Goal: Task Accomplishment & Management: Use online tool/utility

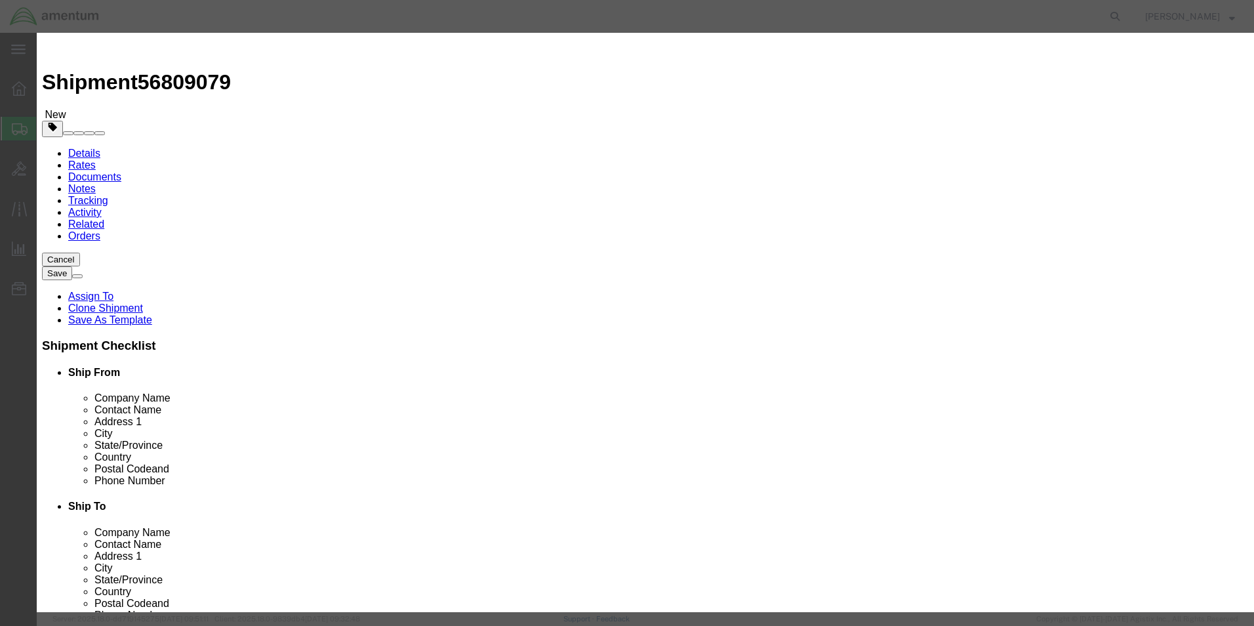
type input "a"
type input "aircraft parts"
select select
select select "US"
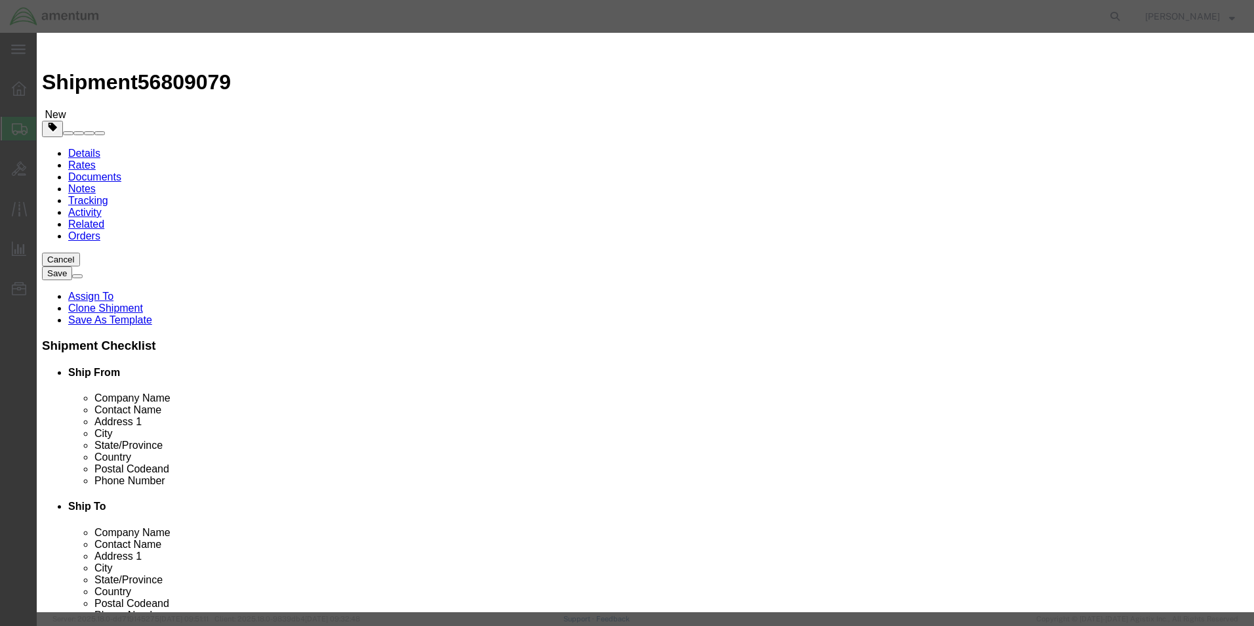
click input "text"
drag, startPoint x: 457, startPoint y: 106, endPoint x: 371, endPoint y: 100, distance: 86.8
click div "aircraft parts AIRCRAFT PARTS"
click div
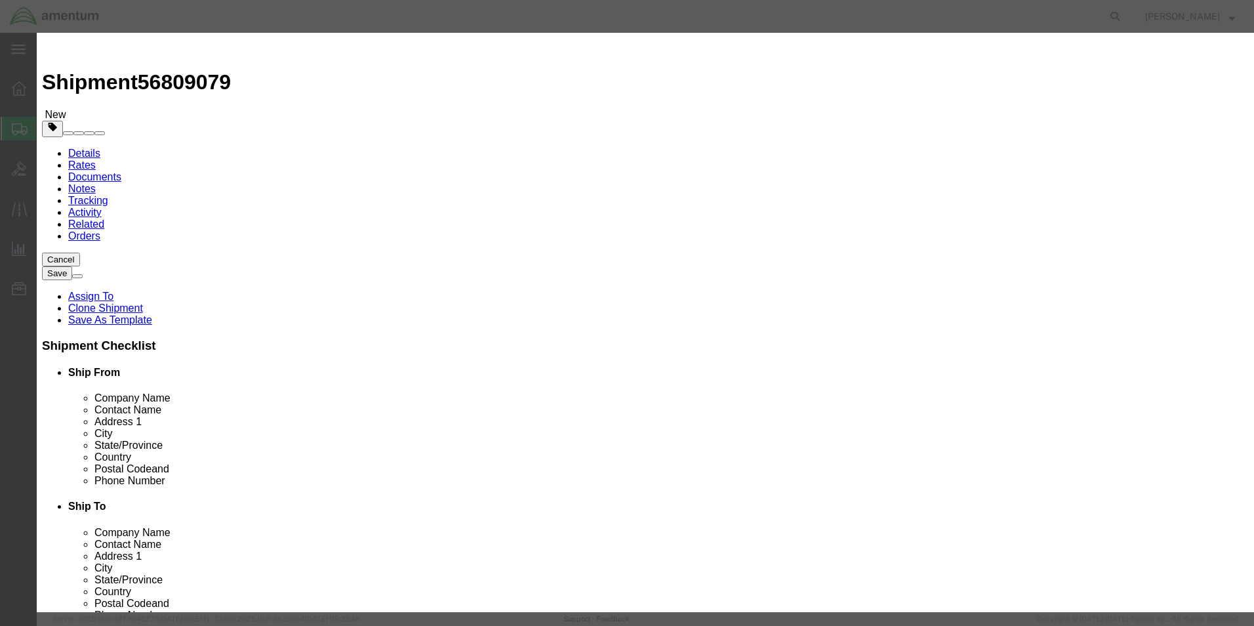
click div
click body "Shipment 56809079 New Details Rates Documents Notes Tracking Activity Related O…"
drag, startPoint x: 487, startPoint y: 100, endPoint x: 356, endPoint y: 100, distance: 130.5
drag, startPoint x: 497, startPoint y: 101, endPoint x: 335, endPoint y: 103, distance: 162.0
click div "Product Name AIRCRAFT PARTS AIRCRAFT PARTS"
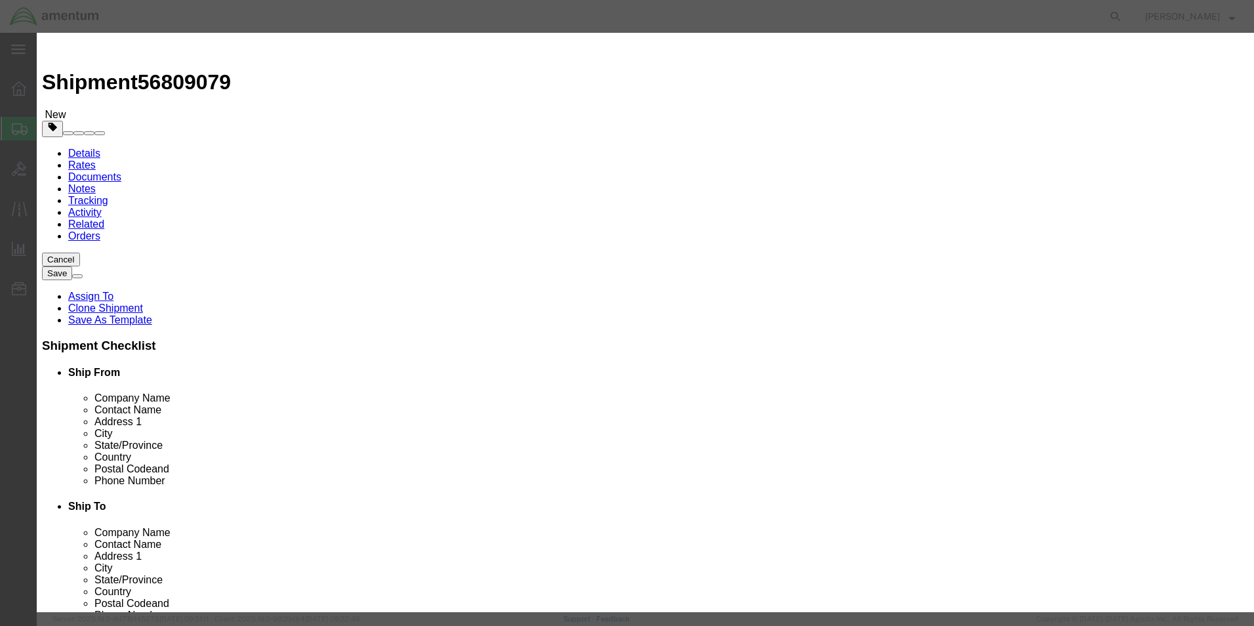
type input "AIRCRAFT PARTS"
click input "text"
drag, startPoint x: 430, startPoint y: 130, endPoint x: 401, endPoint y: 108, distance: 36.6
click input "text"
type input "2"
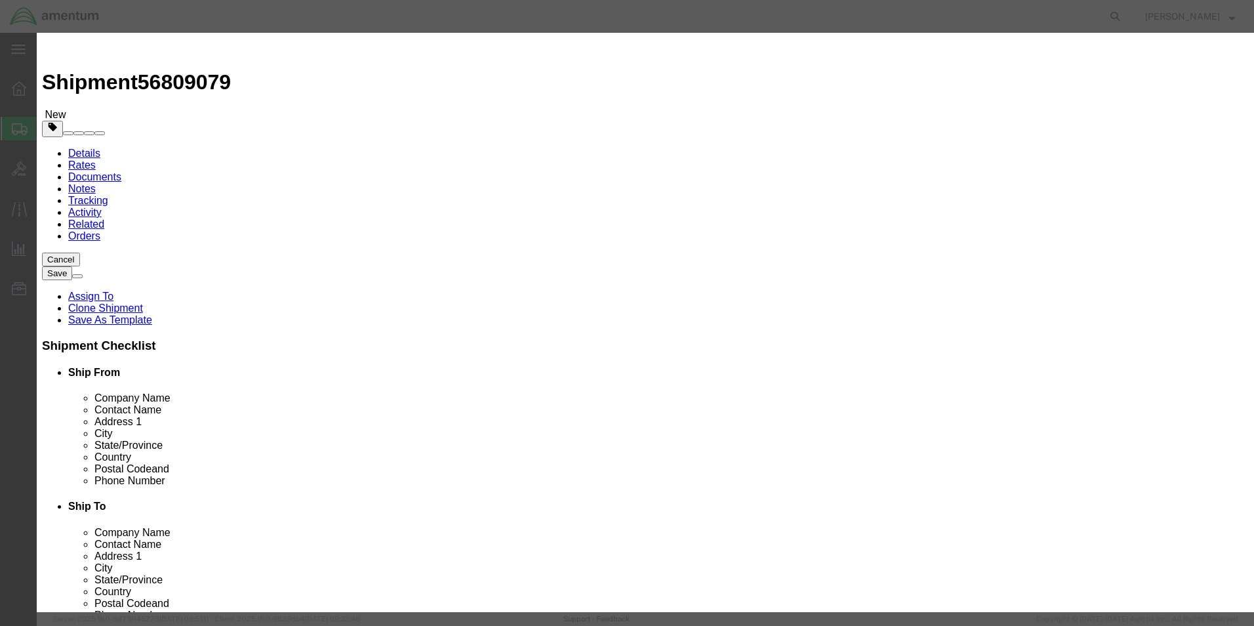
drag, startPoint x: 445, startPoint y: 348, endPoint x: 442, endPoint y: 334, distance: 14.2
click label
click input "checkbox"
checkbox input "true"
click input "text"
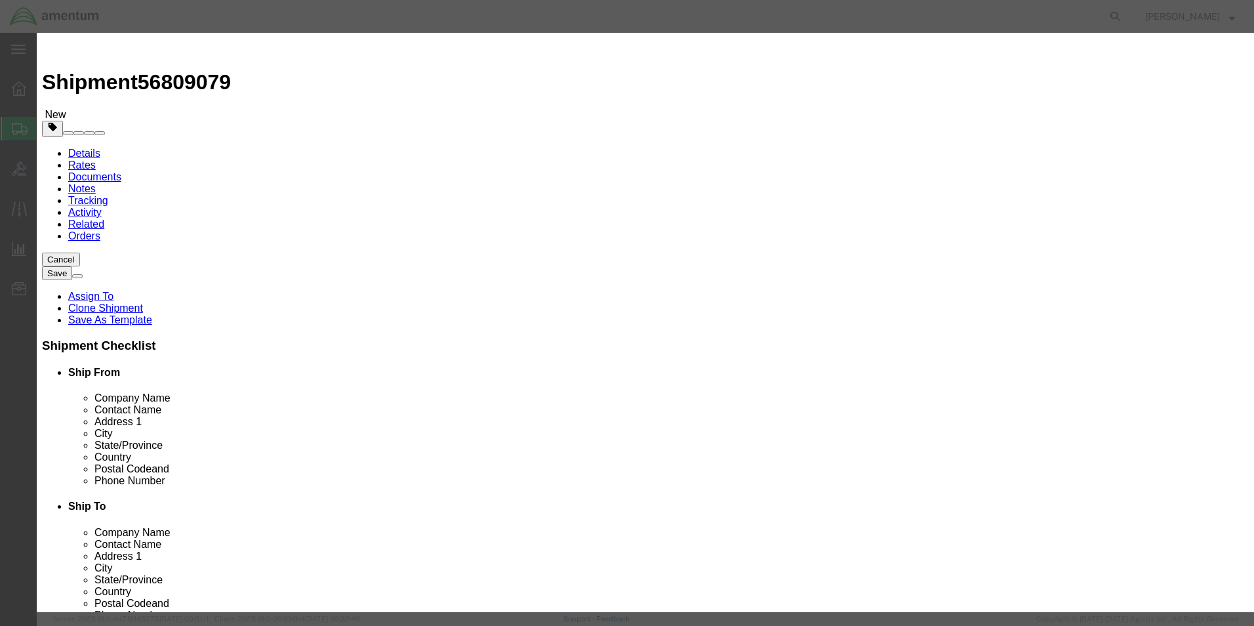
type input "100"
click textarea
type textarea "P"
type textarea "AUDIO INTERFACE PANEL PN: AA34-300 SN'S: P200555, P204903"
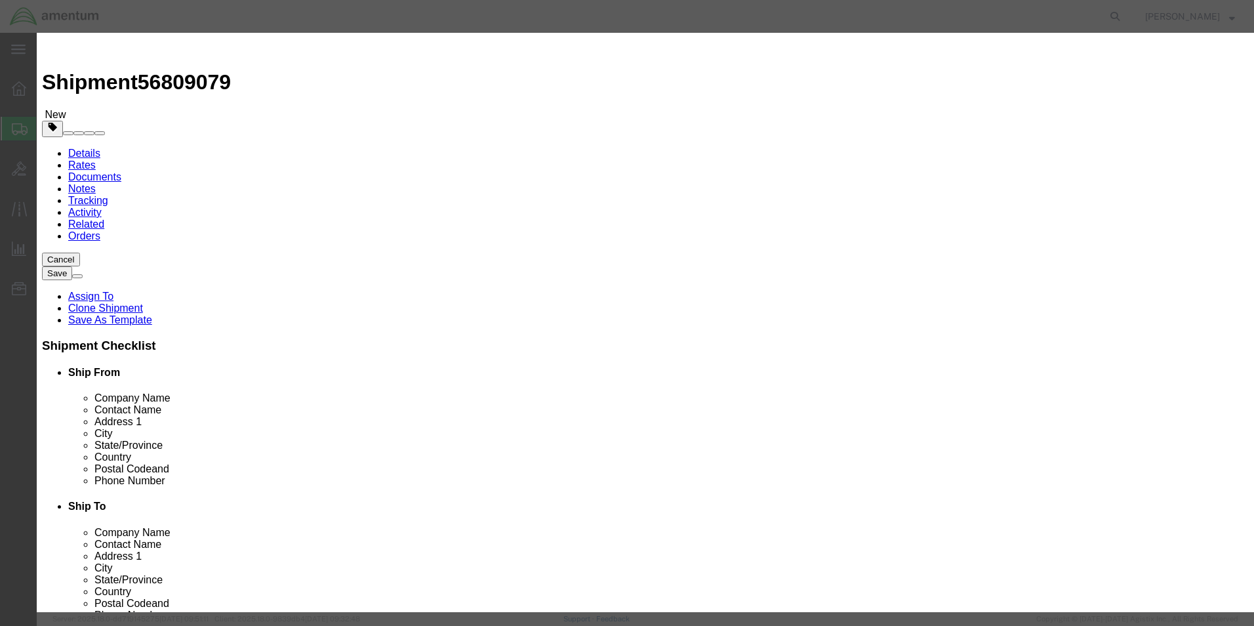
click button "Save & Close"
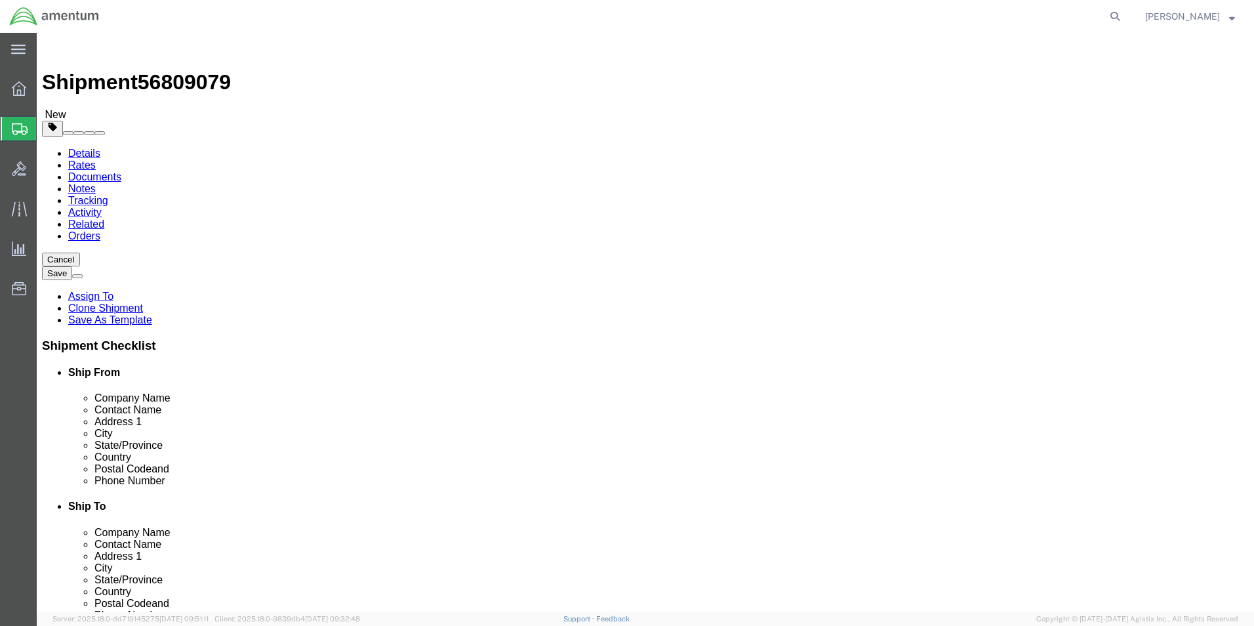
click input "2.00"
type input "2"
click div "Please fix the following errors Ship From Location / : Please enter valid email…"
click button "Continue"
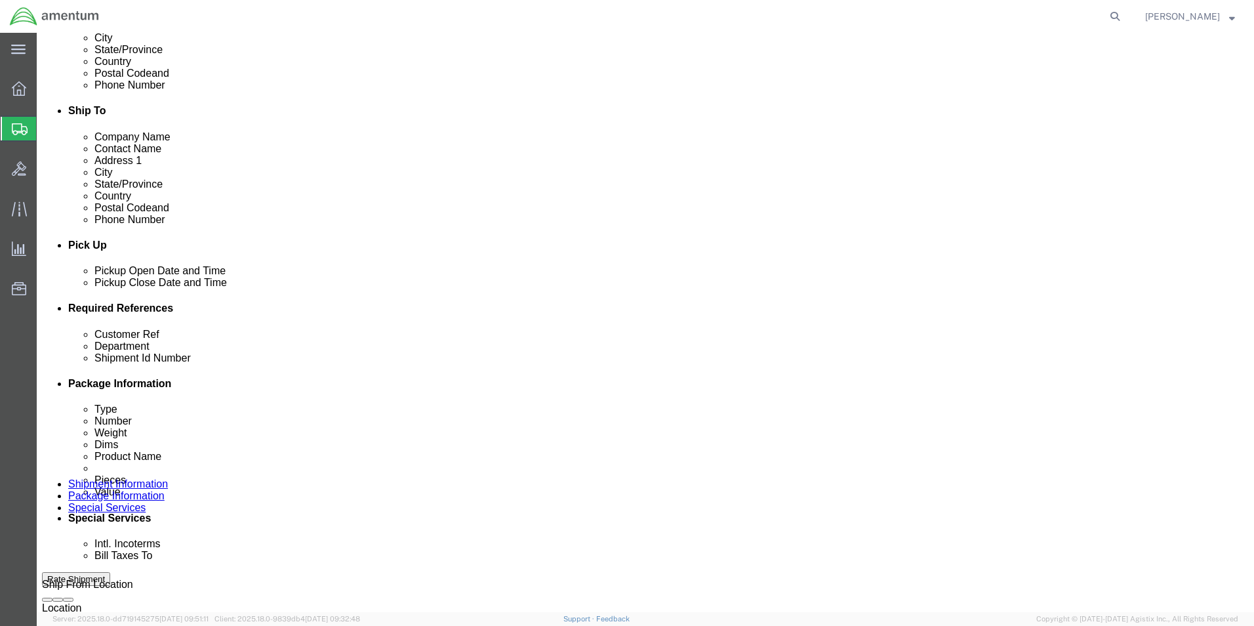
scroll to position [459, 0]
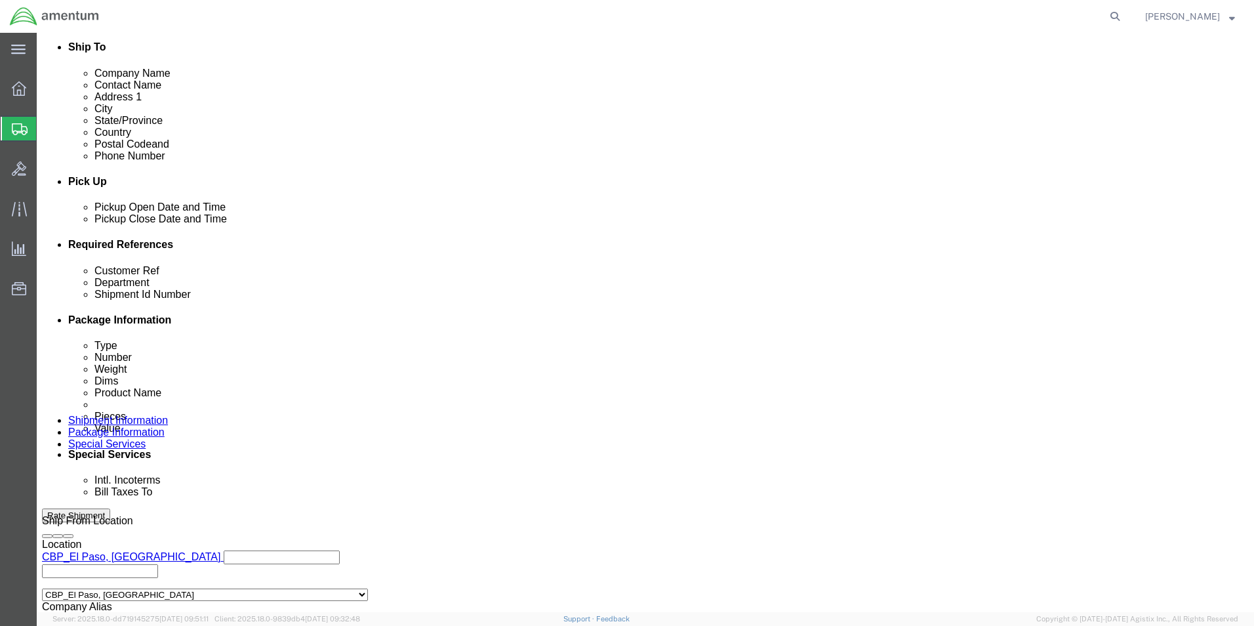
click select "Select Recipient Account Sender/Shipper Third Party Account"
select select "SHIP"
click select "Select Recipient Account Sender/Shipper Third Party Account"
click select "Select 6118.03.03.2219.000.BUN.0000 6118.03.03.2219.000.DLR.0000 6118.03.03.221…"
select select "96752"
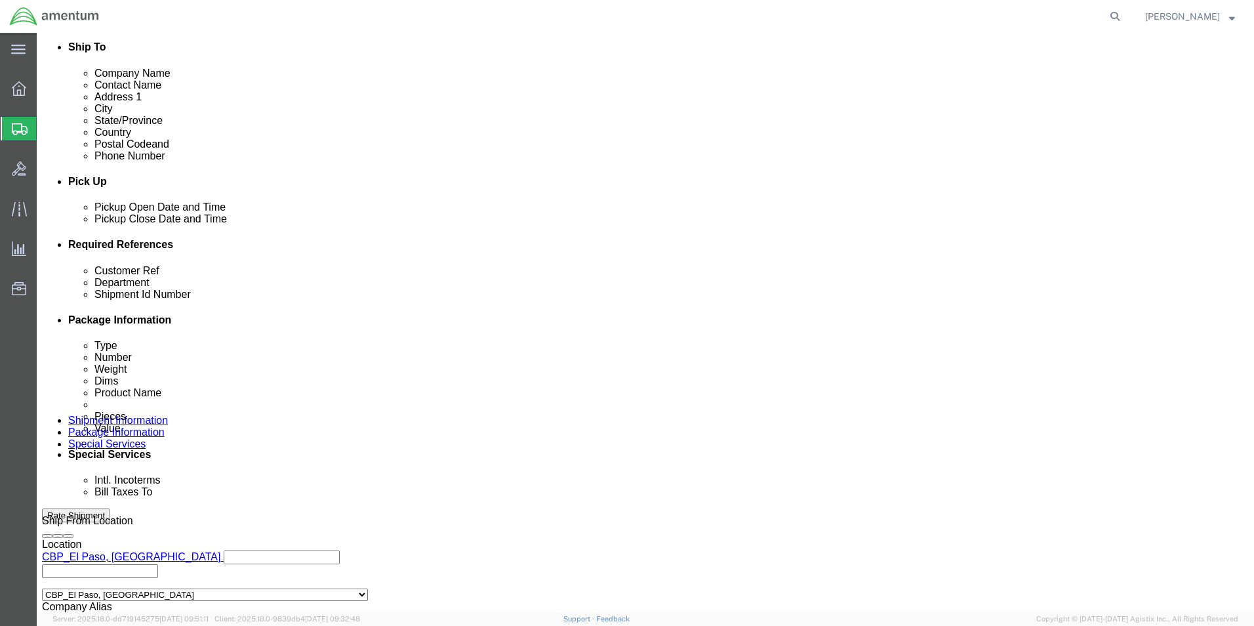
click select "Select 6118.03.03.2219.000.BUN.0000 6118.03.03.2219.000.DLR.0000 6118.03.03.221…"
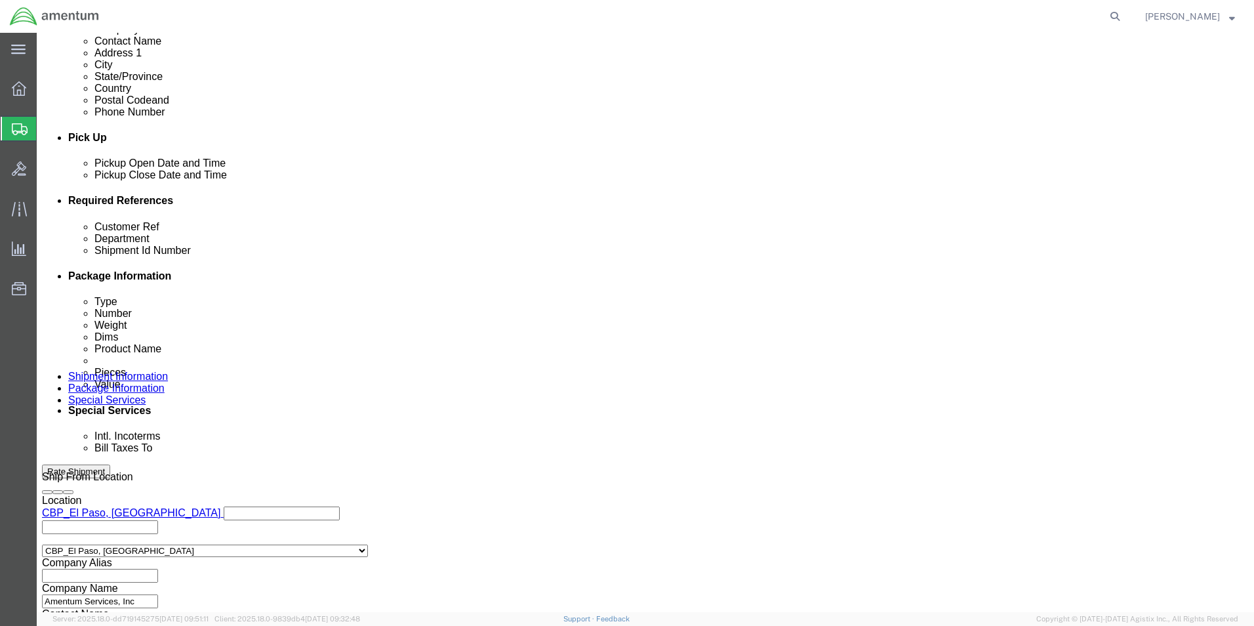
scroll to position [525, 0]
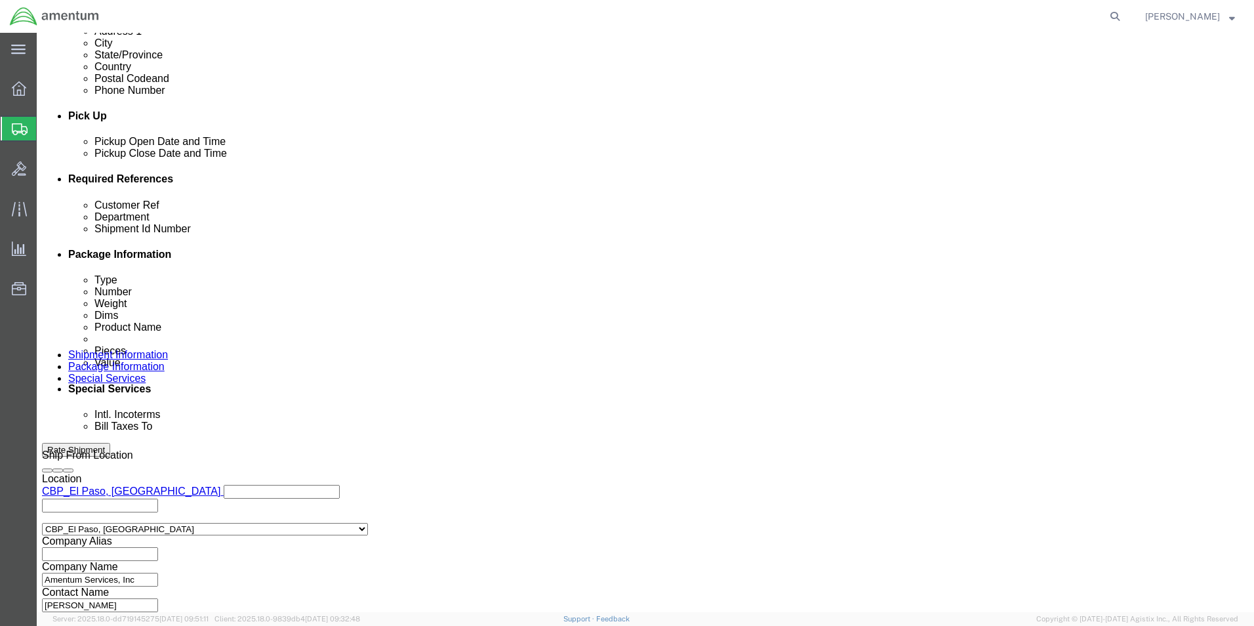
click button "Rate Shipment"
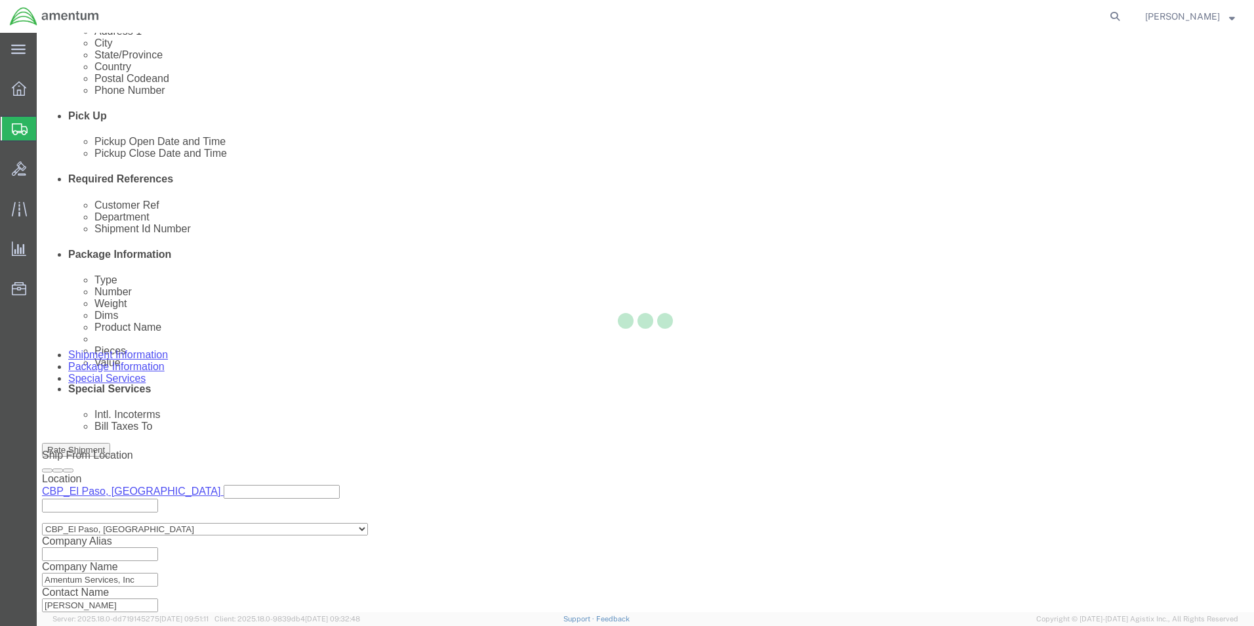
select select
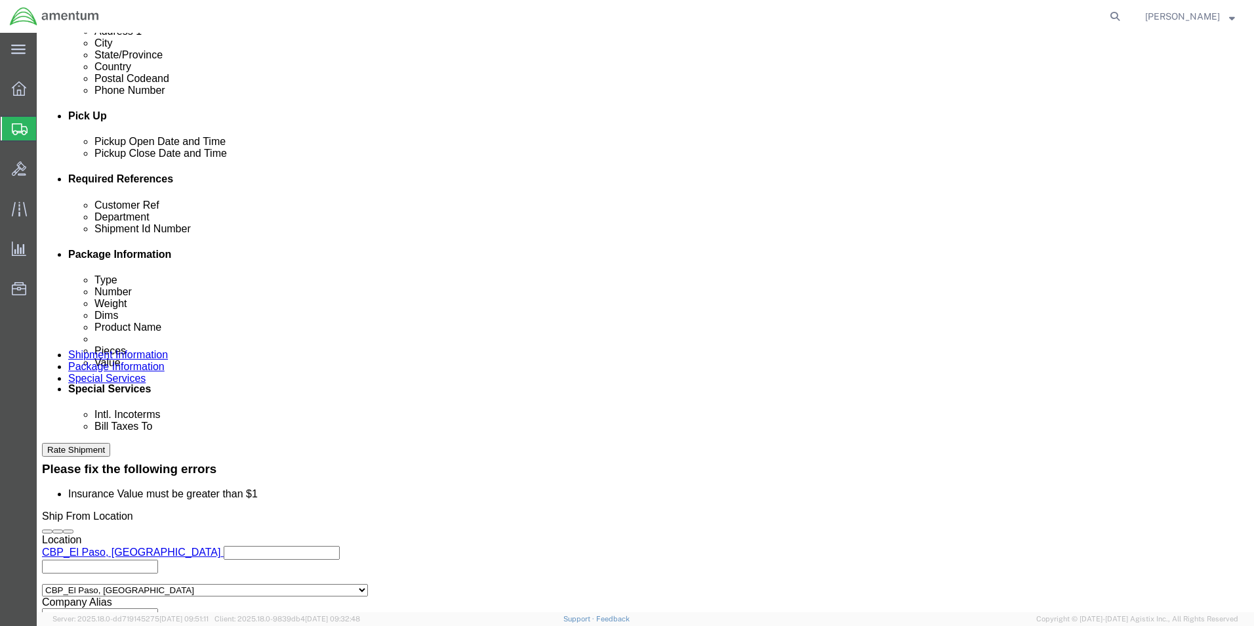
select select "DEPARTMENT"
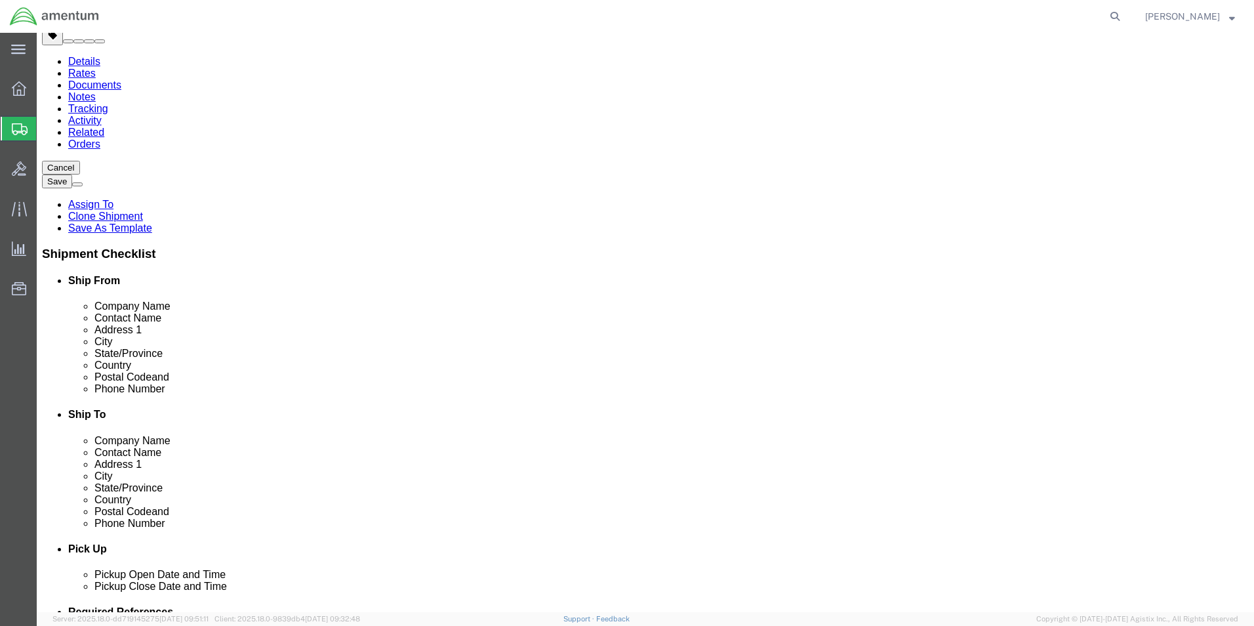
scroll to position [0, 0]
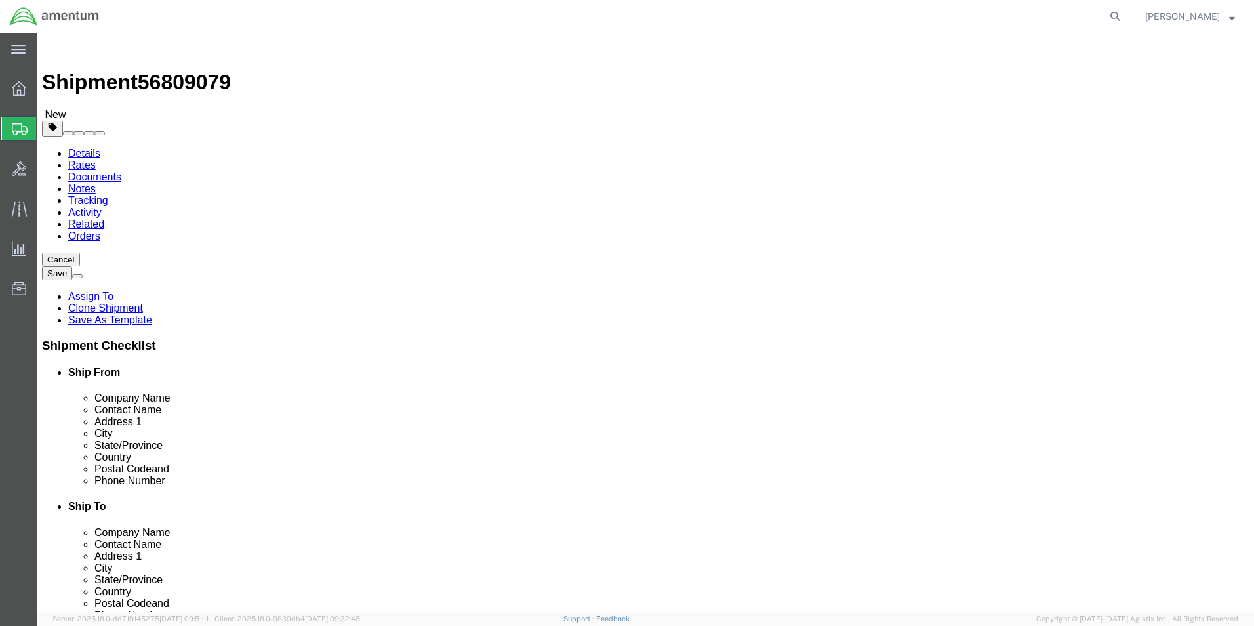
click link "Package Information"
click icon
click div "Pieces: 2.00 Each Total value: 100.00 USD"
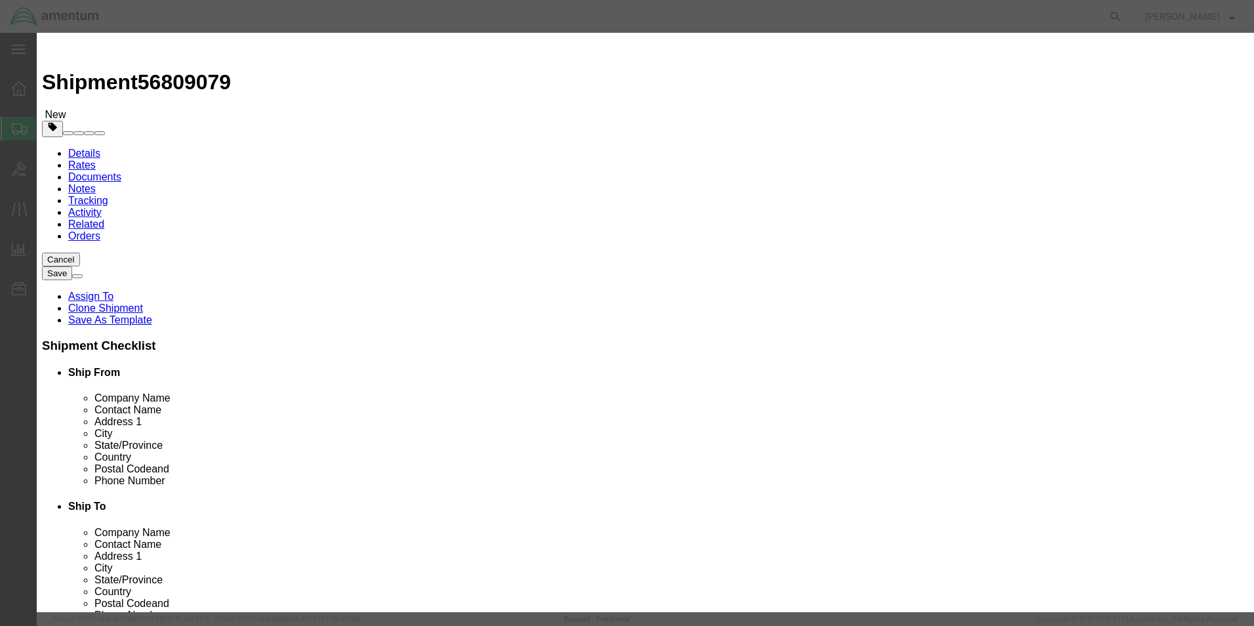
click input "100.00"
drag, startPoint x: 444, startPoint y: 153, endPoint x: 336, endPoint y: 159, distance: 107.7
click div "Total Value 100.00 Select ADP AED AFN ALL AMD AOA ARS ATS AUD AWG AZN BAM BBD B…"
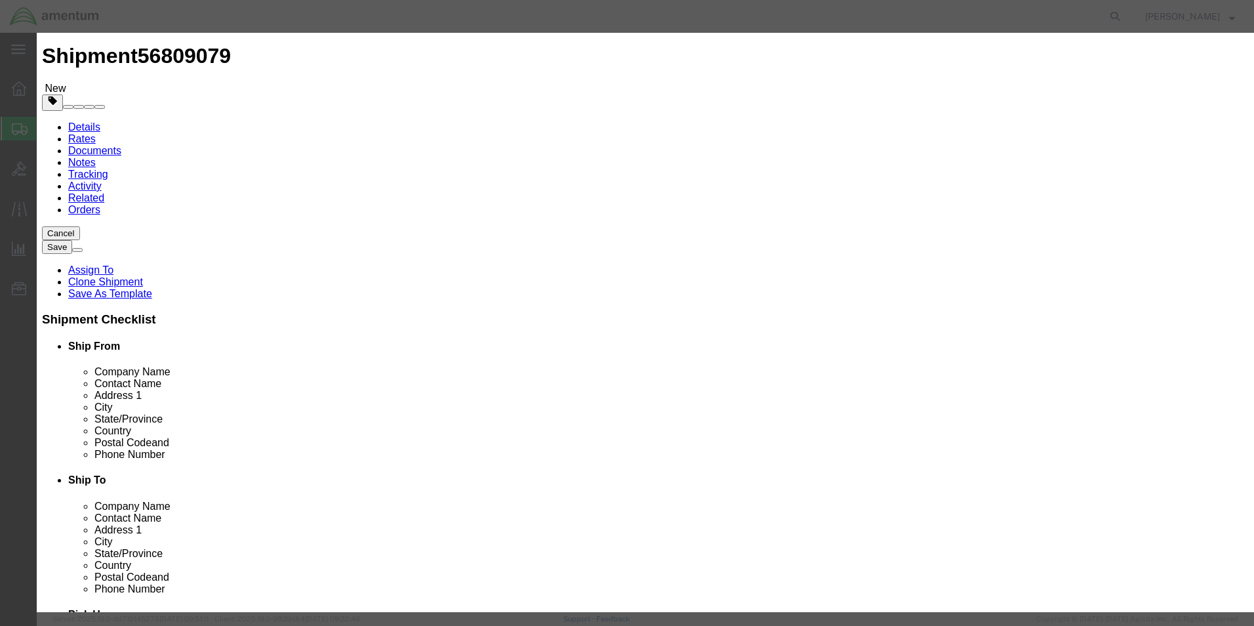
scroll to position [38, 0]
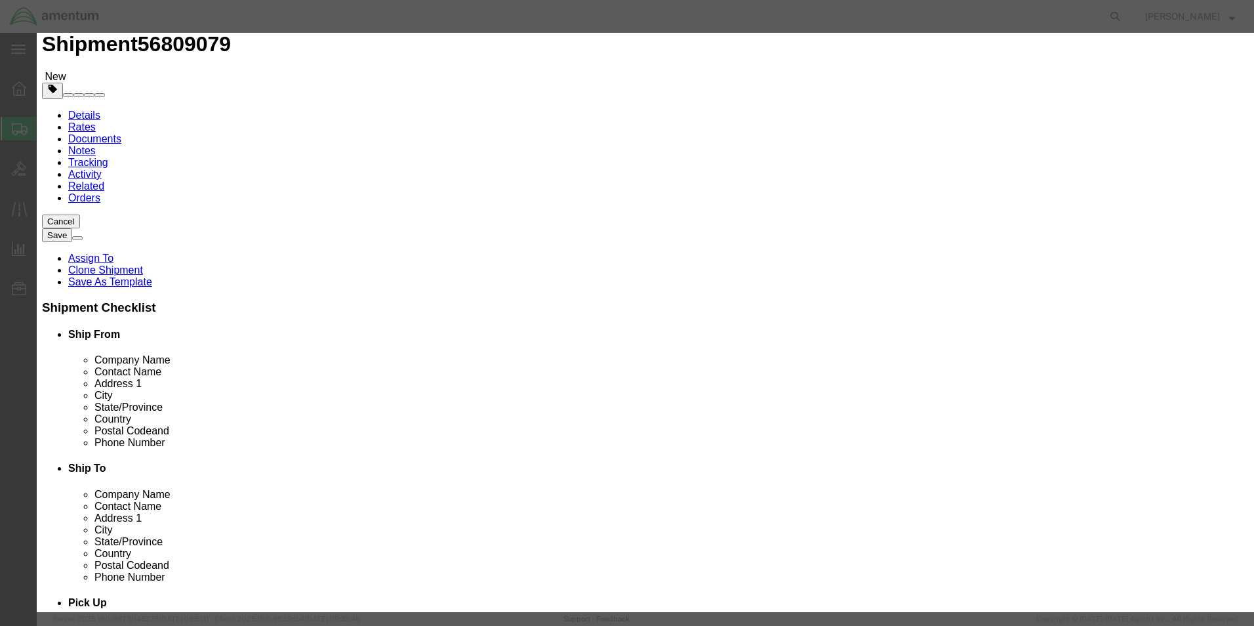
click button "Save & Close"
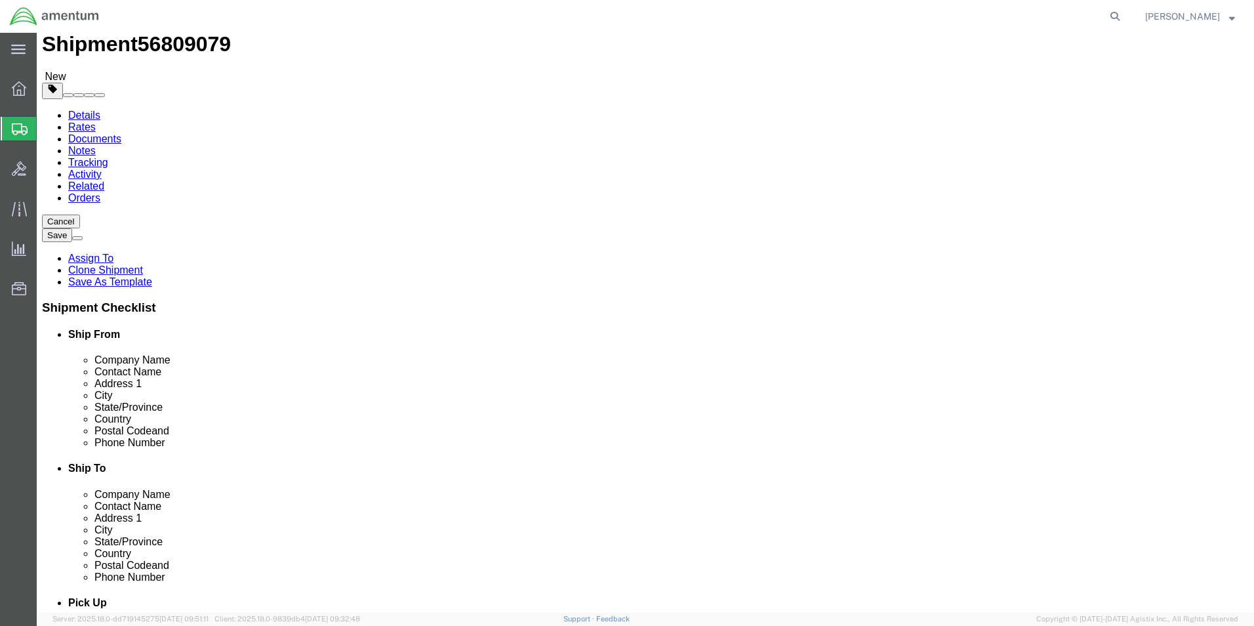
click dd "100.00 USD"
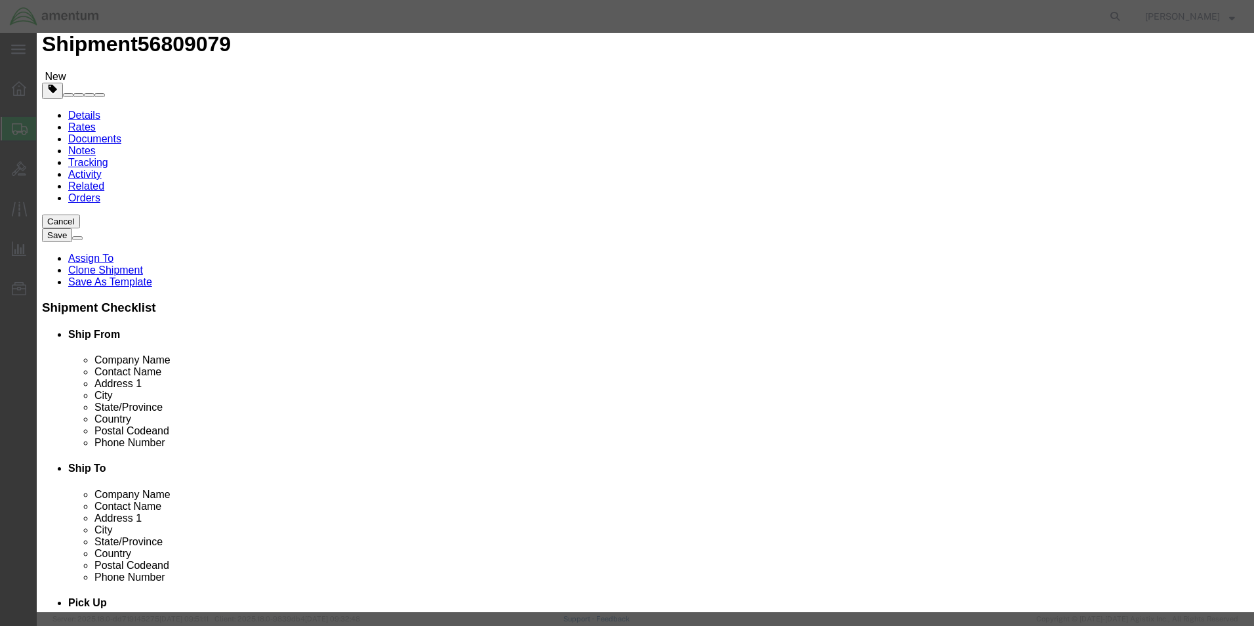
click input "checkbox"
checkbox input "false"
click button "Save & Close"
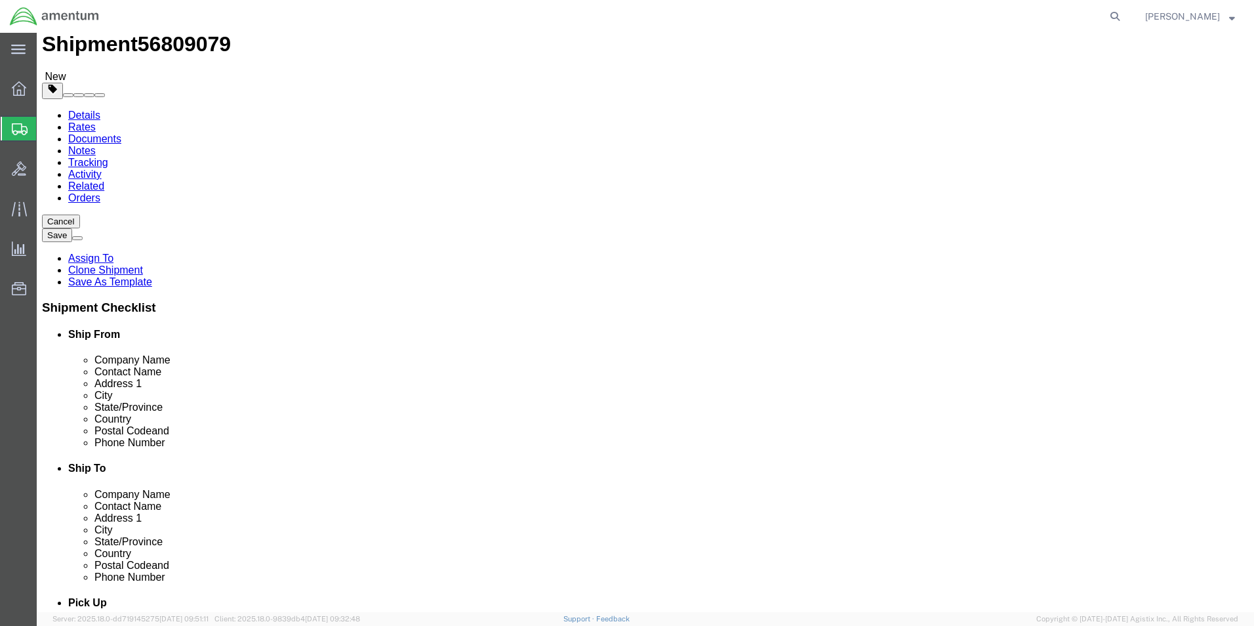
click icon
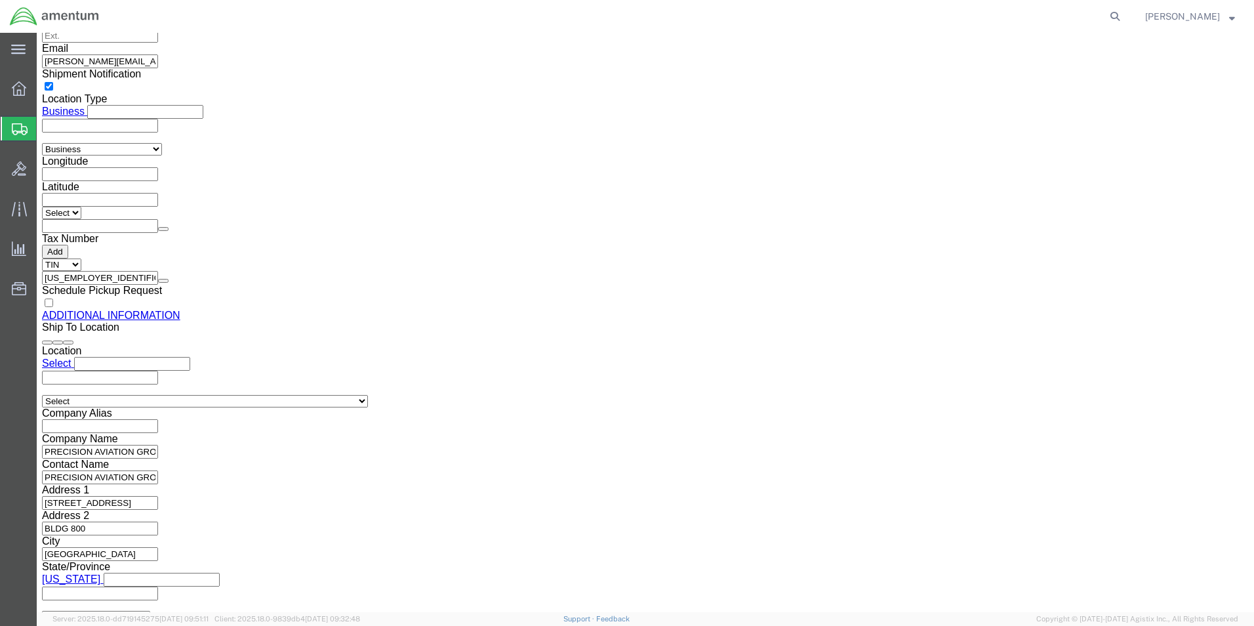
scroll to position [1470, 0]
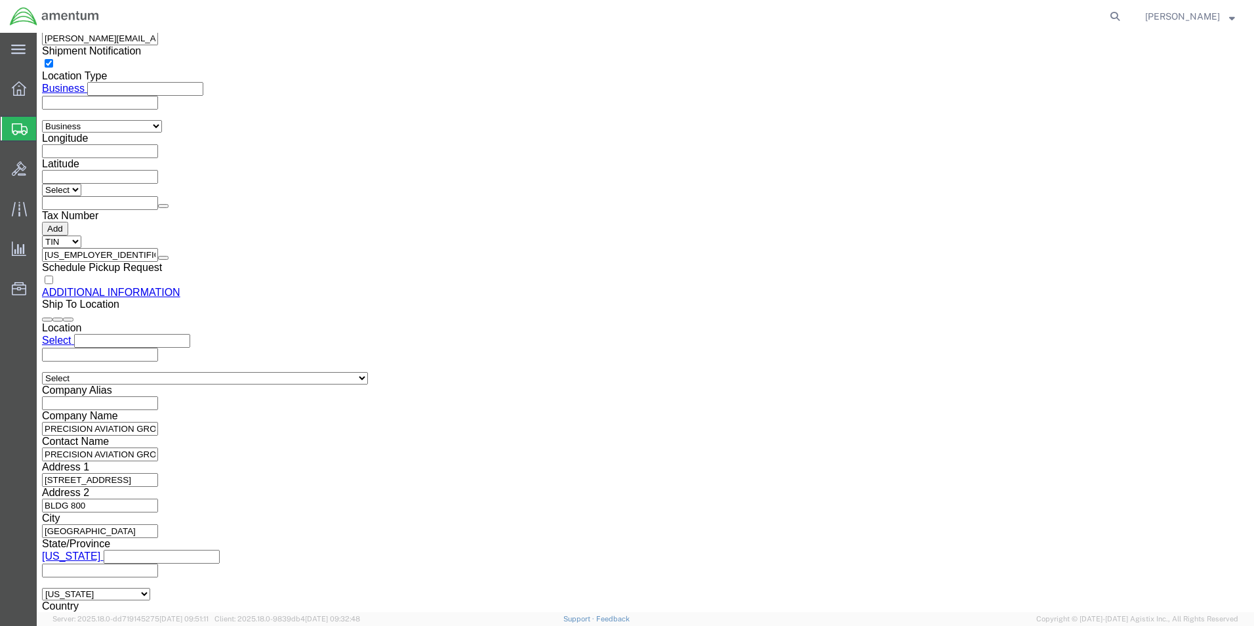
click button "Rate Shipment"
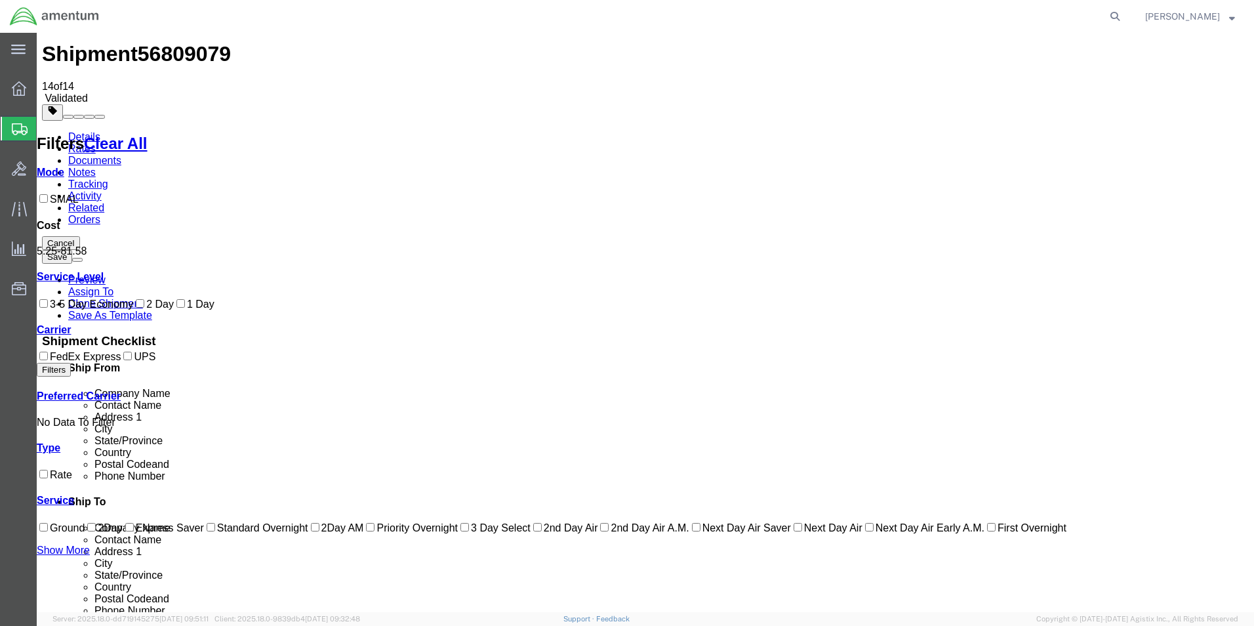
scroll to position [0, 0]
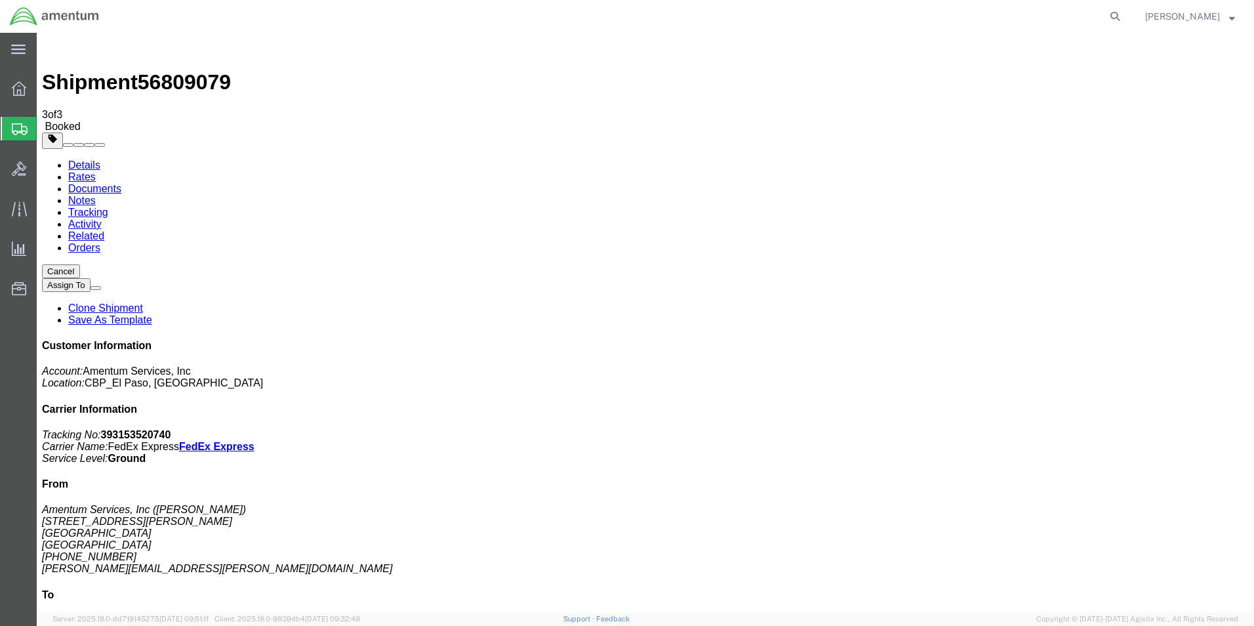
click at [143, 302] on link "Clone Shipment" at bounding box center [105, 307] width 75 height 11
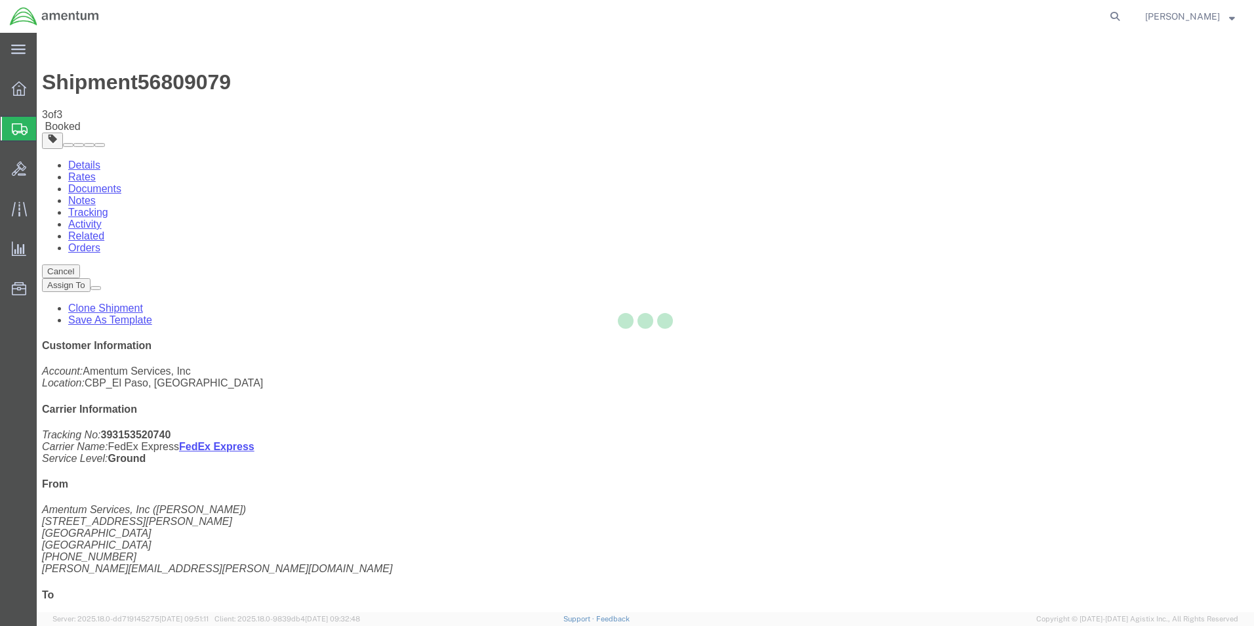
select select "49831"
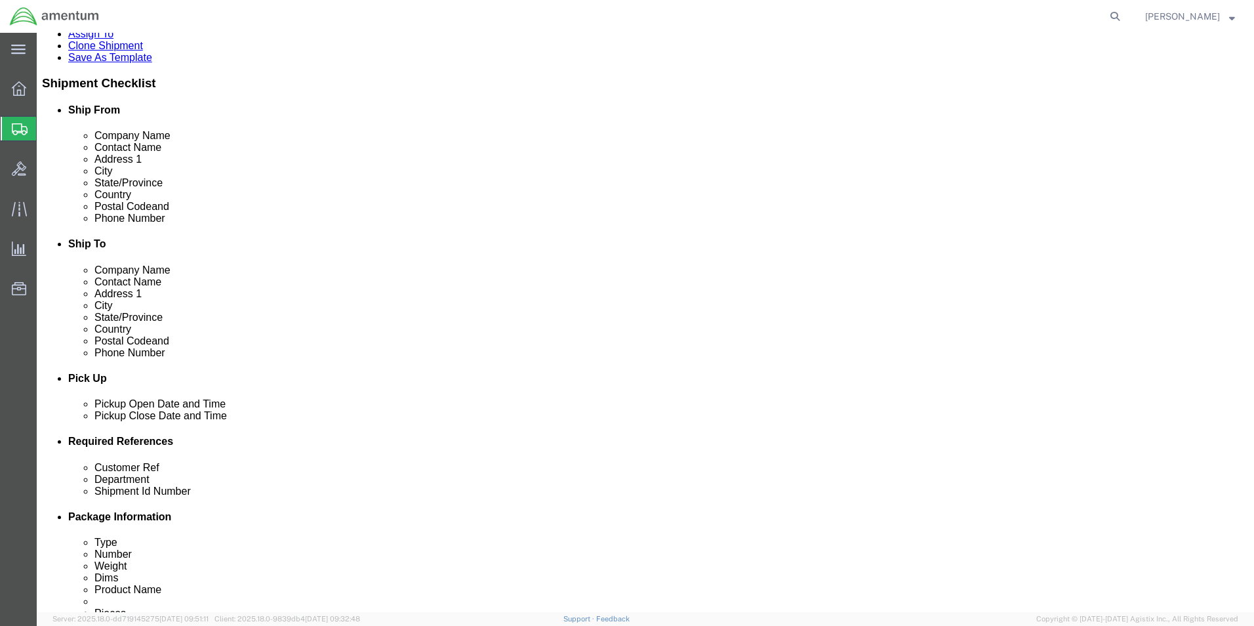
scroll to position [459, 0]
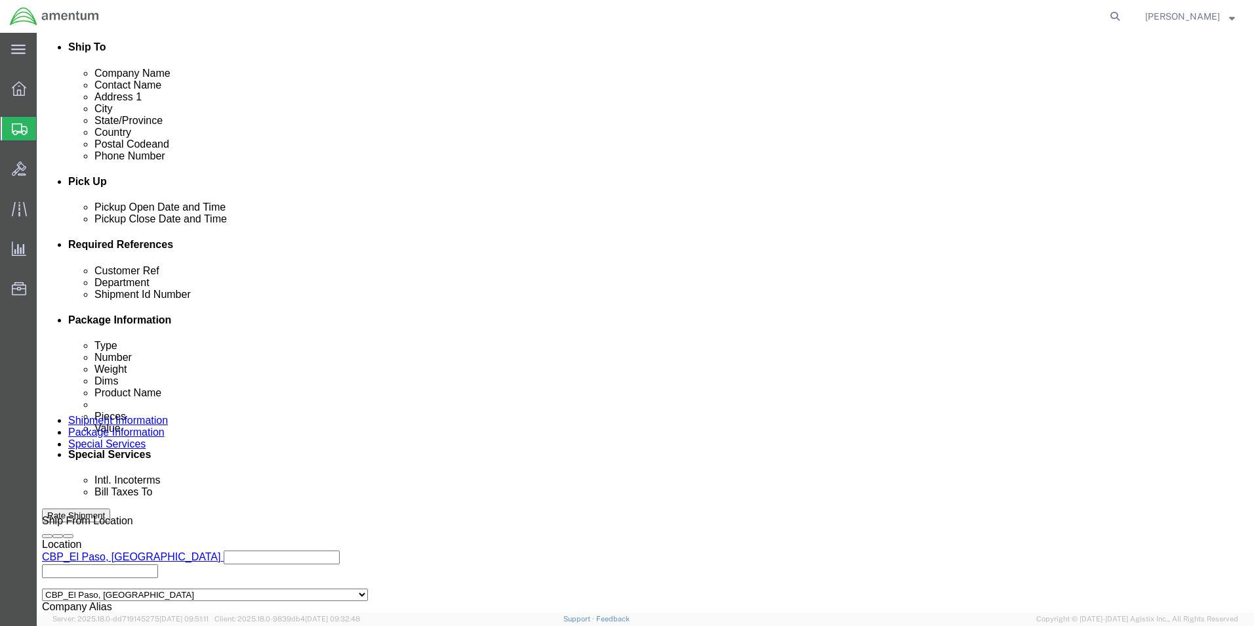
drag, startPoint x: 276, startPoint y: 348, endPoint x: 132, endPoint y: 382, distance: 148.4
click html "Shipment 56809192 New Details Rates Documents Notes Tracking Activity Related O…"
type input "C"
drag, startPoint x: 245, startPoint y: 348, endPoint x: 115, endPoint y: 345, distance: 129.2
click div "Customer Ref CBP0044008"
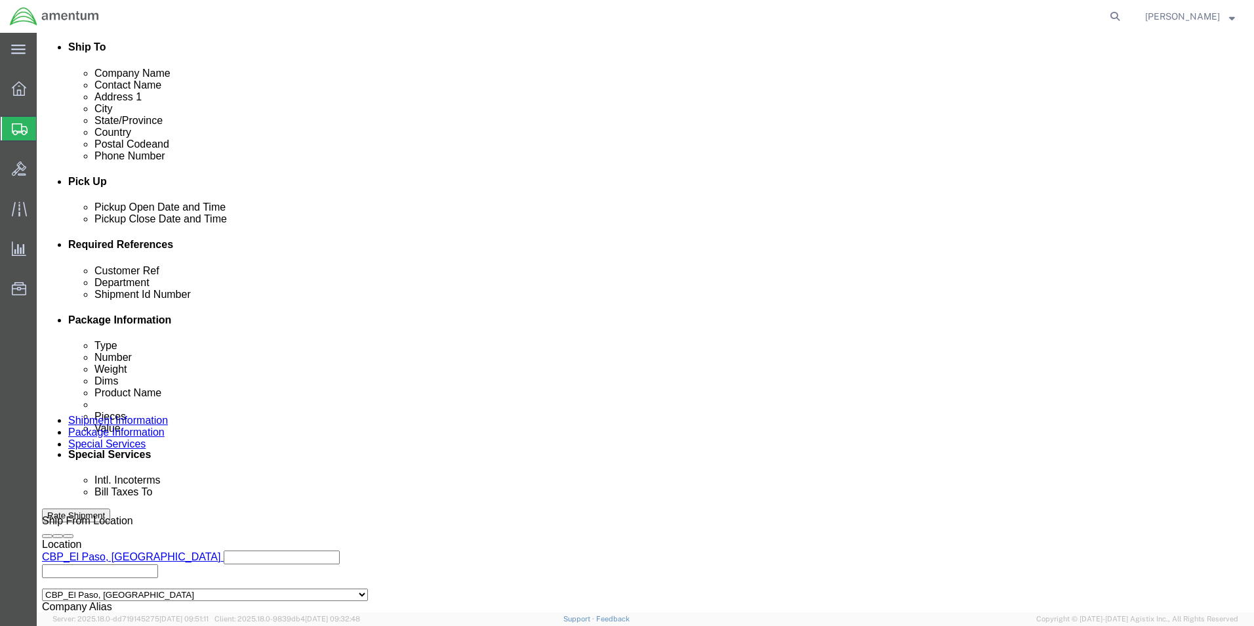
type input "CBP0044008"
drag, startPoint x: 252, startPoint y: 374, endPoint x: 88, endPoint y: 372, distance: 164.0
click div "Shipment Id Number 212782 & 212784"
paste input "CBP0044008"
type input "CBP0044008"
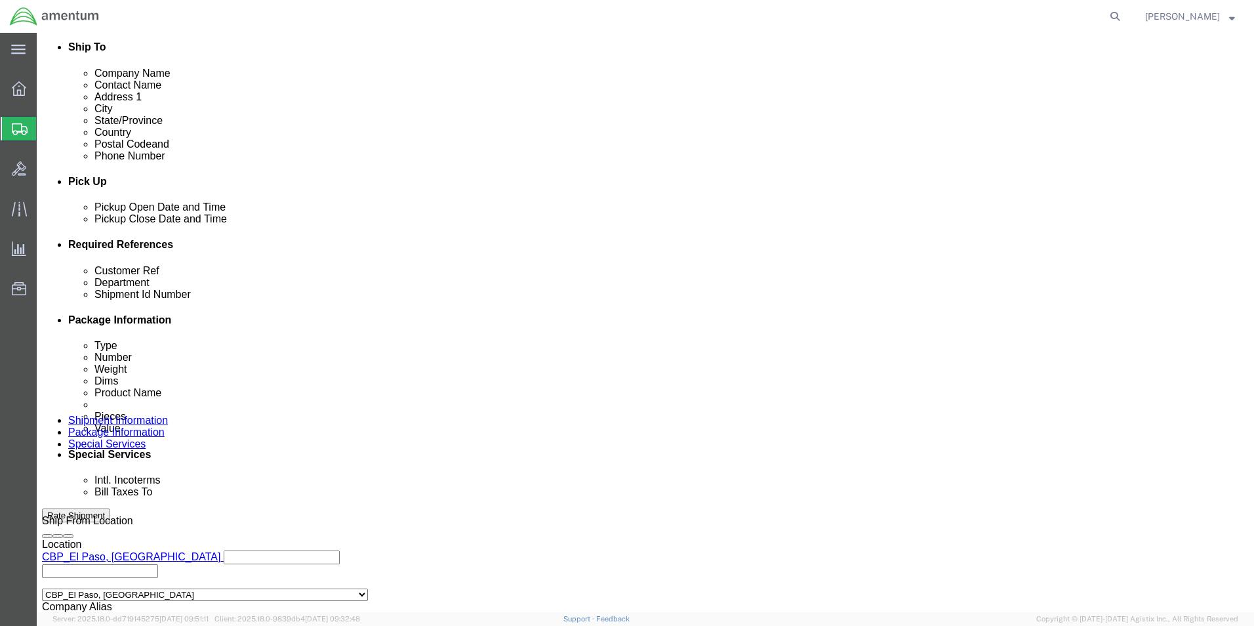
click div "Ship From Location Location [GEOGRAPHIC_DATA], [GEOGRAPHIC_DATA] Select My Prof…"
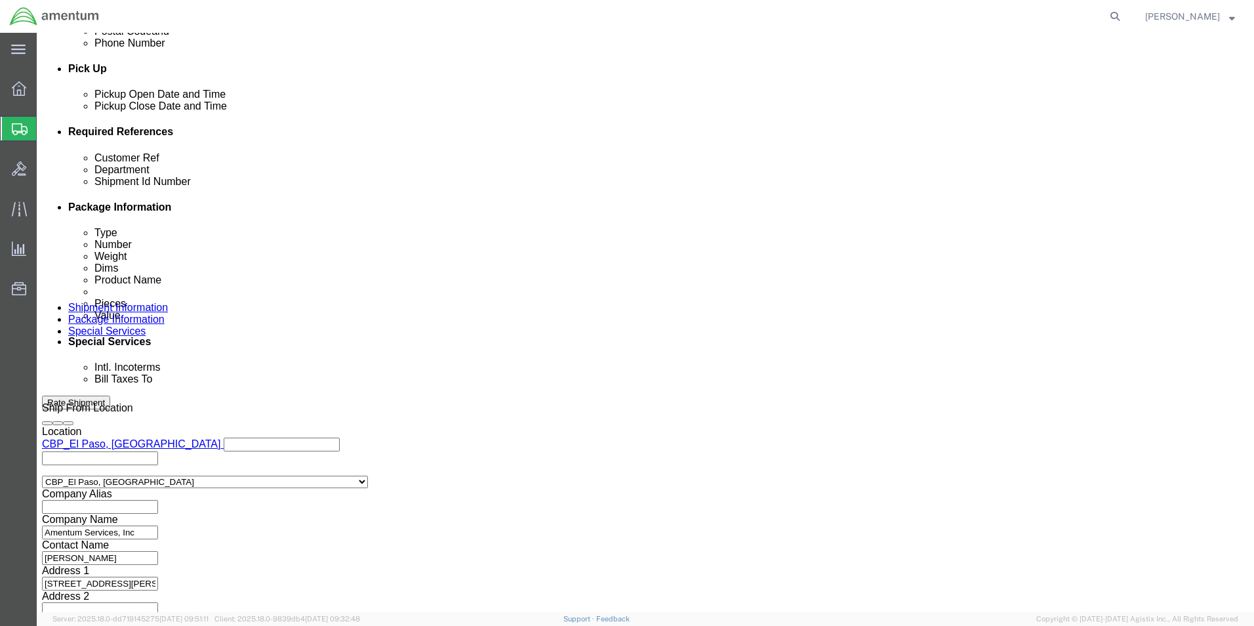
click button "Continue"
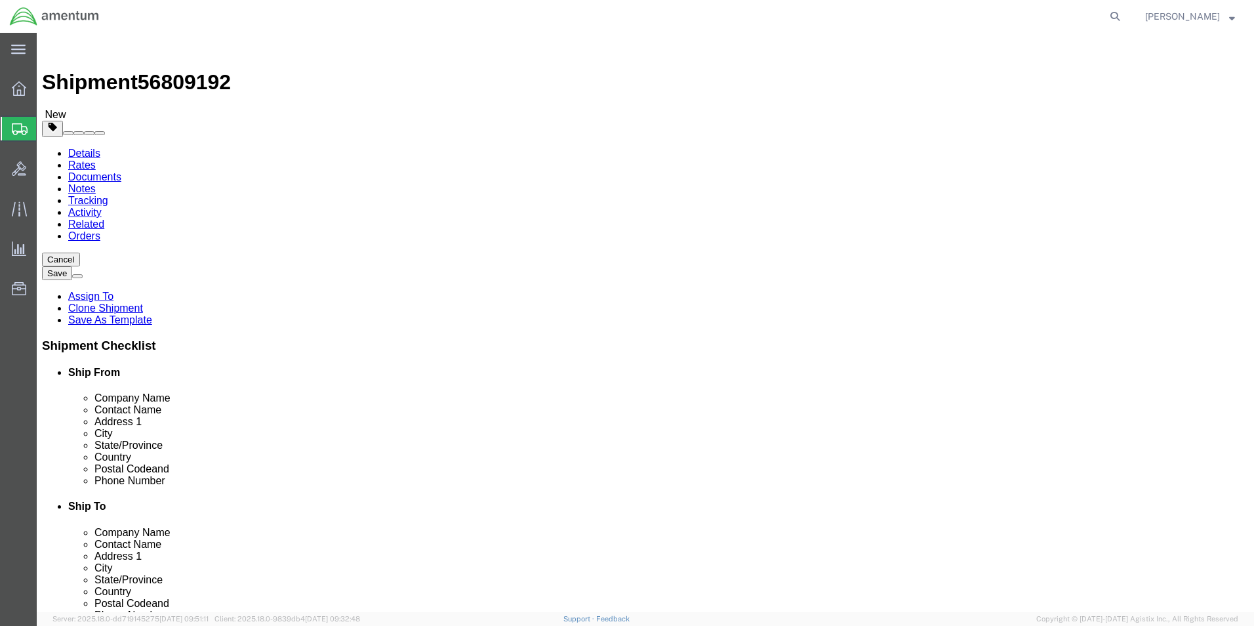
drag, startPoint x: 220, startPoint y: 282, endPoint x: 165, endPoint y: 277, distance: 55.3
click div "Dimensions Length 8.00 x Width 8.00 x Height 6.00 Select cm ft in"
type input "14"
type input "11"
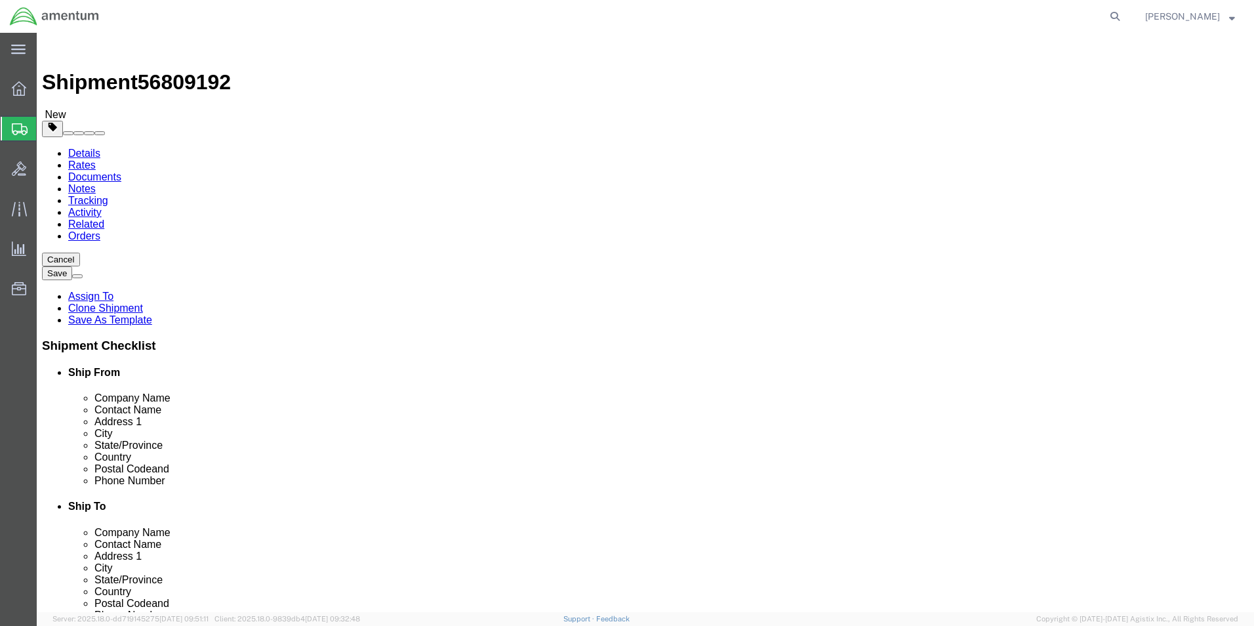
drag, startPoint x: 213, startPoint y: 301, endPoint x: 122, endPoint y: 316, distance: 92.4
click div "Package Type Select Bale(s) Basket(s) Bolt(s) Bottle(s) Buckets Bulk Bundle(s) …"
type input "11"
click dd "2.00 Each"
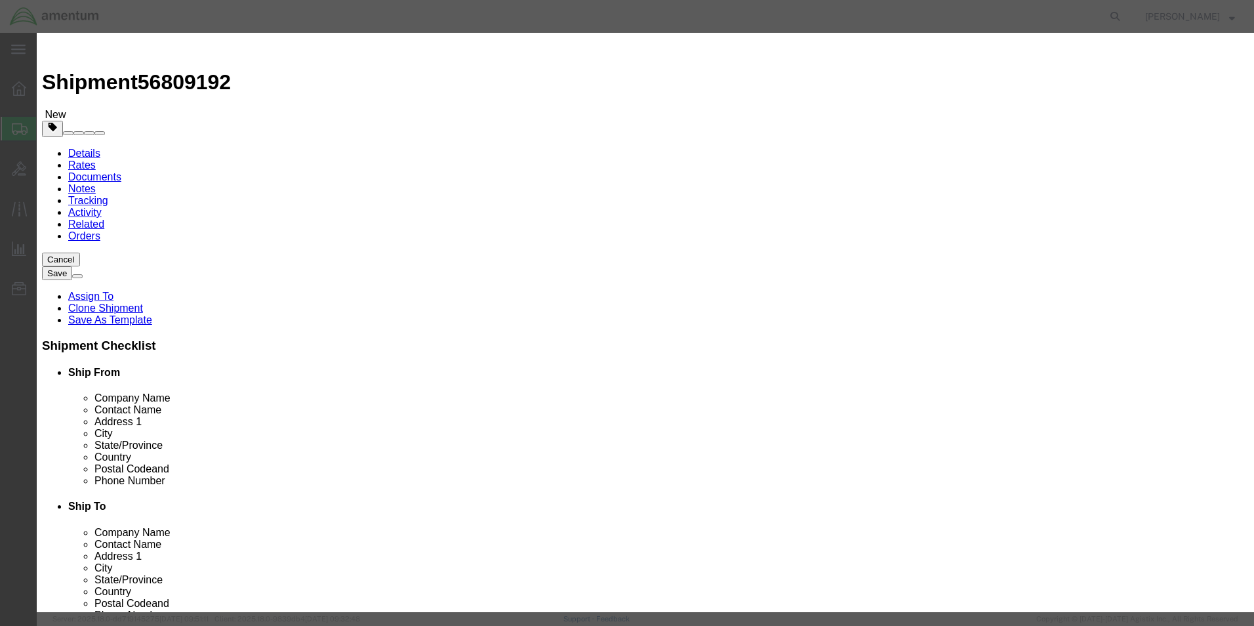
drag, startPoint x: 428, startPoint y: 127, endPoint x: 299, endPoint y: 125, distance: 128.6
click div "Pieces 2.00 Select Bag Barrels 100Board Feet Bottle Box Blister Pack Carats Can…"
type input "1"
type input "50"
click label
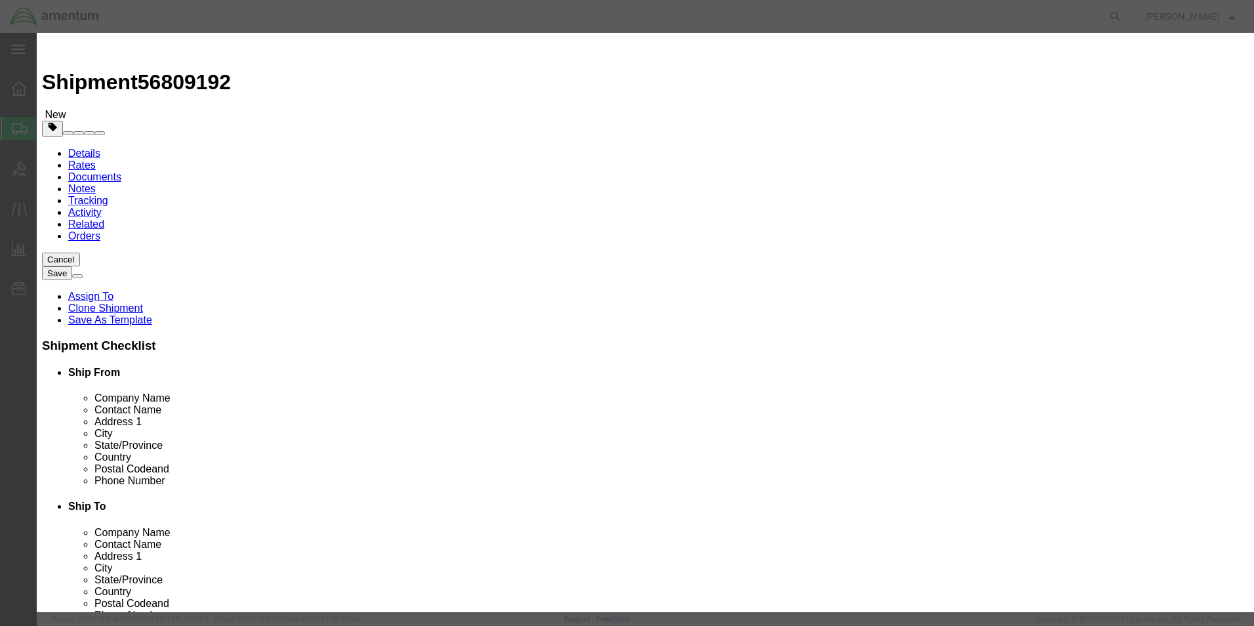
click input "checkbox"
checkbox input "true"
drag, startPoint x: 408, startPoint y: 151, endPoint x: 368, endPoint y: 148, distance: 40.2
click div "Total Value 50 Select ADP AED AFN ALL AMD AOA ARS ATS AUD AWG AZN BAM BBD BDT B…"
type input "100"
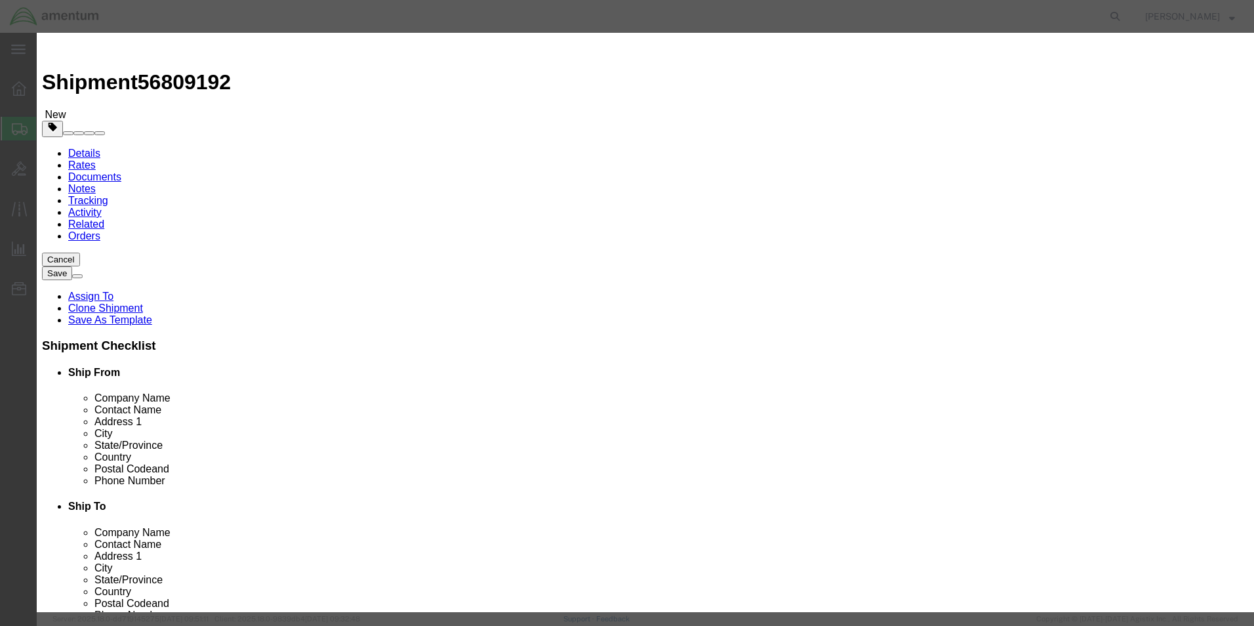
drag, startPoint x: 877, startPoint y: 100, endPoint x: 680, endPoint y: 106, distance: 197.5
click div "Description AUDIO INTERFACE PANEL PN: AA34-300 SN'S: P200555, P204903"
click textarea "AUDIO INTERFACE PANEL PN: AA34-300 SN'S: P200555, P204903"
drag, startPoint x: 863, startPoint y: 114, endPoint x: 759, endPoint y: 114, distance: 104.3
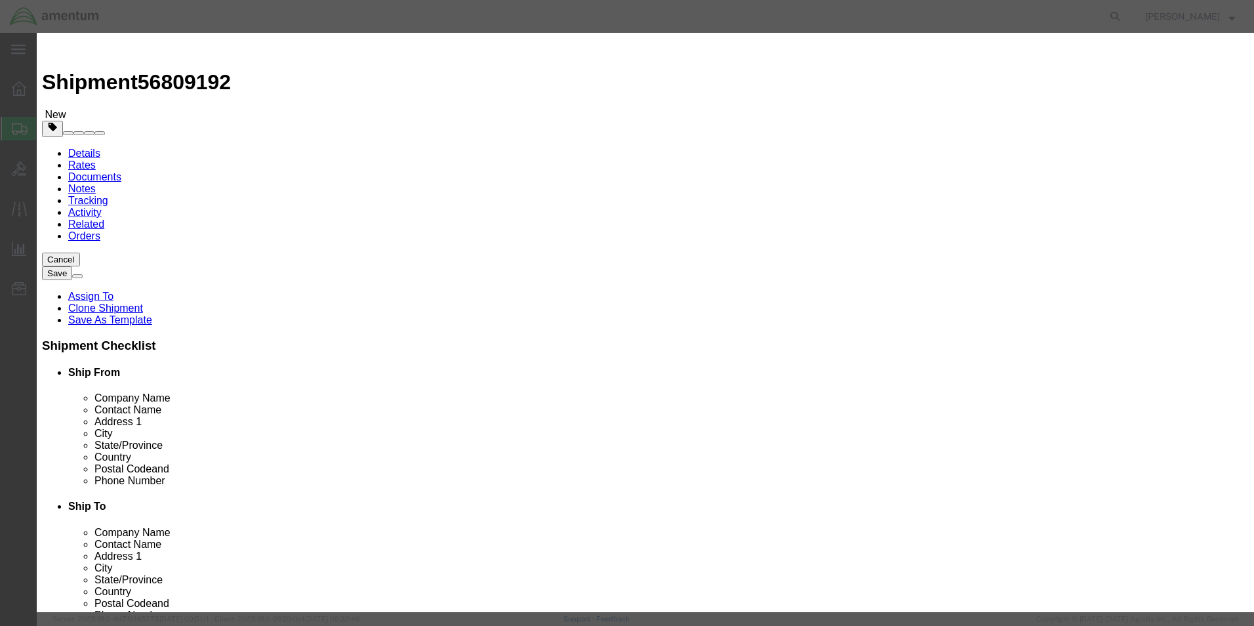
click textarea "AUDIO INTERFACE PANEL PN: AA34-300 SN'S: P200555, P204903"
type textarea "STARTER PN: 149-24PM SN: H-Y060408"
click input "checkbox"
checkbox input "false"
click button "Save & Close"
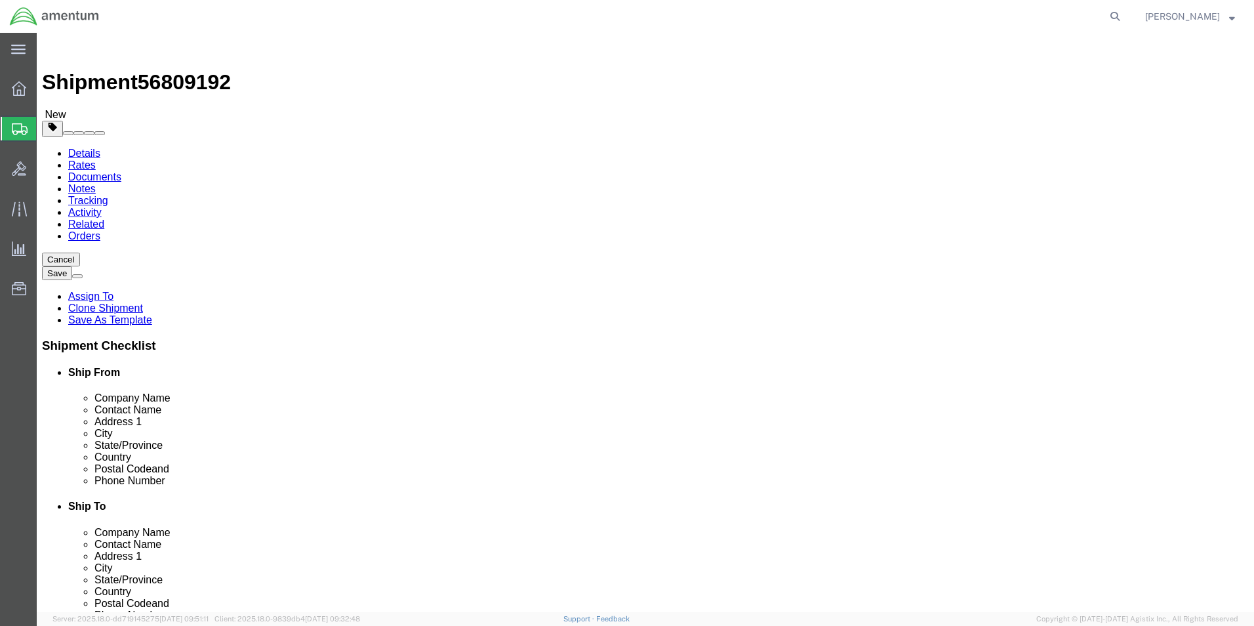
click button "Continue"
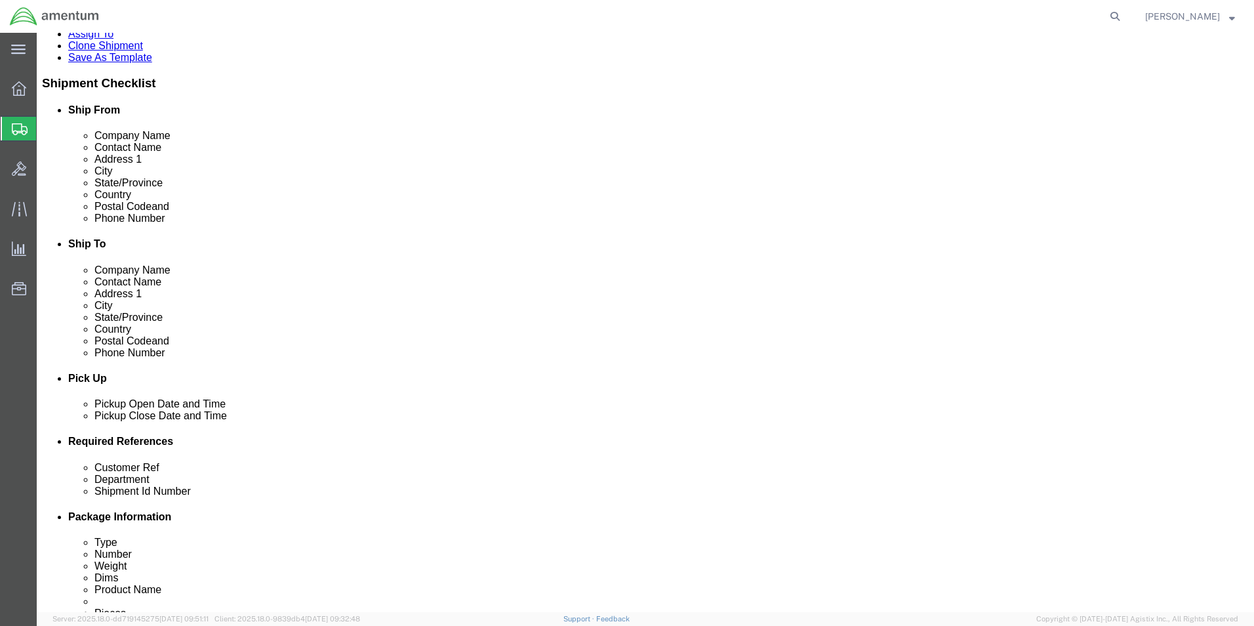
scroll to position [328, 0]
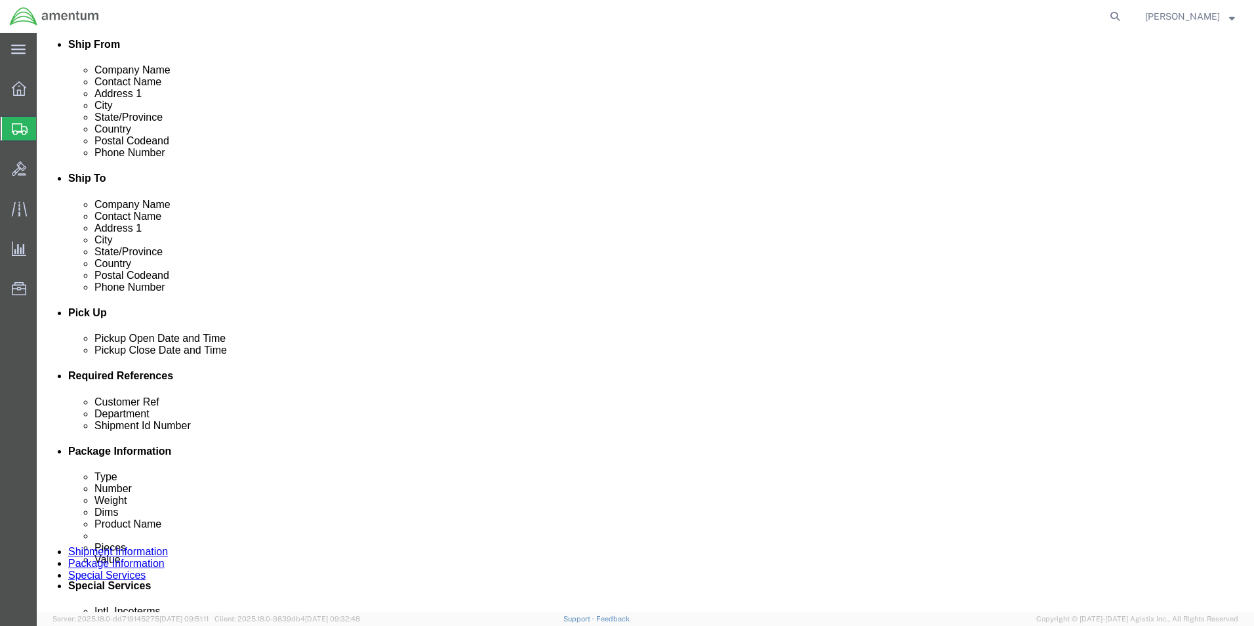
click select "Select Recipient Account Sender/Shipper Third Party Account"
select select "SHIP"
click select "Select Recipient Account Sender/Shipper Third Party Account"
click select "Select 6118.03.03.2219.000.BUN.0000 6118.03.03.2219.000.DLR.0000 6118.03.03.221…"
select select "96752"
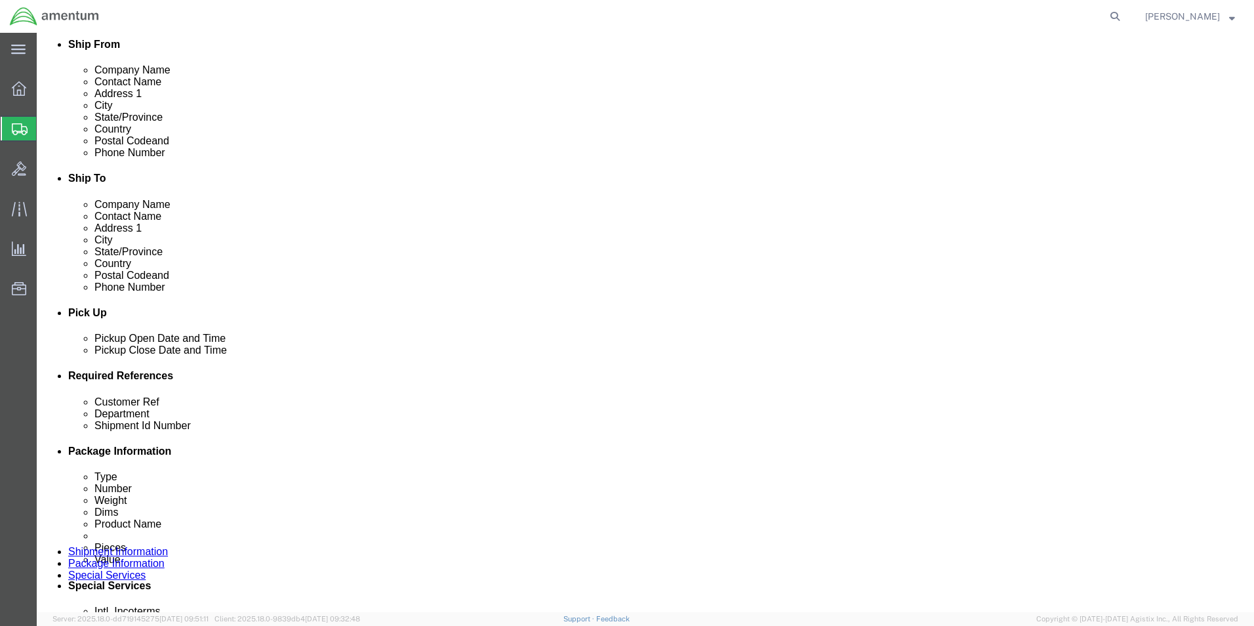
click select "Select 6118.03.03.2219.000.BUN.0000 6118.03.03.2219.000.DLR.0000 6118.03.03.221…"
click icon
click button "Rate Shipment"
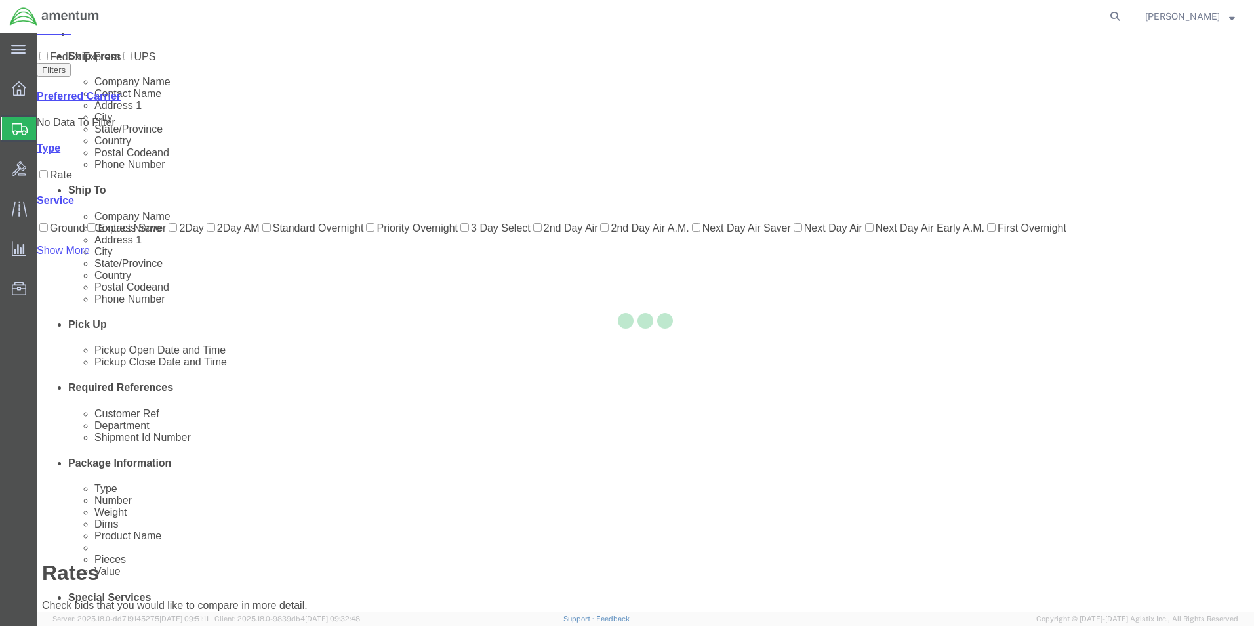
scroll to position [28, 0]
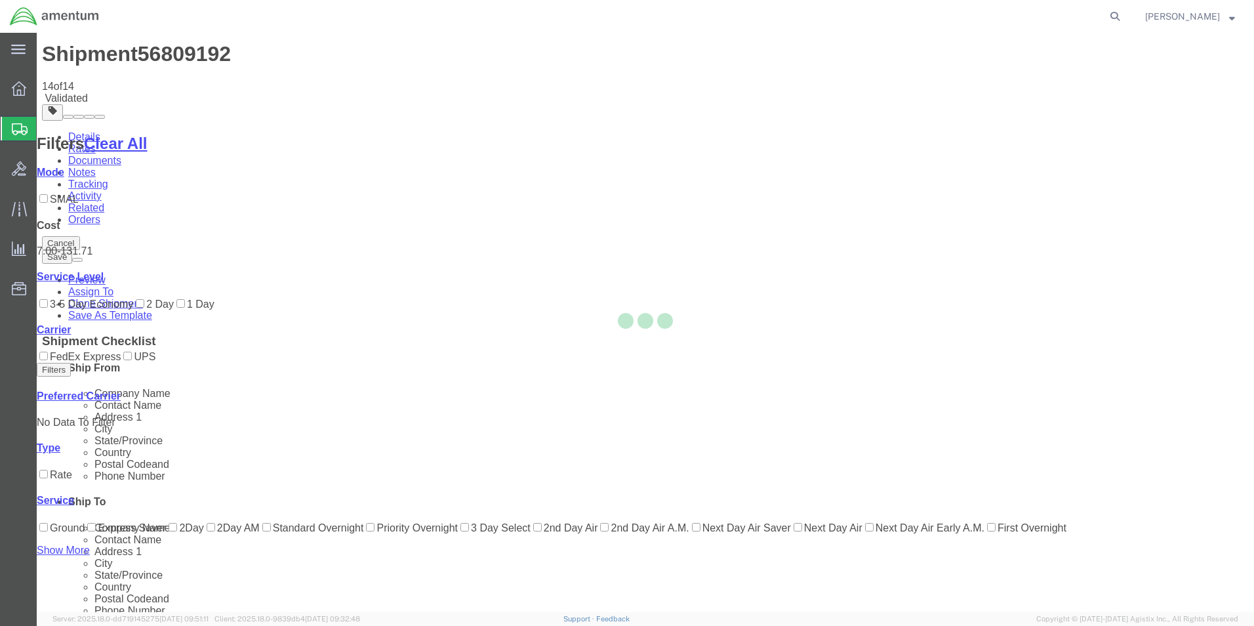
scroll to position [0, 0]
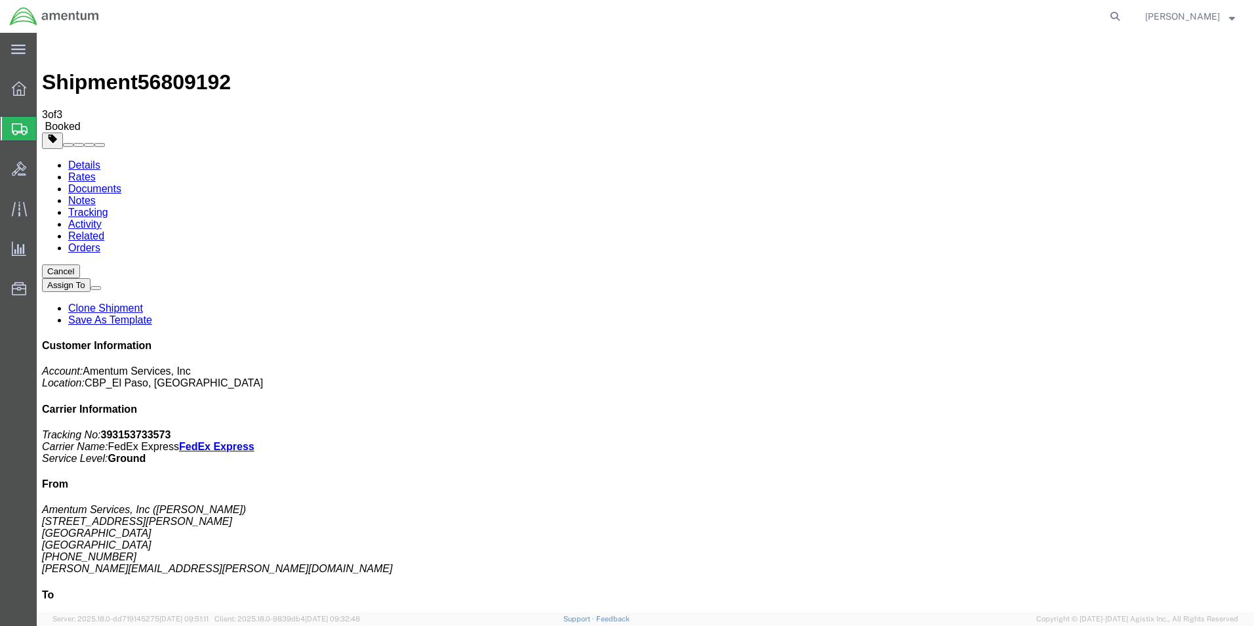
click at [143, 302] on link "Clone Shipment" at bounding box center [105, 307] width 75 height 11
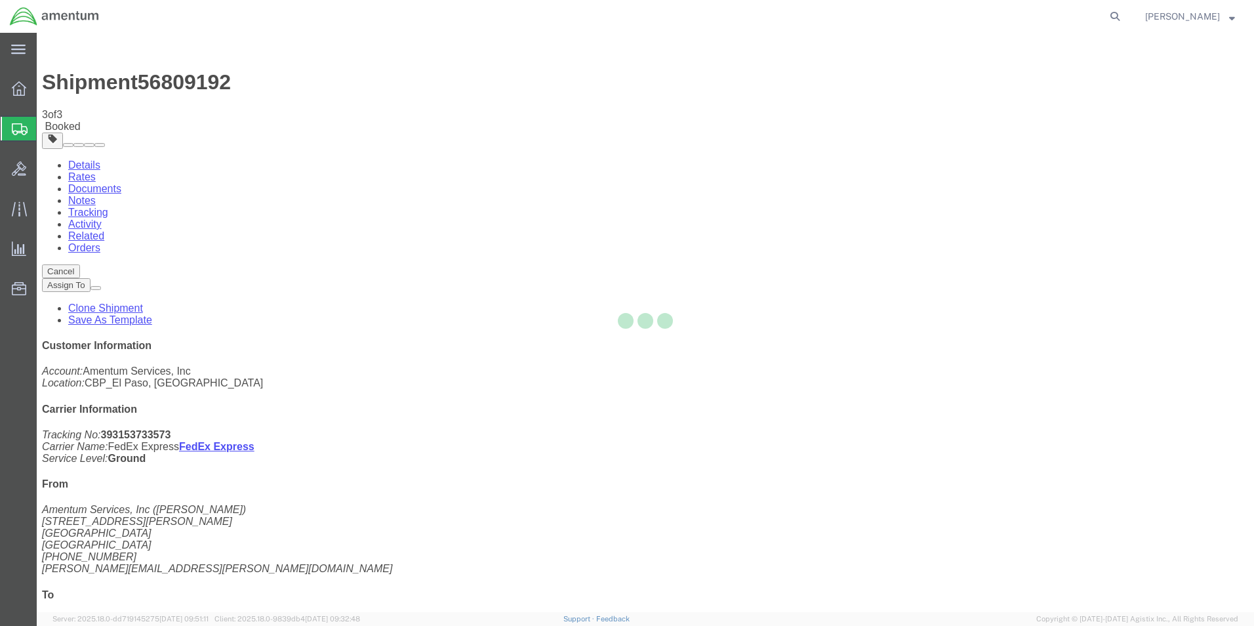
select select "49831"
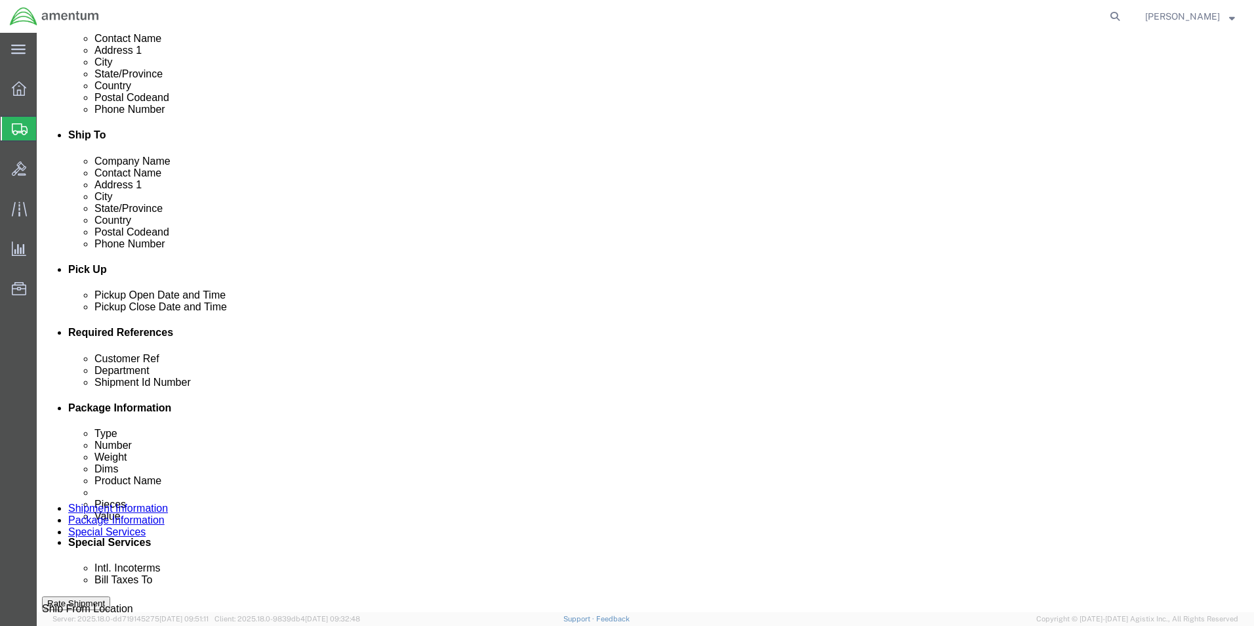
scroll to position [393, 0]
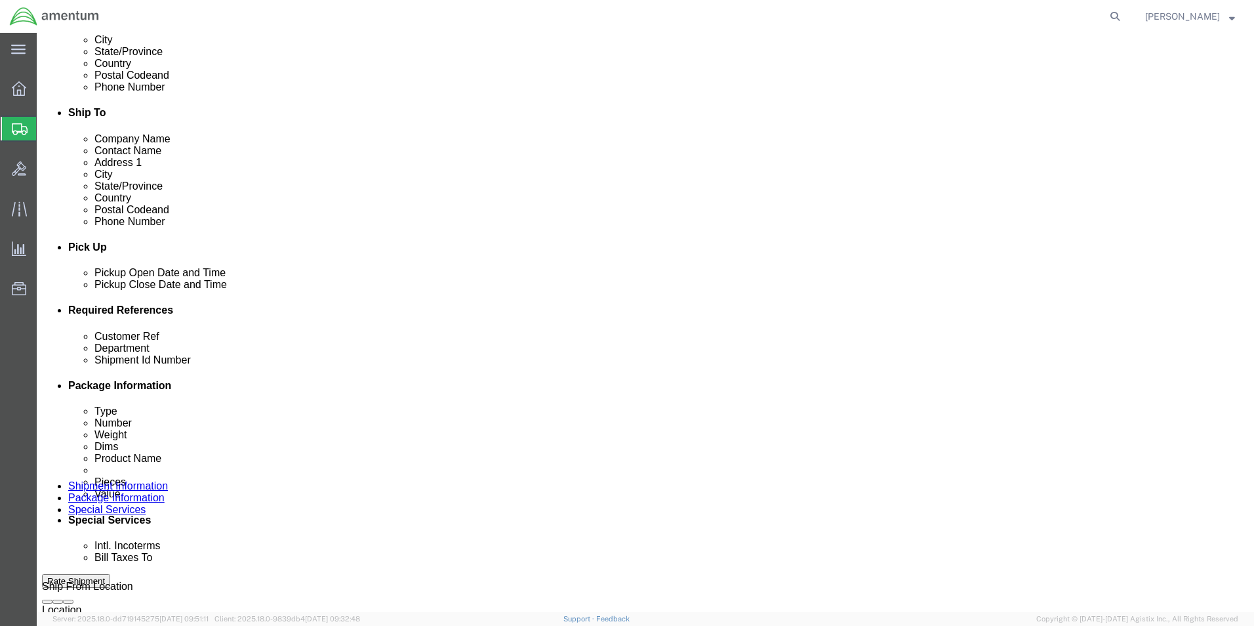
click input "CBP0044008"
drag, startPoint x: 233, startPoint y: 416, endPoint x: 132, endPoint y: 421, distance: 100.4
click div "Customer Ref CBP0044014"
type input "CBP0044014"
drag, startPoint x: 263, startPoint y: 441, endPoint x: 121, endPoint y: 441, distance: 142.3
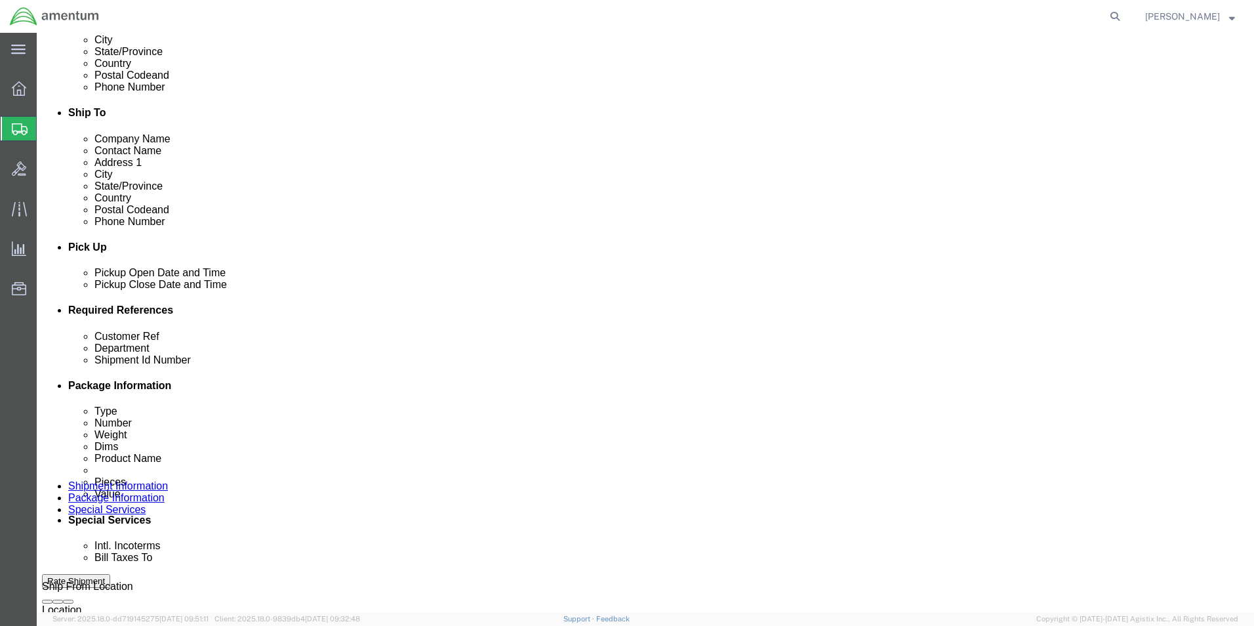
click div "Shipment Id Number CBP0044008"
paste input "14"
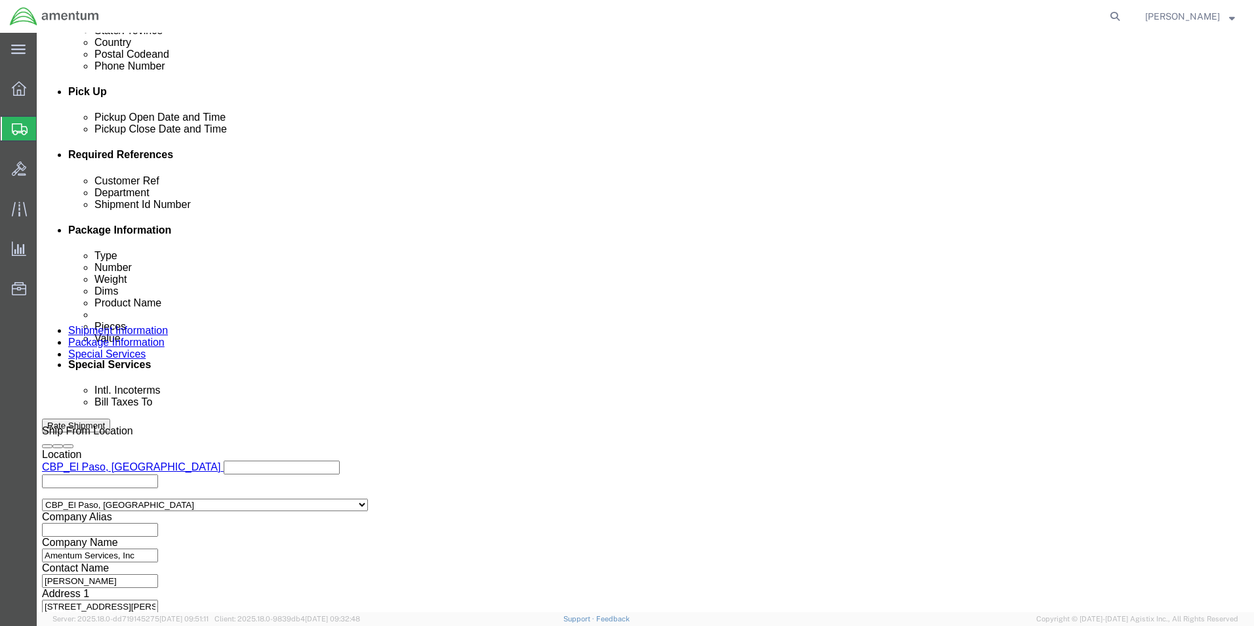
scroll to position [572, 0]
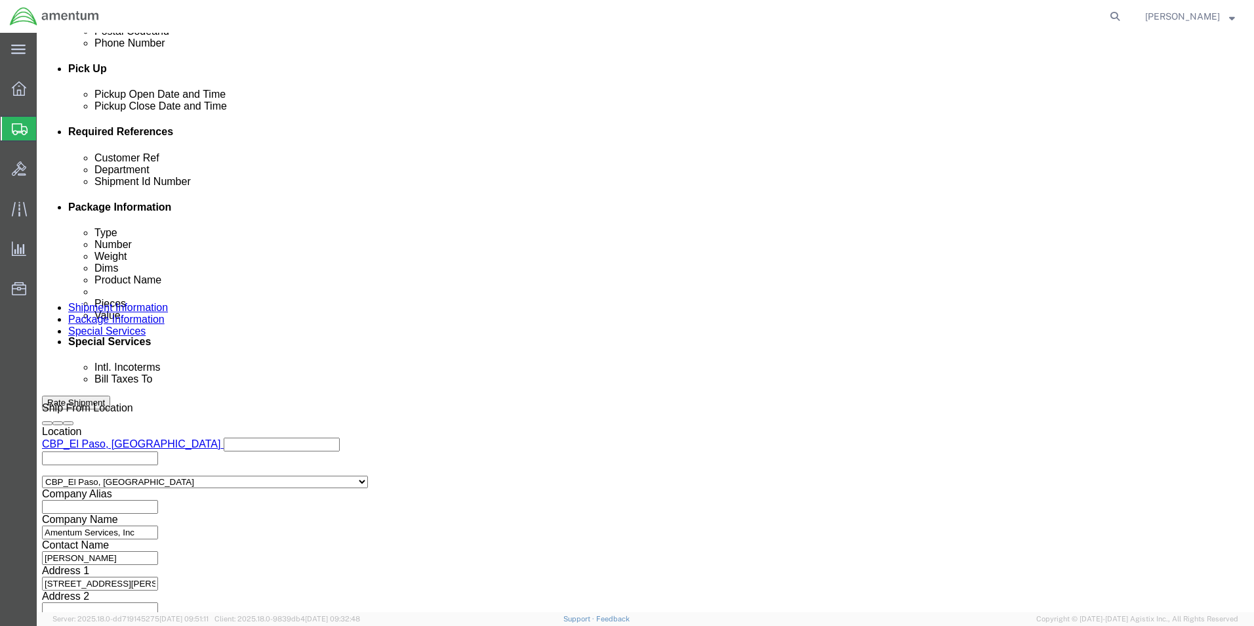
type input "CBP0044014"
click button "Continue"
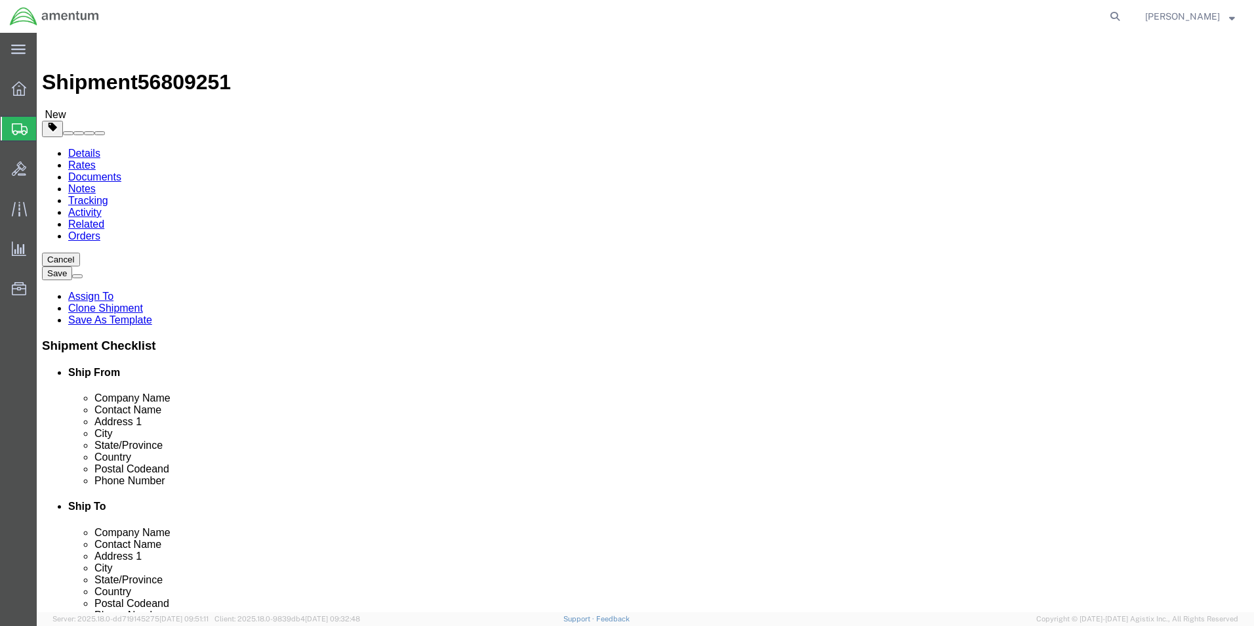
click dd "100.00 USD"
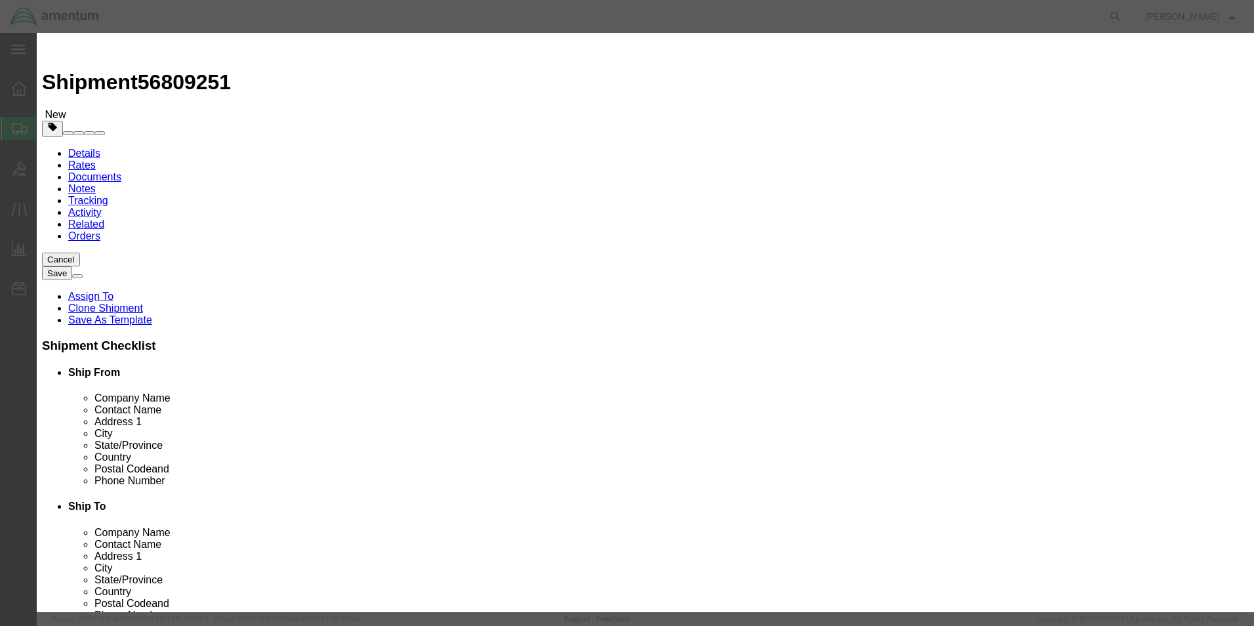
click textarea "STARTER PN: 149-24PM SN: H-Y060408"
type textarea "STARTER PN: 149-24PM SN: H-Y022214"
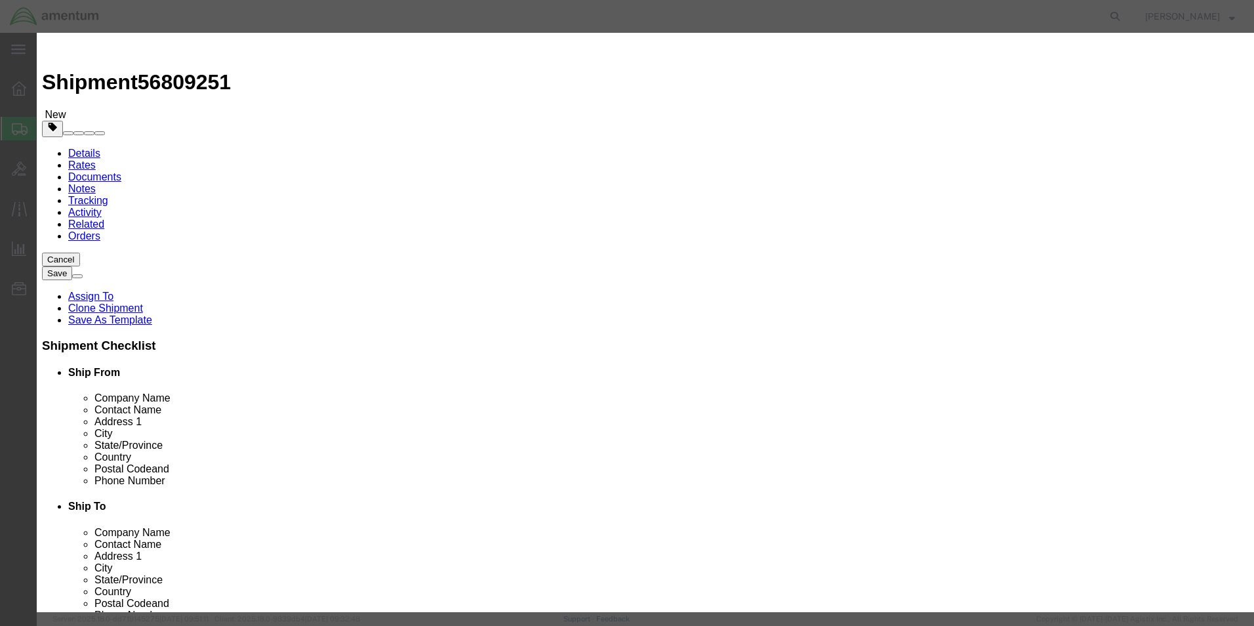
click button "Save & Close"
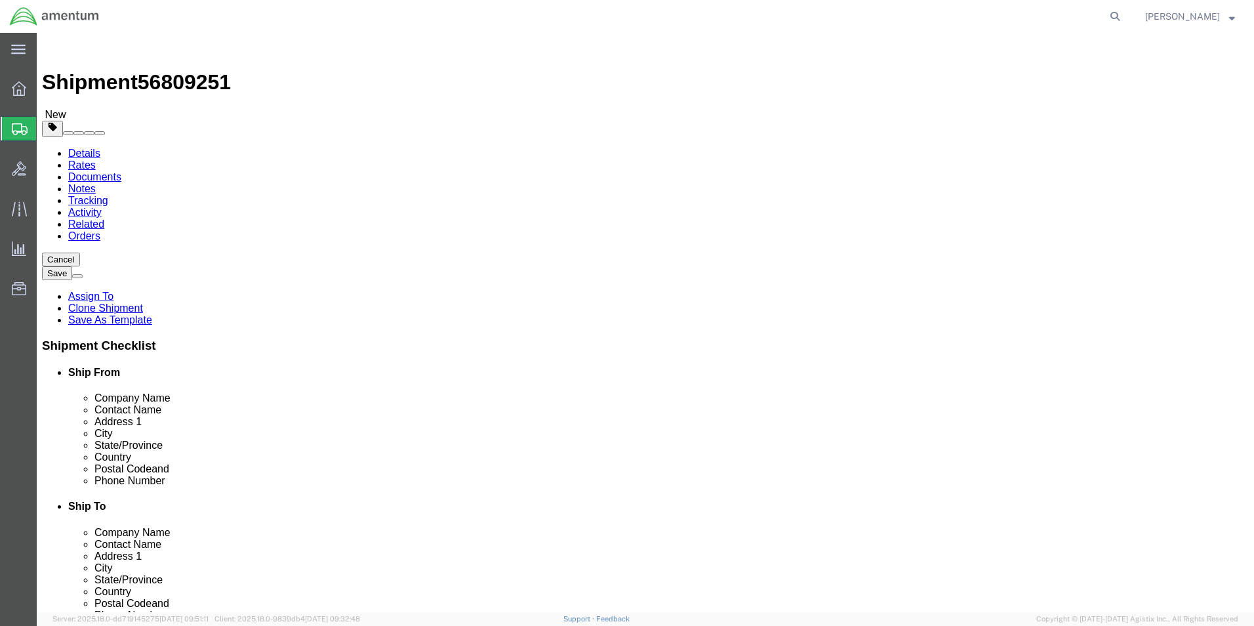
click button "Continue"
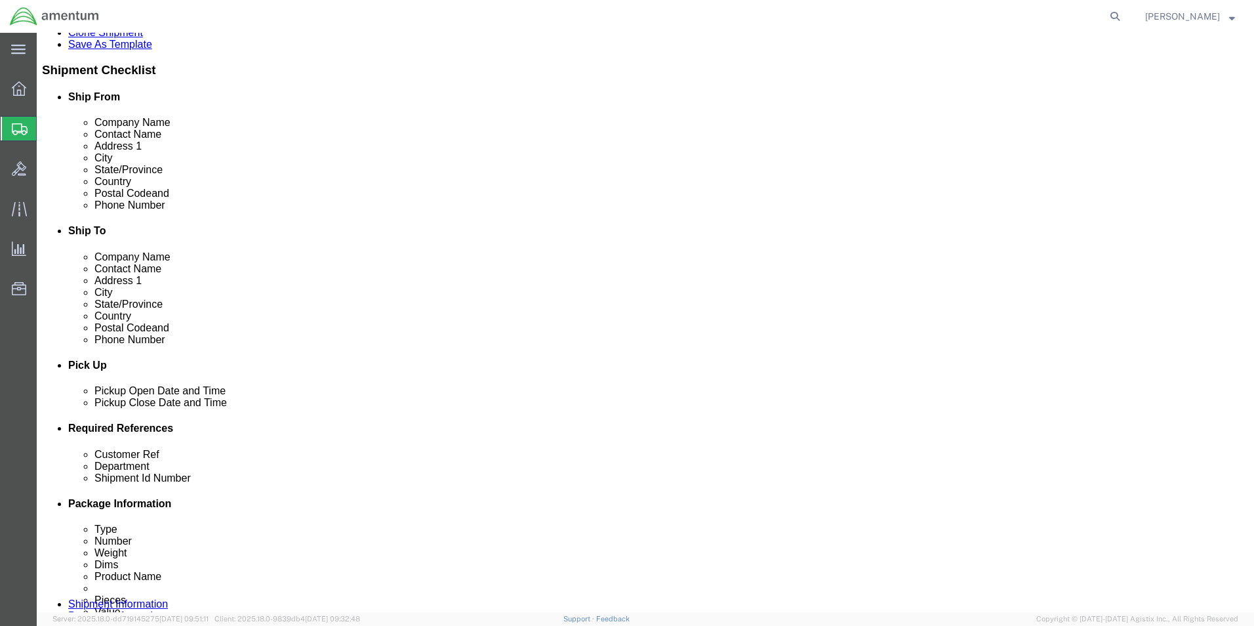
scroll to position [459, 0]
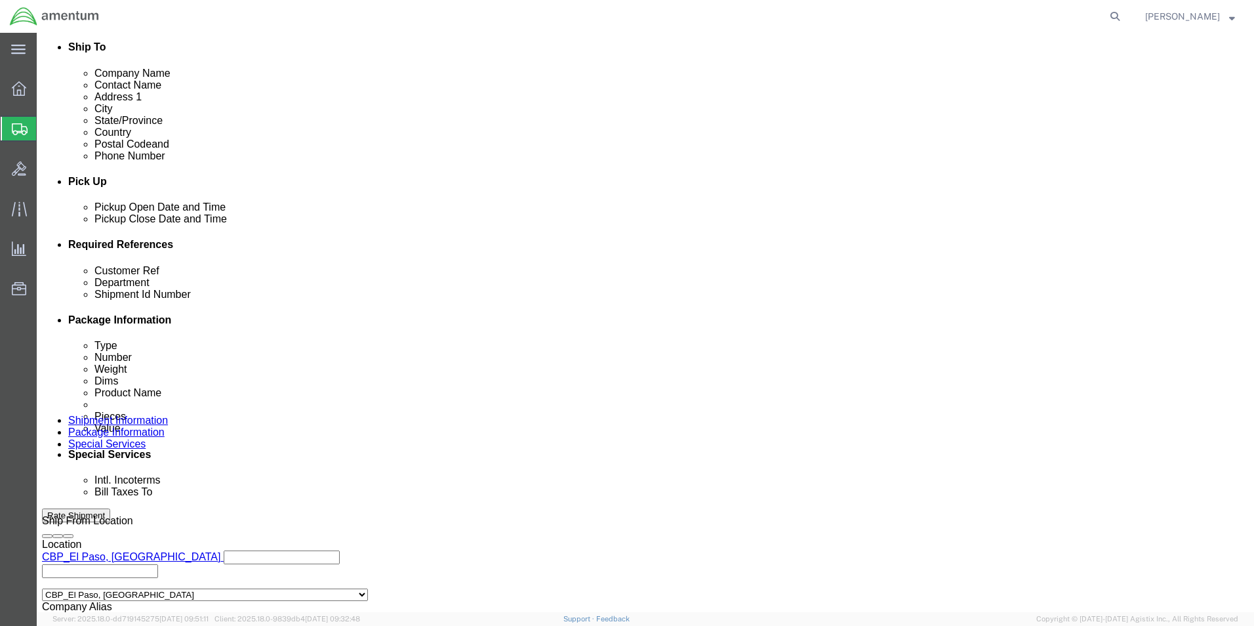
click select "Select Recipient Account Sender/Shipper Third Party Account"
select select "SHIP"
click select "Select Recipient Account Sender/Shipper Third Party Account"
click select "Select 6118.03.03.2219.000.BUN.0000 6118.03.03.2219.000.DLR.0000 6118.03.03.221…"
select select "96752"
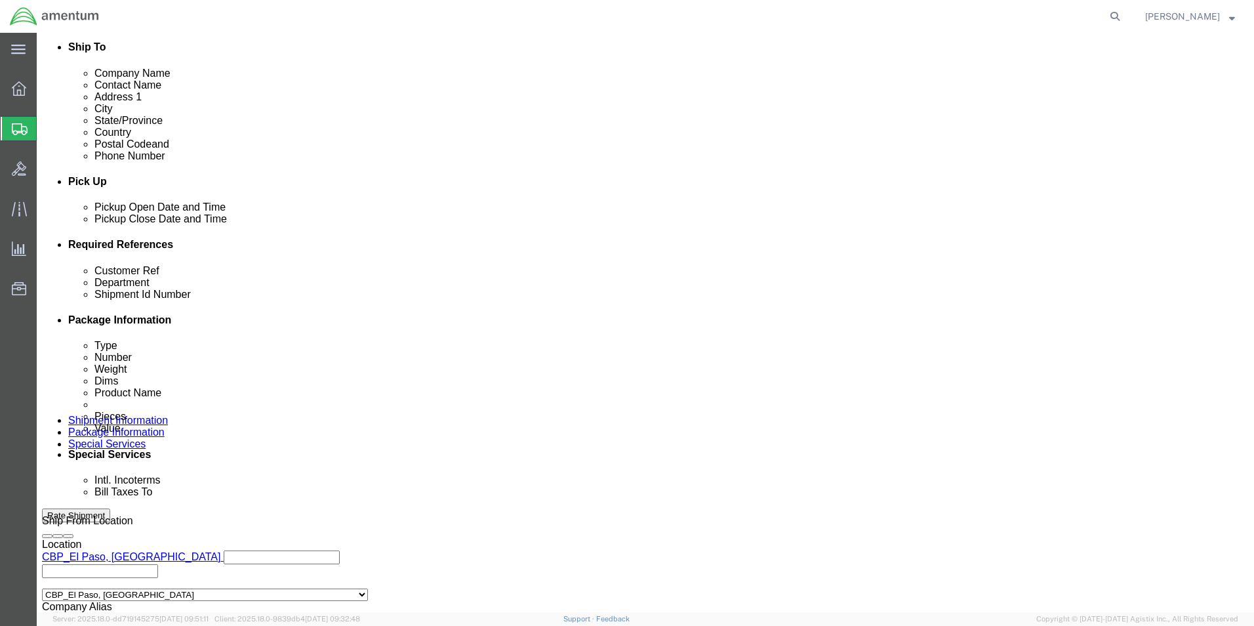
click select "Select 6118.03.03.2219.000.BUN.0000 6118.03.03.2219.000.DLR.0000 6118.03.03.221…"
click button "Rate Shipment"
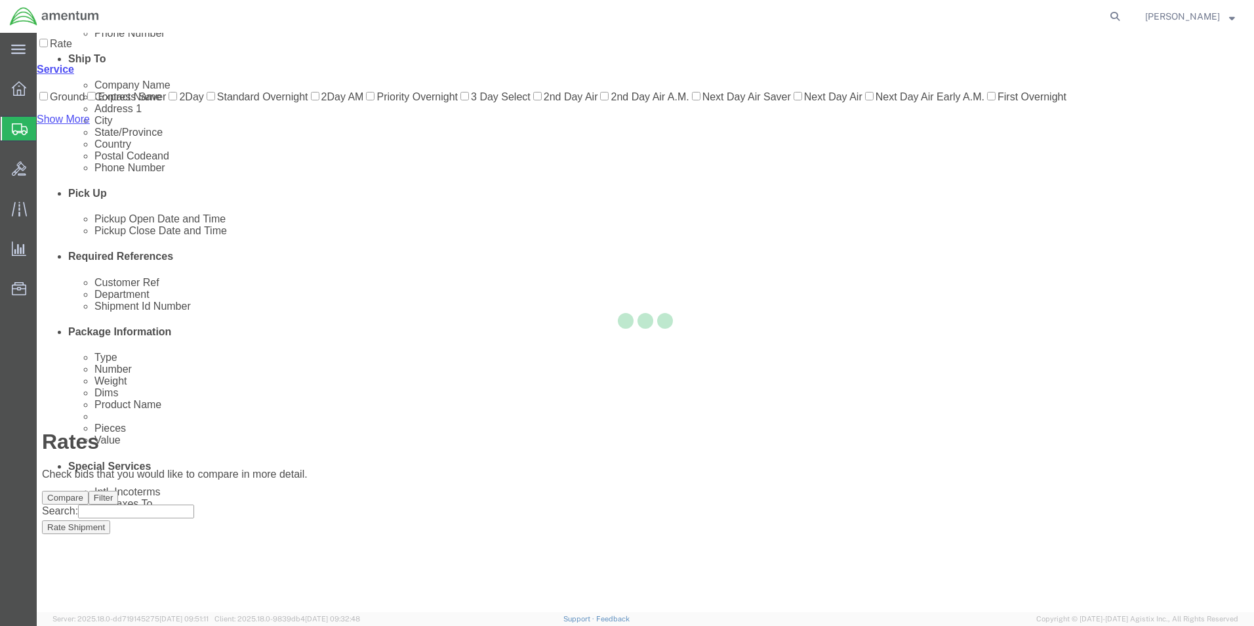
scroll to position [28, 0]
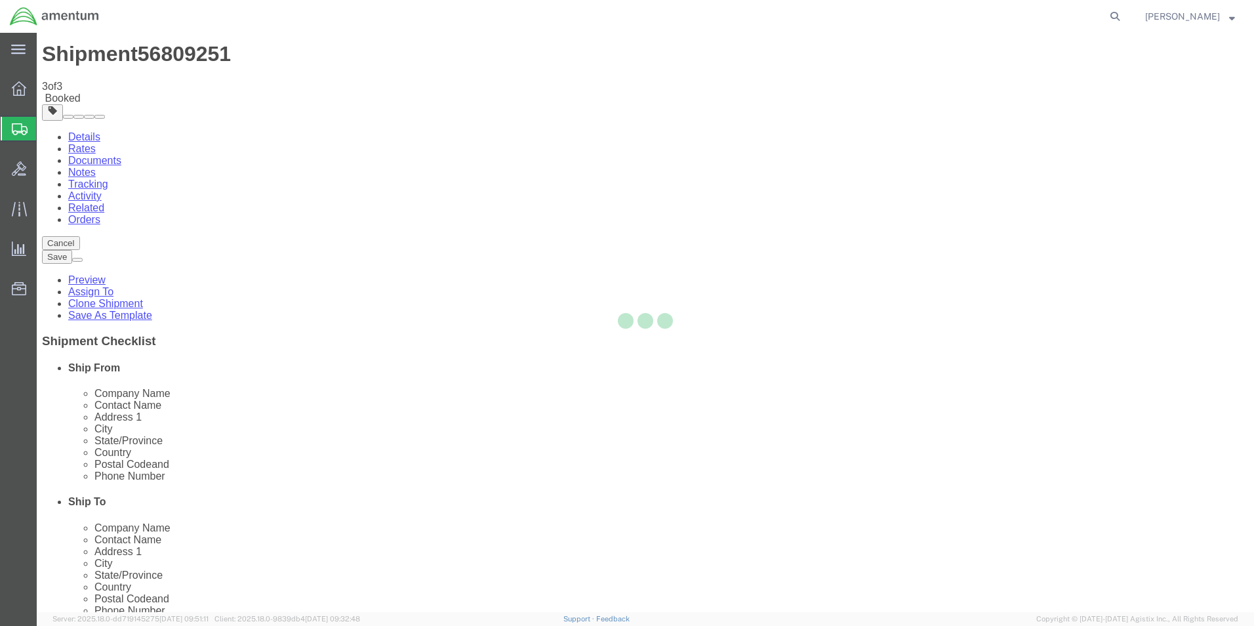
scroll to position [0, 0]
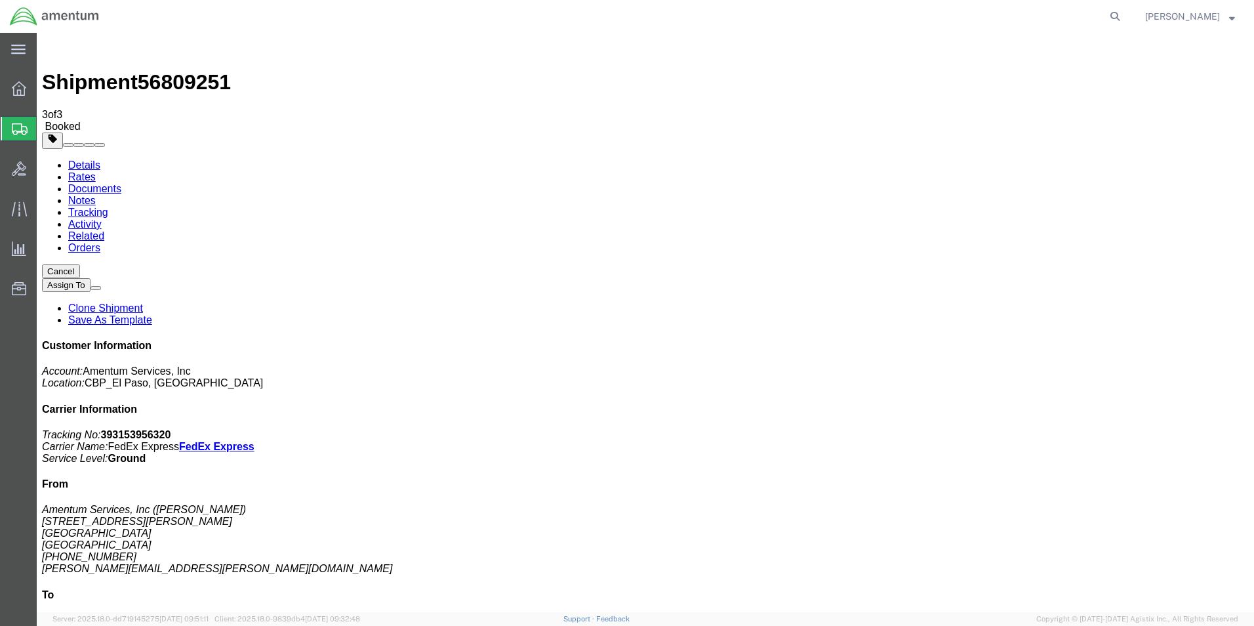
click at [143, 302] on link "Clone Shipment" at bounding box center [105, 307] width 75 height 11
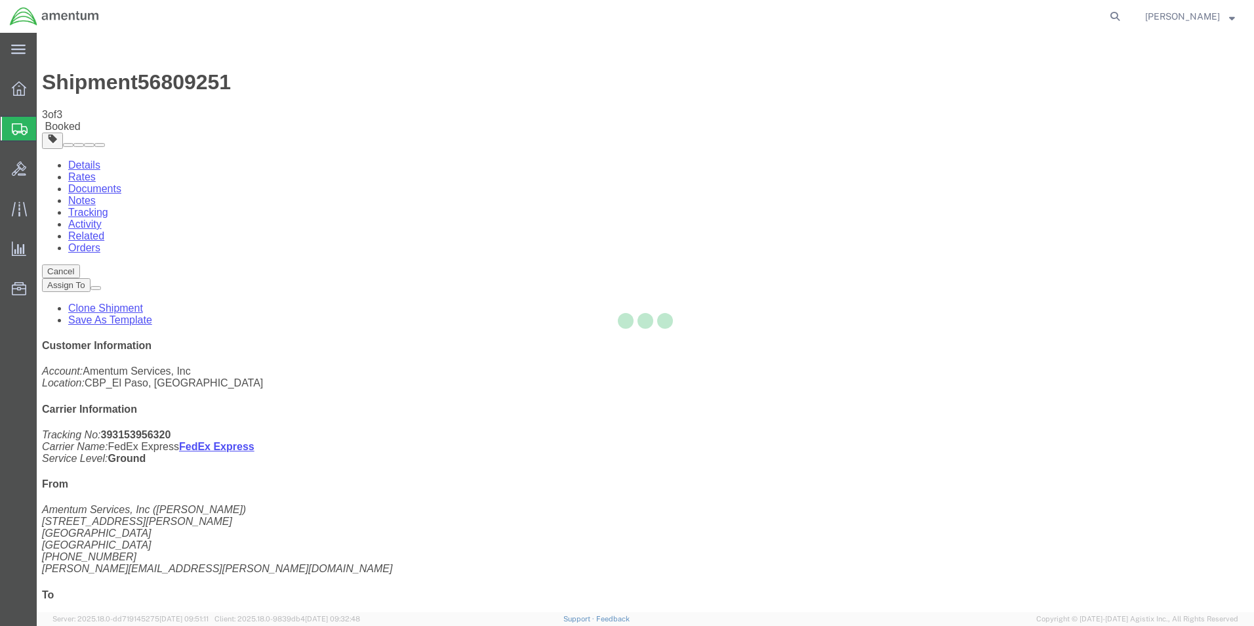
select select "49831"
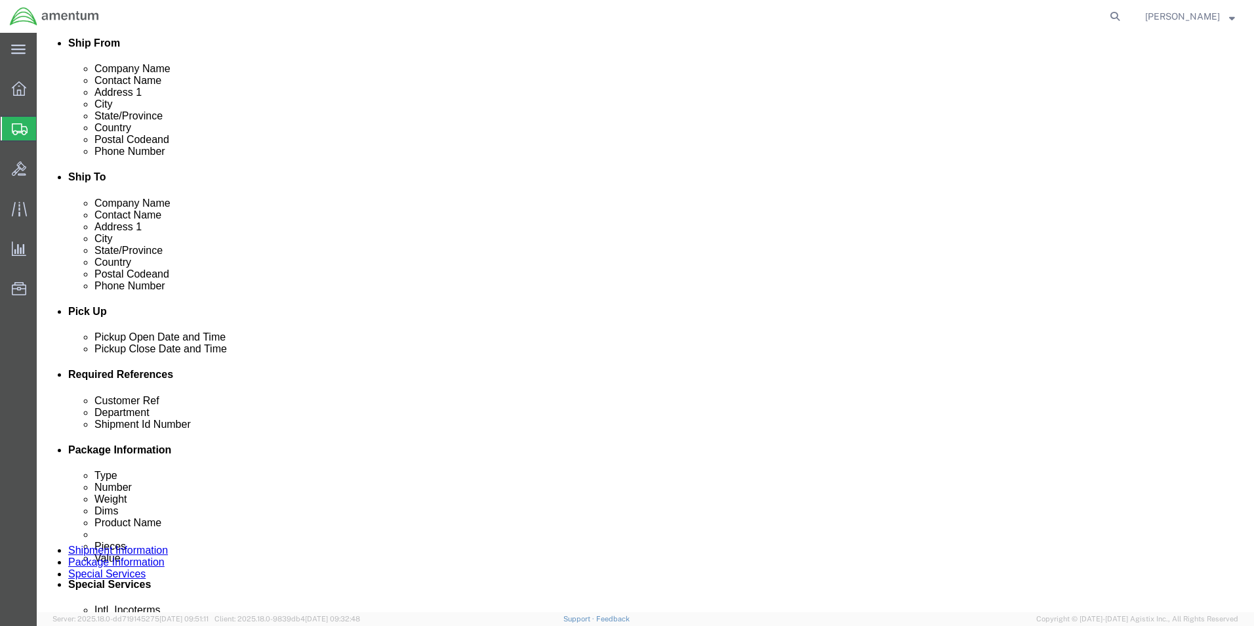
scroll to position [393, 0]
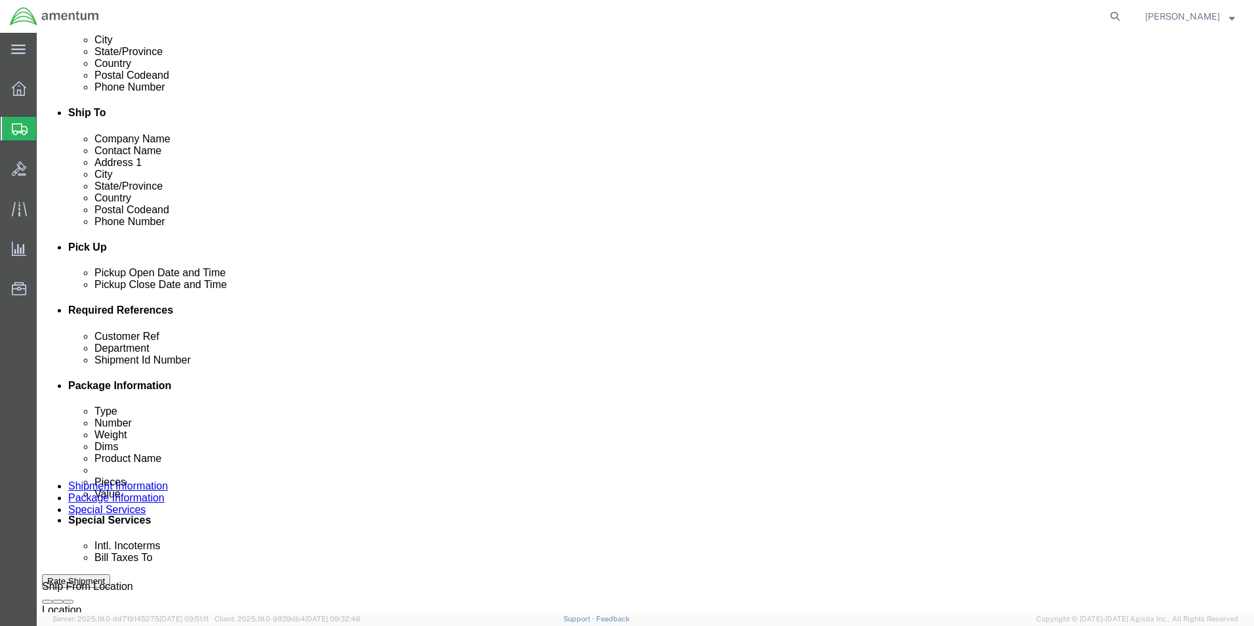
click input "CBP0044014"
type input "CBP0044010"
click input "CBP0044014"
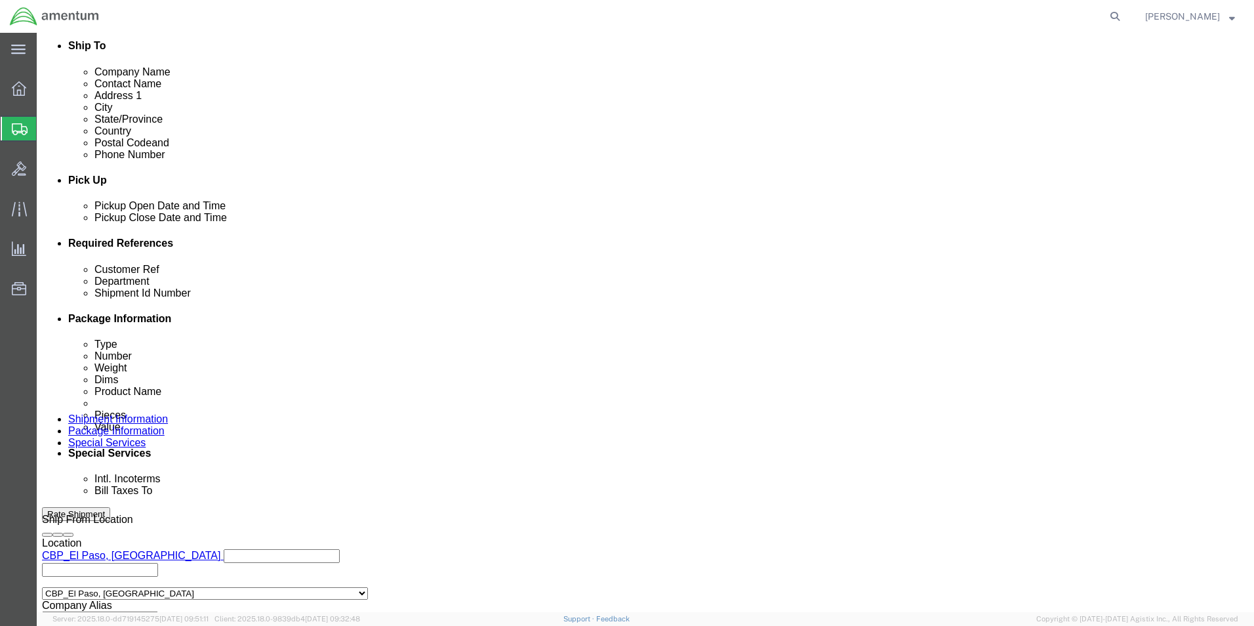
scroll to position [572, 0]
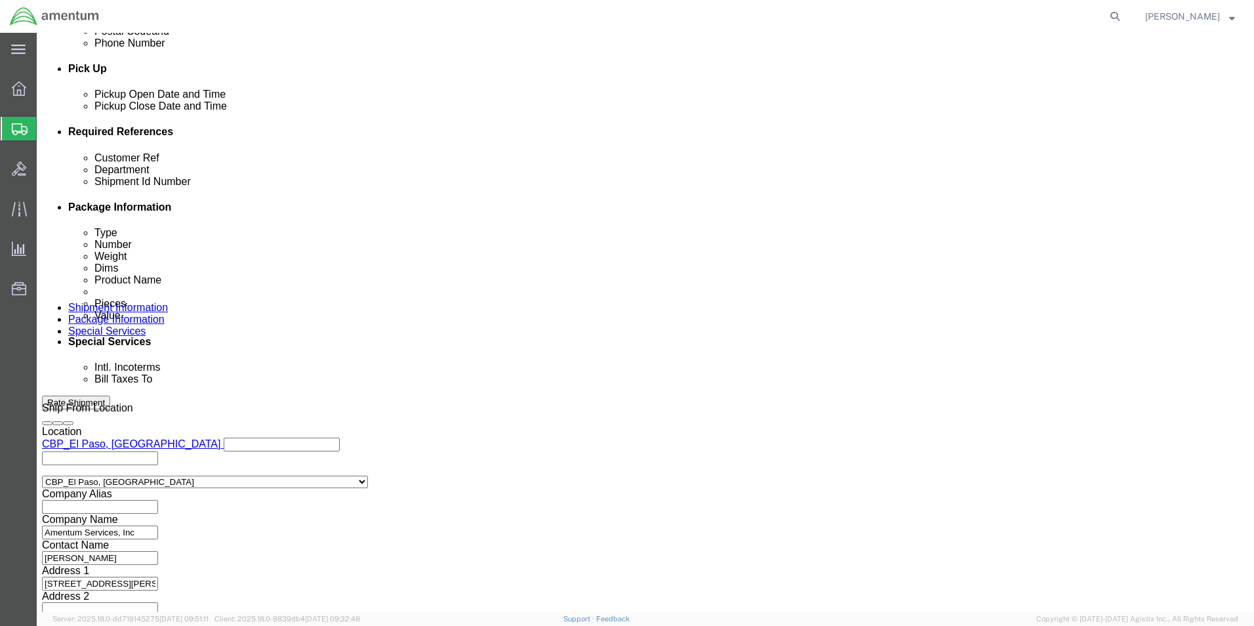
type input "CBP0044010"
click button "Continue"
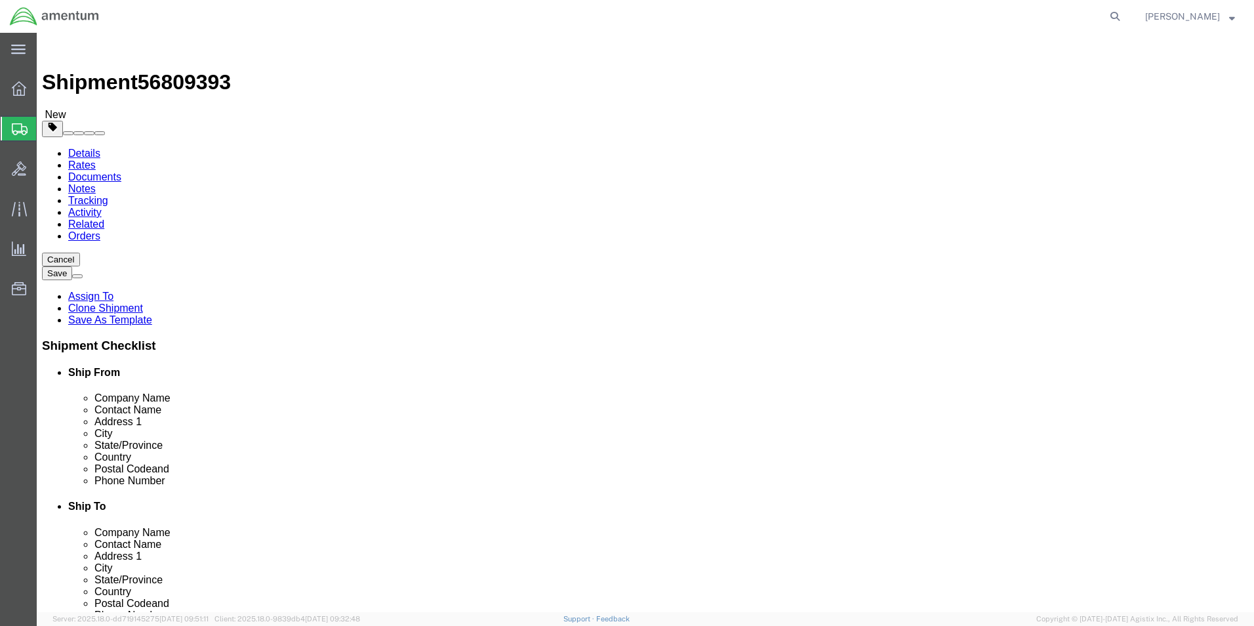
click dd "100.00 USD"
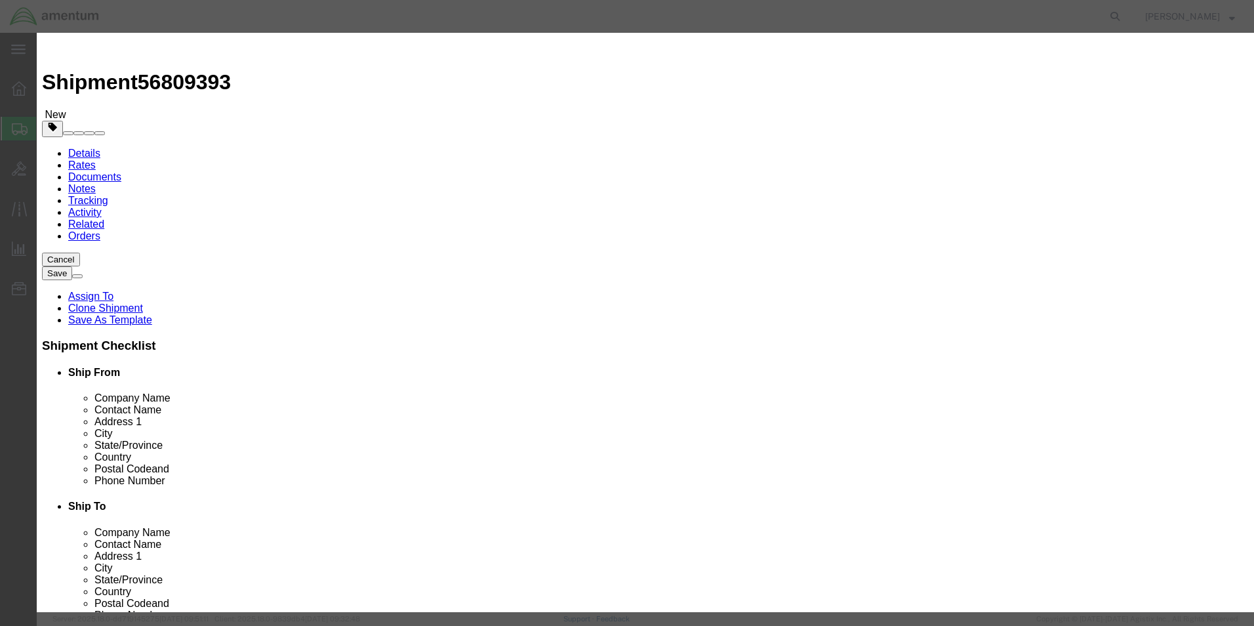
scroll to position [13, 0]
click textarea "STARTER PN: 149-24PM SN: H-Y022214"
type textarea "STARTER PN: 149-24PM SN: H-Y040450"
click button "Save & Close"
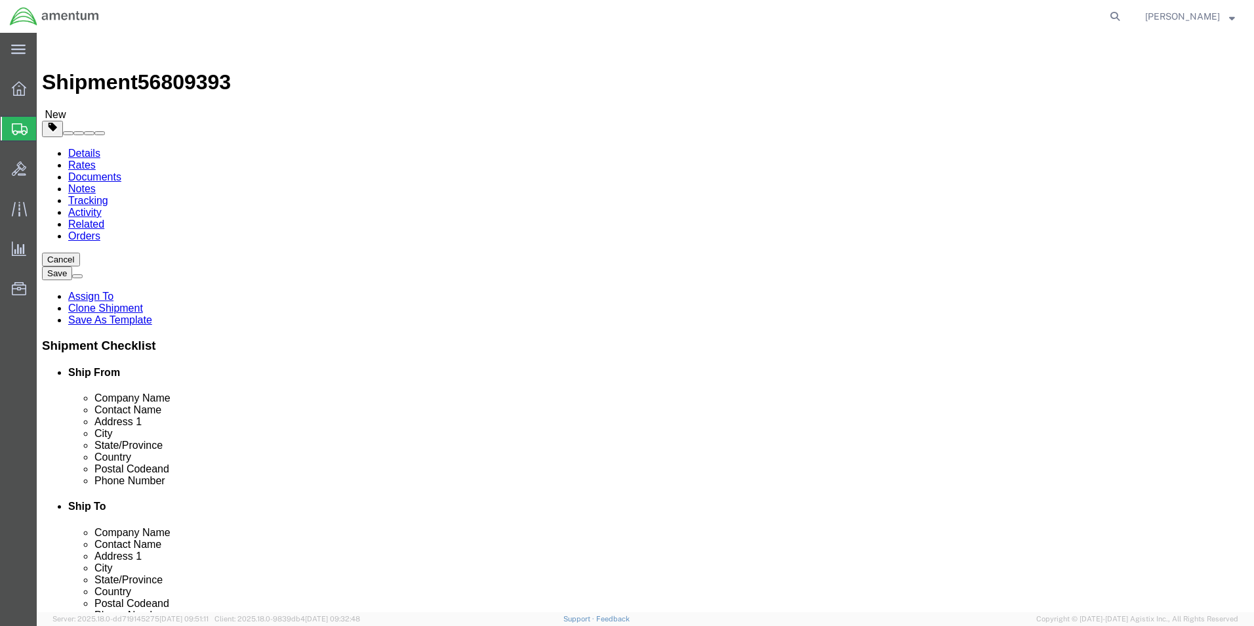
click button "Continue"
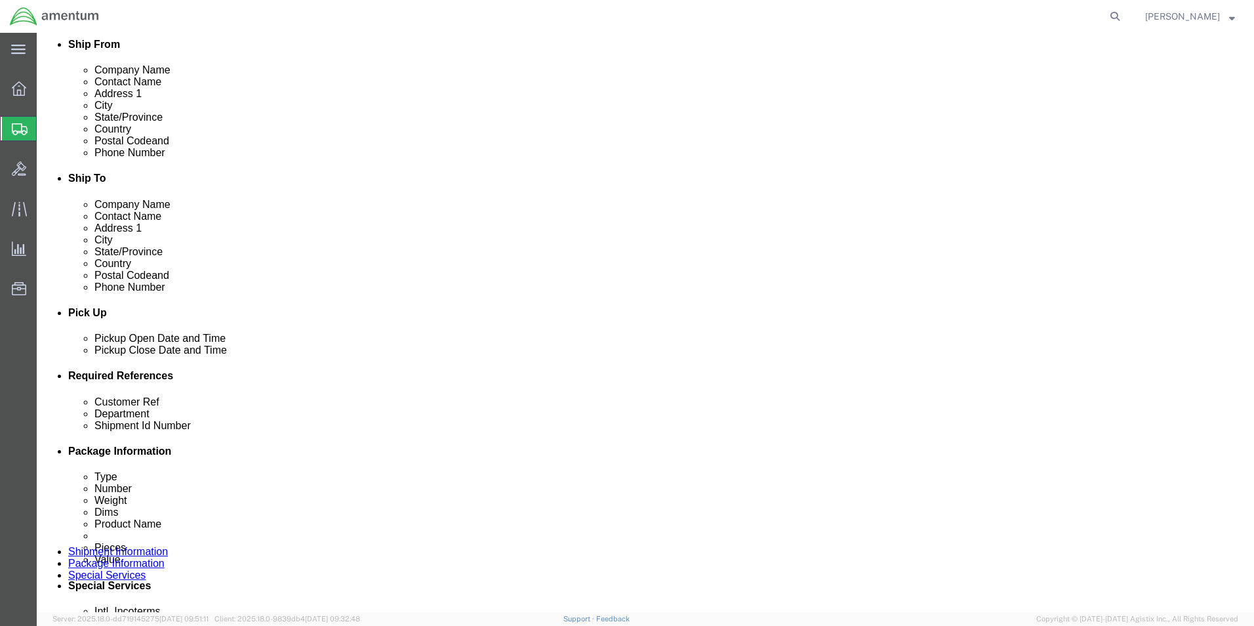
scroll to position [459, 0]
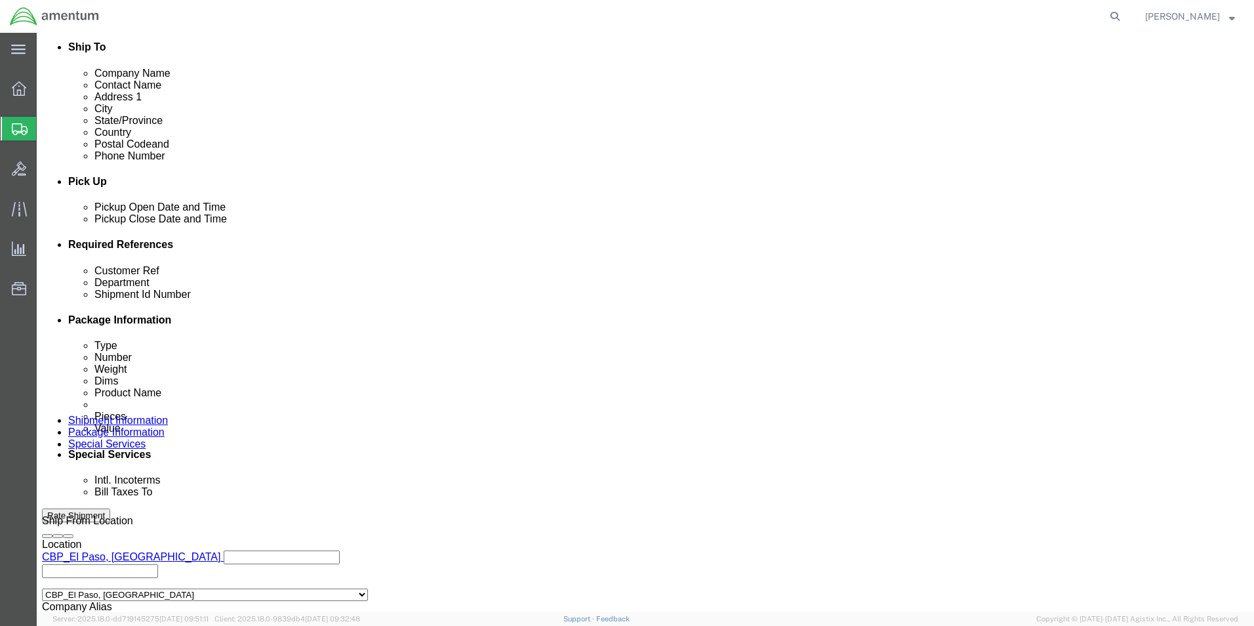
click select "Select Recipient Account Sender/Shipper Third Party Account"
select select "THRD"
click select "Select Recipient Account Sender/Shipper Third Party Account"
select select
click select "Select 6118.03.03.2219.000.BUN.0000 6118.03.03.2219.000.DLR.0000 6118.03.03.221…"
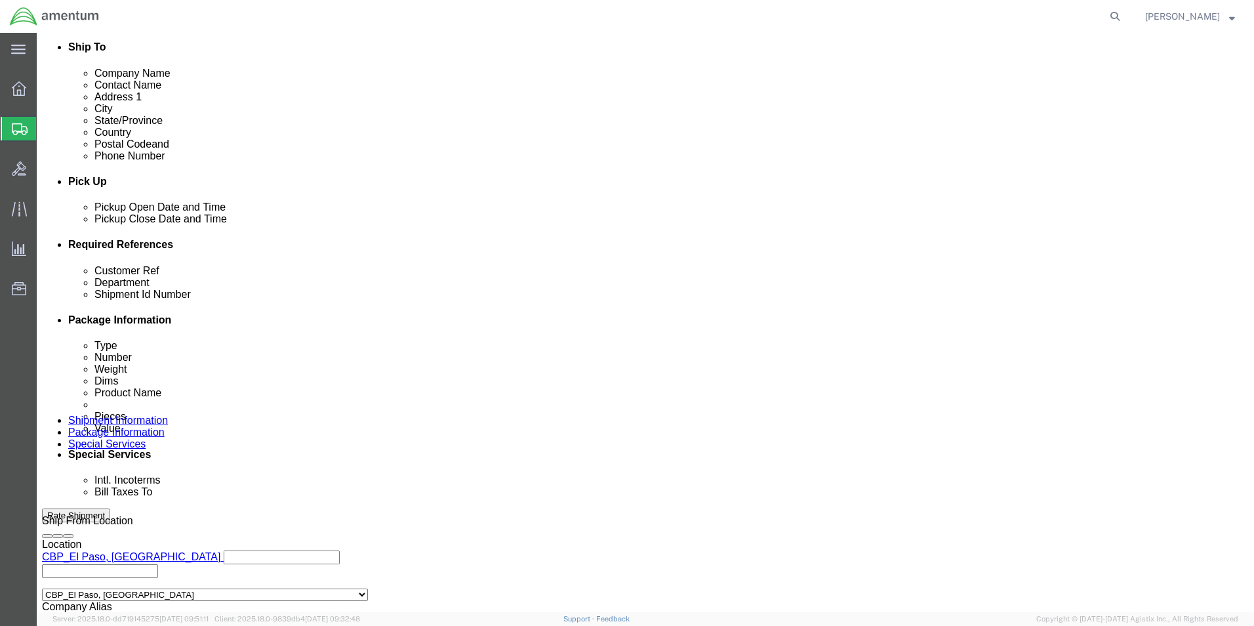
select select "96752"
click select "Select 6118.03.03.2219.000.BUN.0000 6118.03.03.2219.000.DLR.0000 6118.03.03.221…"
click button "Rate Shipment"
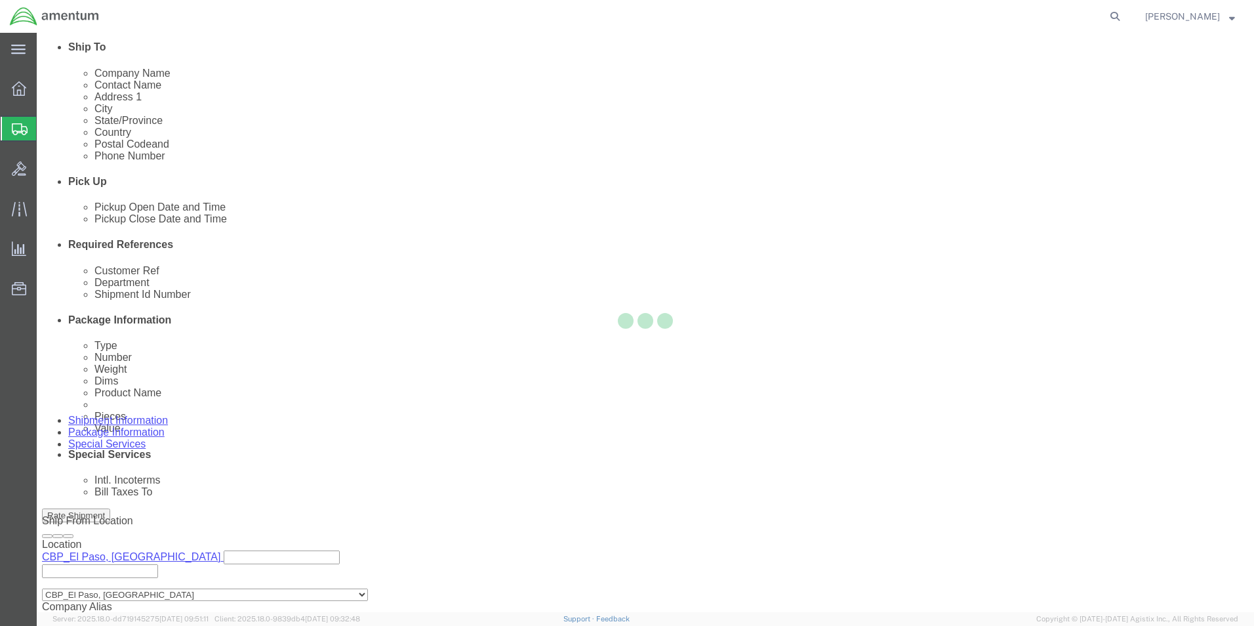
select select
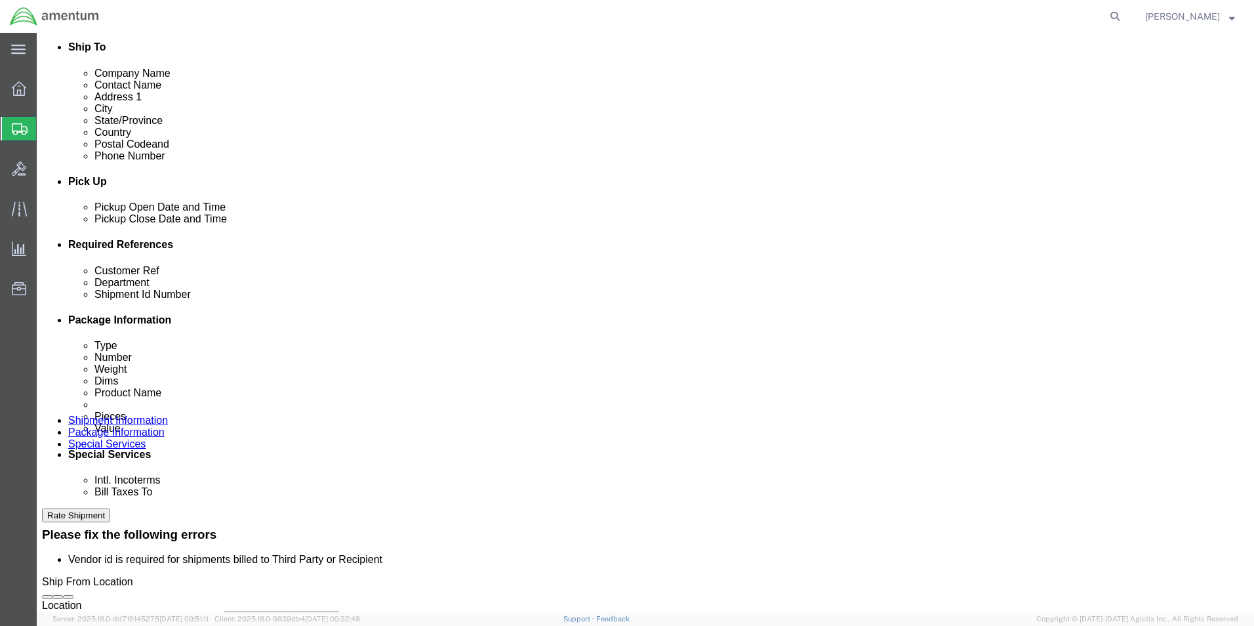
select select "DEPARTMENT"
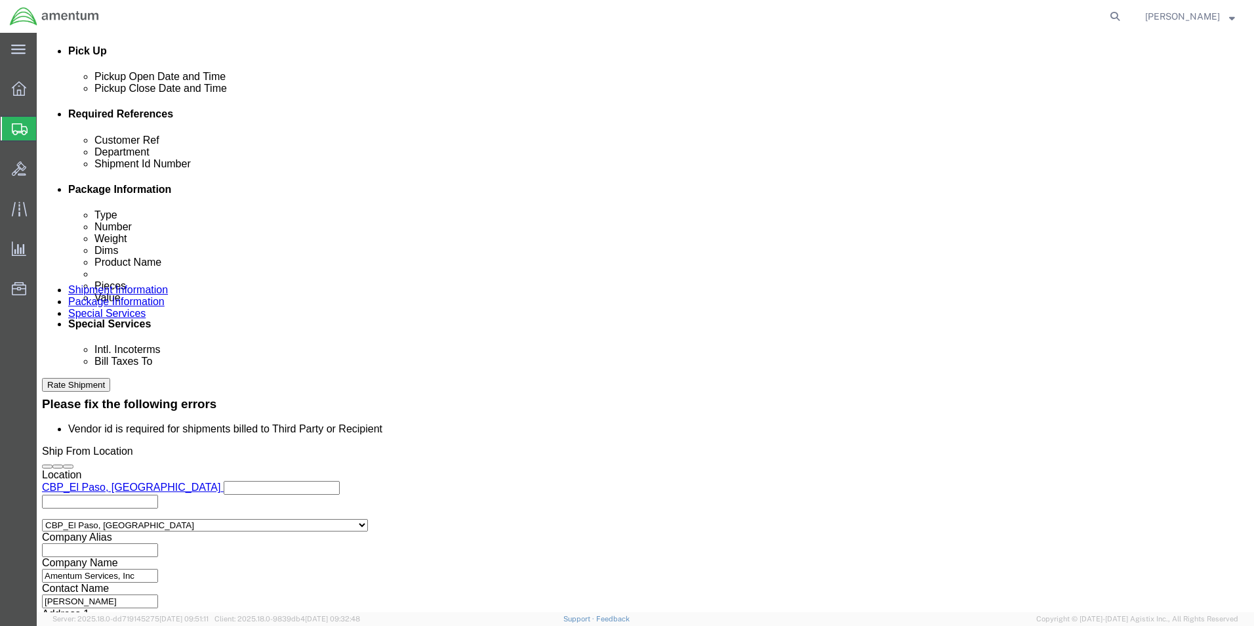
scroll to position [590, 0]
click select "Select Recipient Account Sender/Shipper Third Party Account"
select select "SHIP"
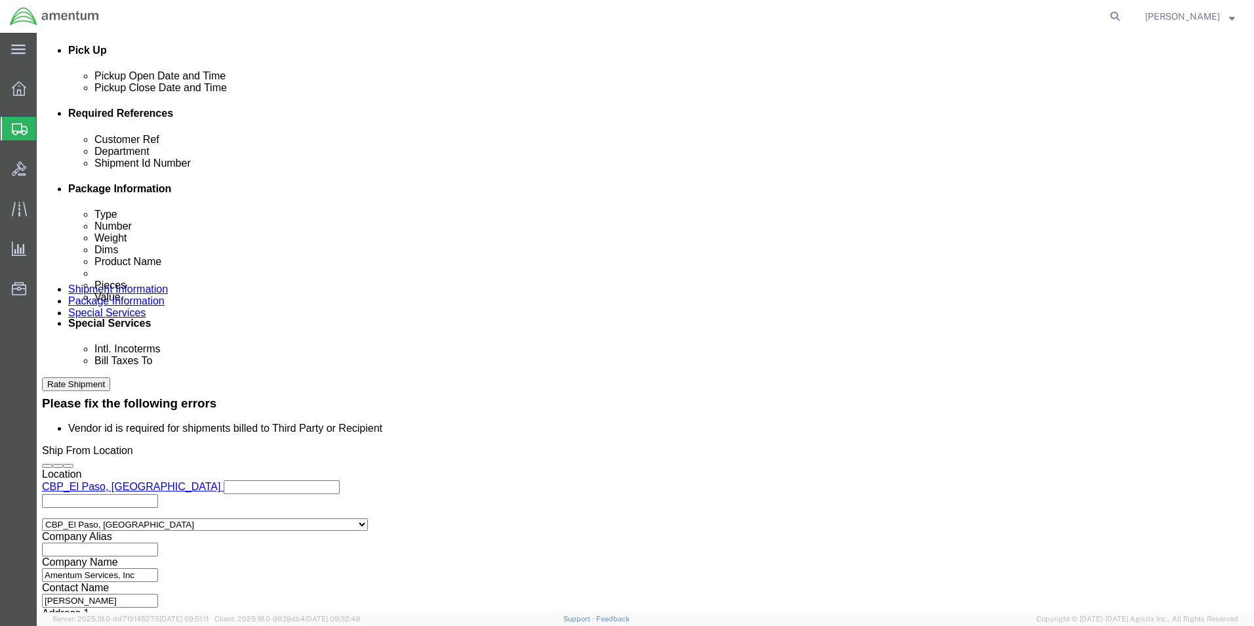
click select "Select Recipient Account Sender/Shipper Third Party Account"
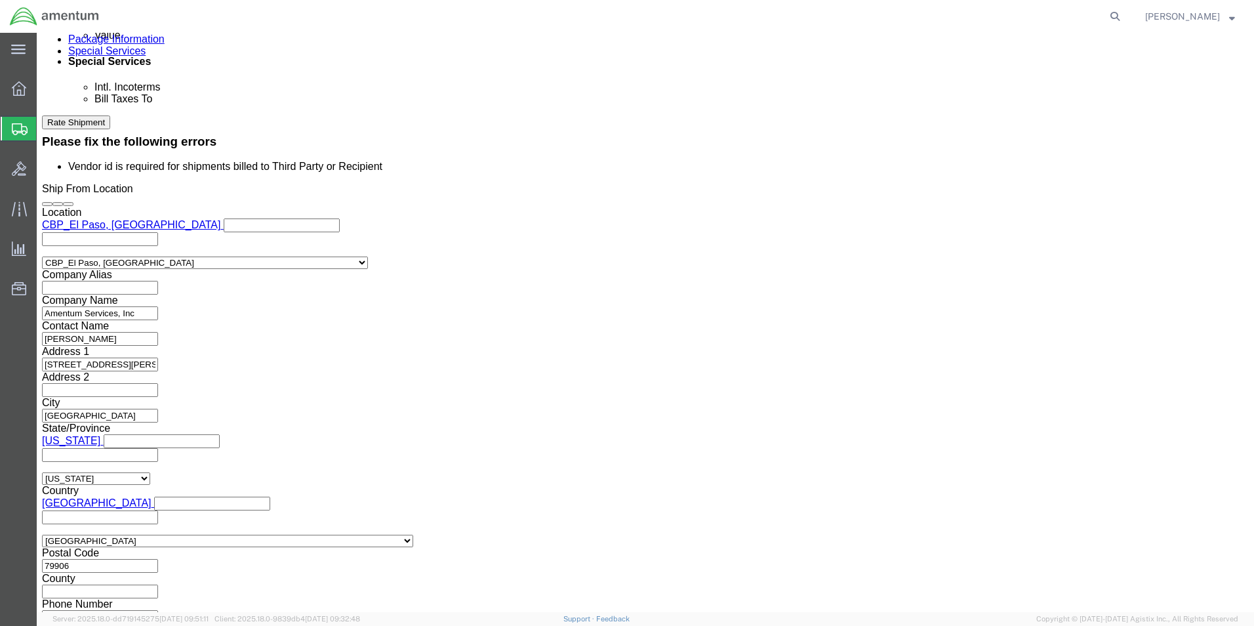
scroll to position [853, 0]
click div "Rate Shipment"
click button "Rate Shipment"
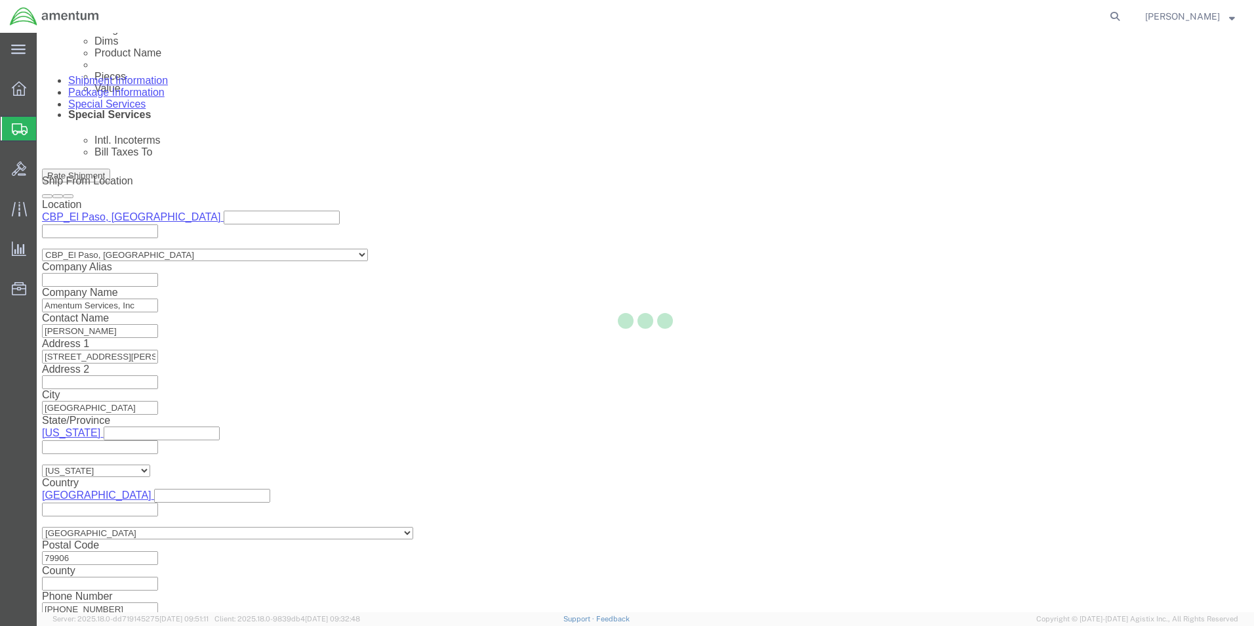
scroll to position [28, 0]
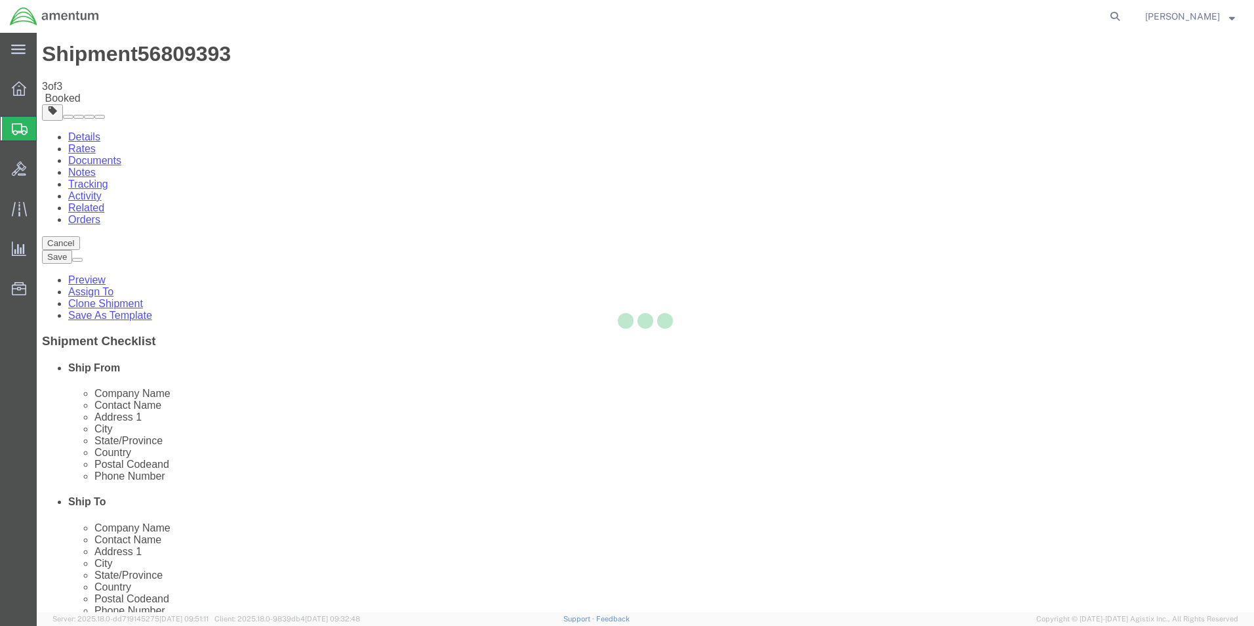
scroll to position [0, 0]
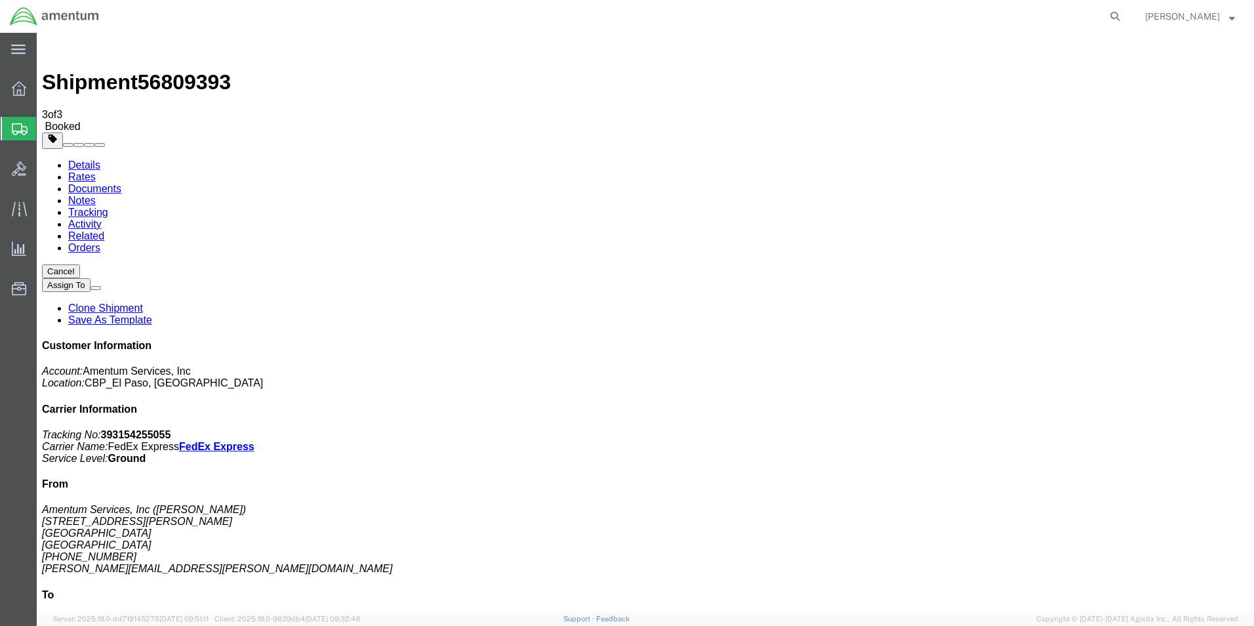
click at [143, 302] on link "Clone Shipment" at bounding box center [105, 307] width 75 height 11
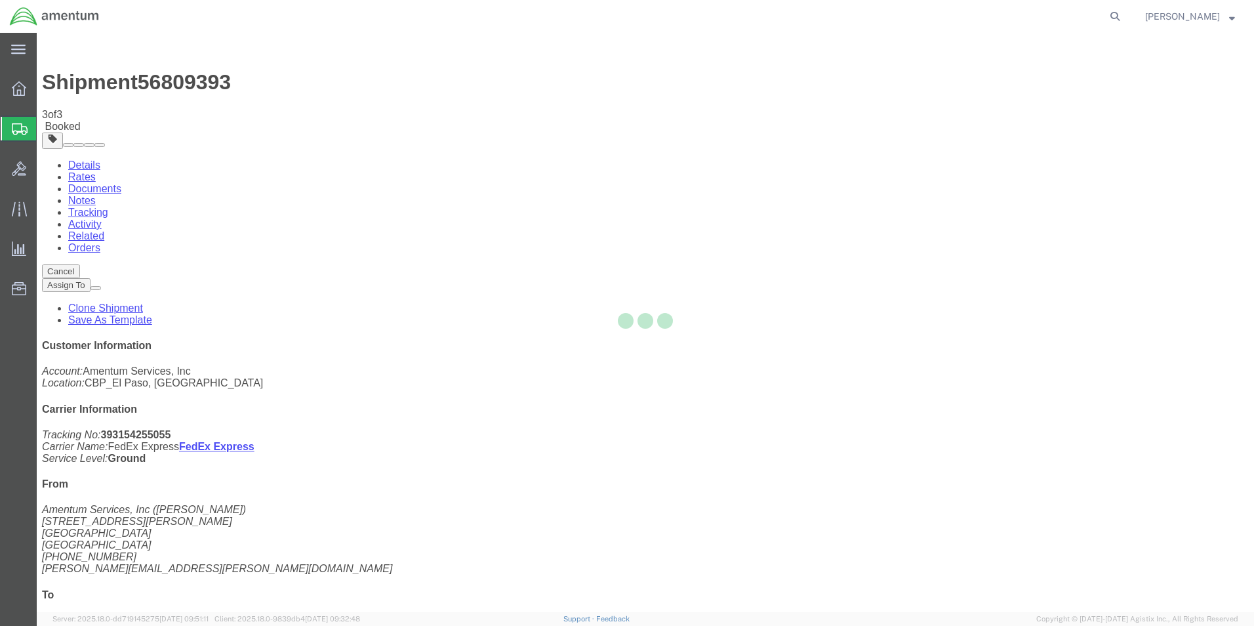
select select "49831"
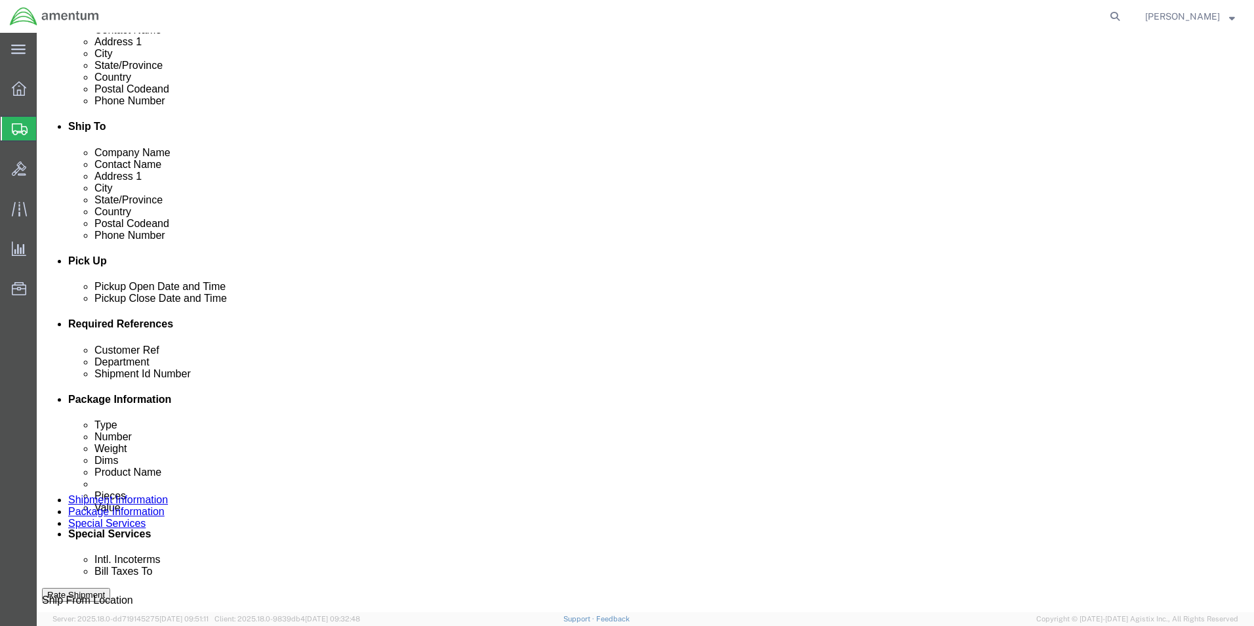
scroll to position [393, 0]
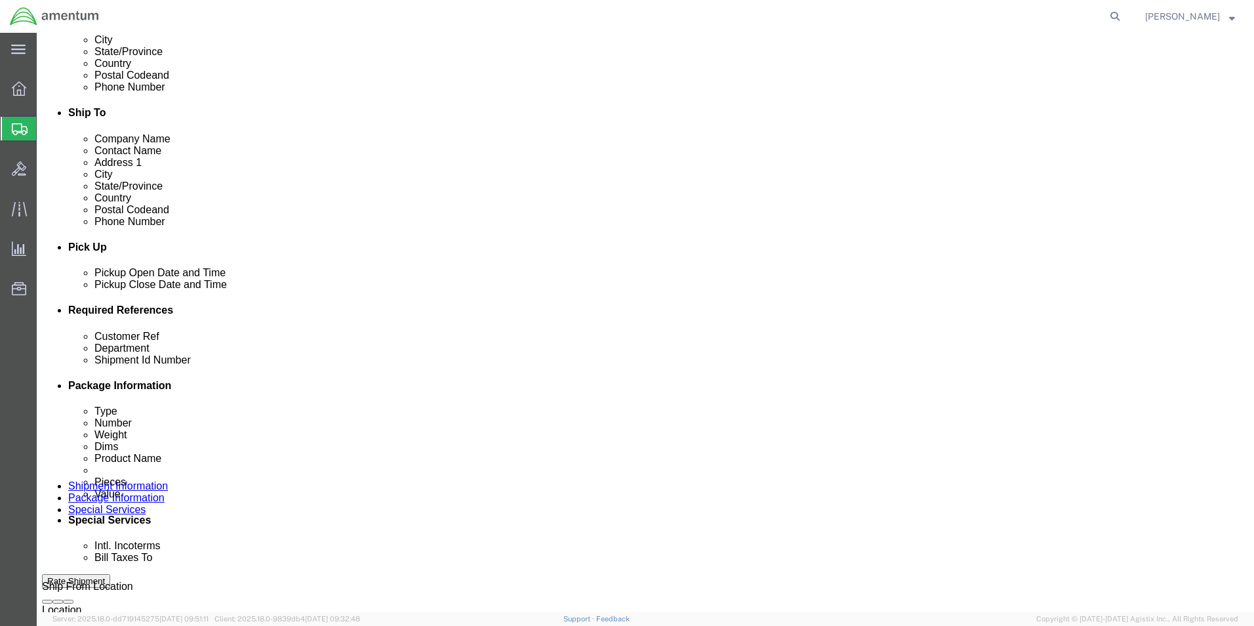
click input "CBP0044010"
type input "CBP0044009"
click input "CBP0044010"
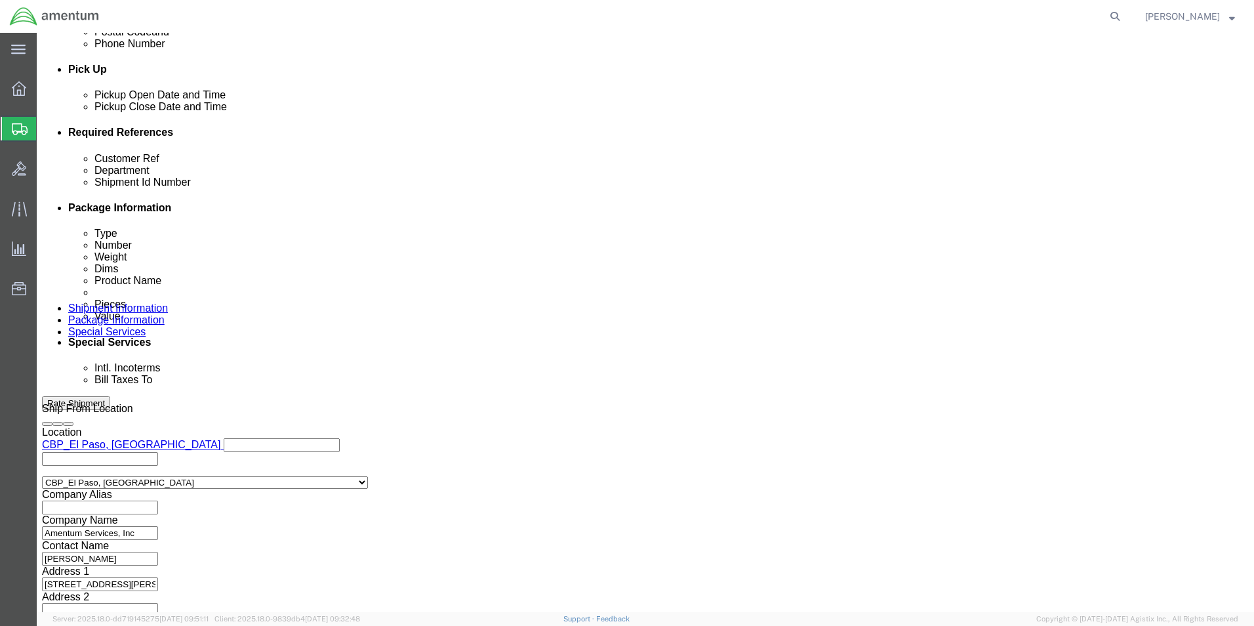
scroll to position [572, 0]
type input "CBP0044009"
click button "Continue"
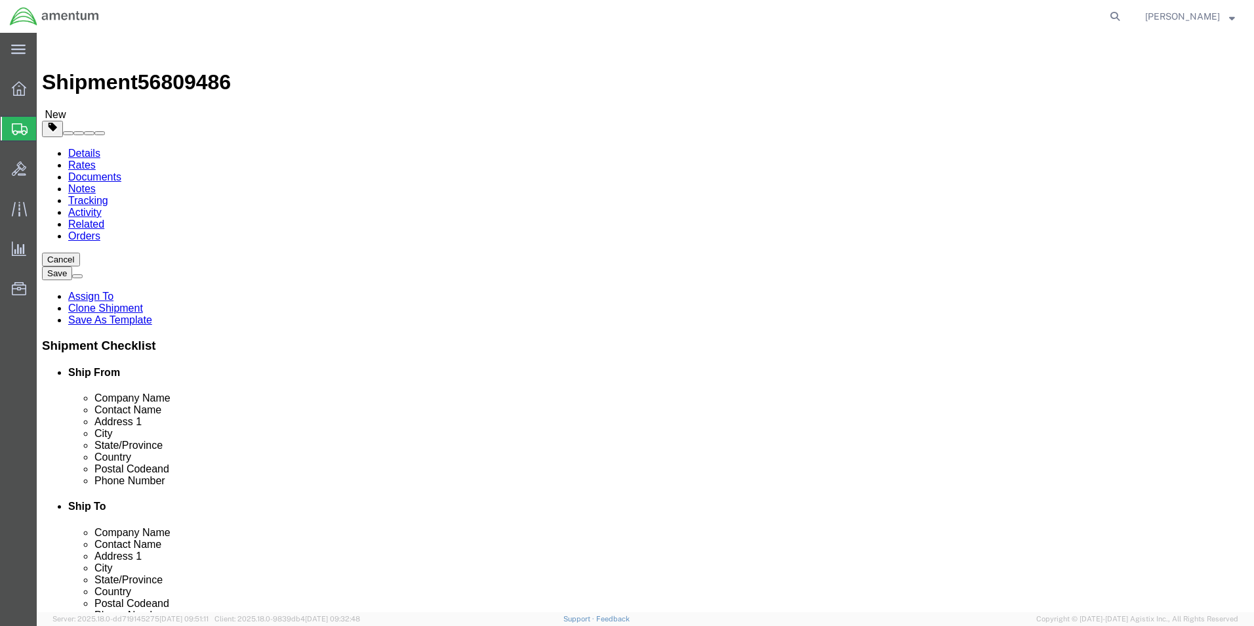
click dd "1.00 Each"
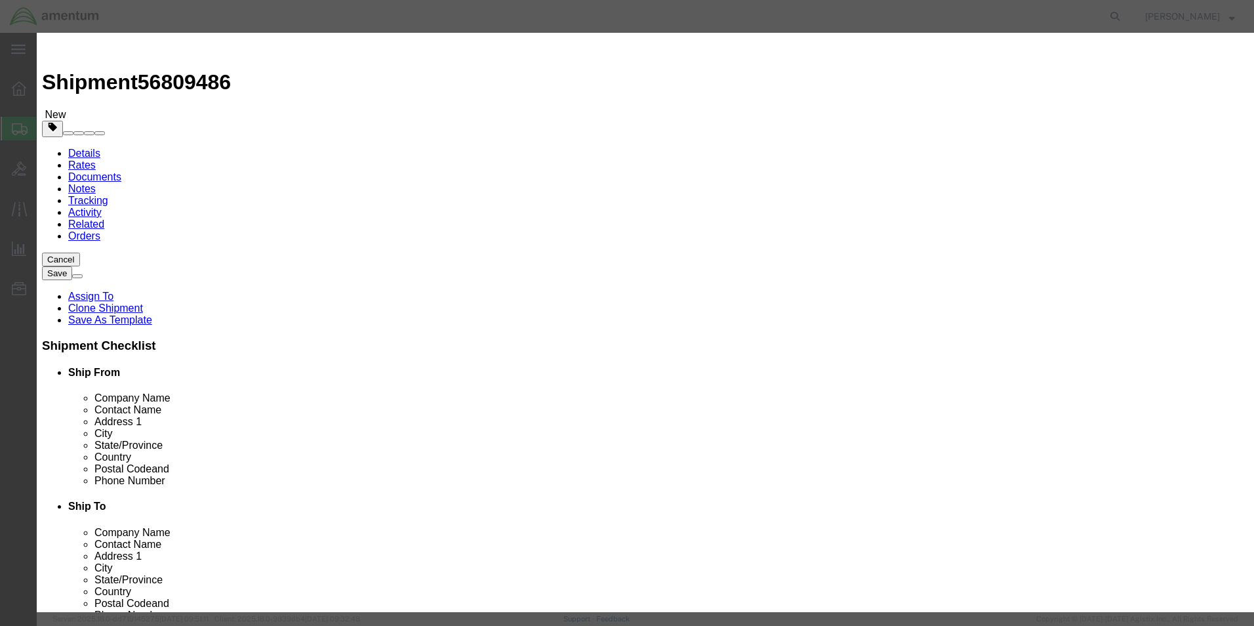
click textarea "STARTER PN: 149-24PM SN: H-Y040450"
type textarea "STARTER PN: 149-24PM SN: H-X082091"
click button "Save & Close"
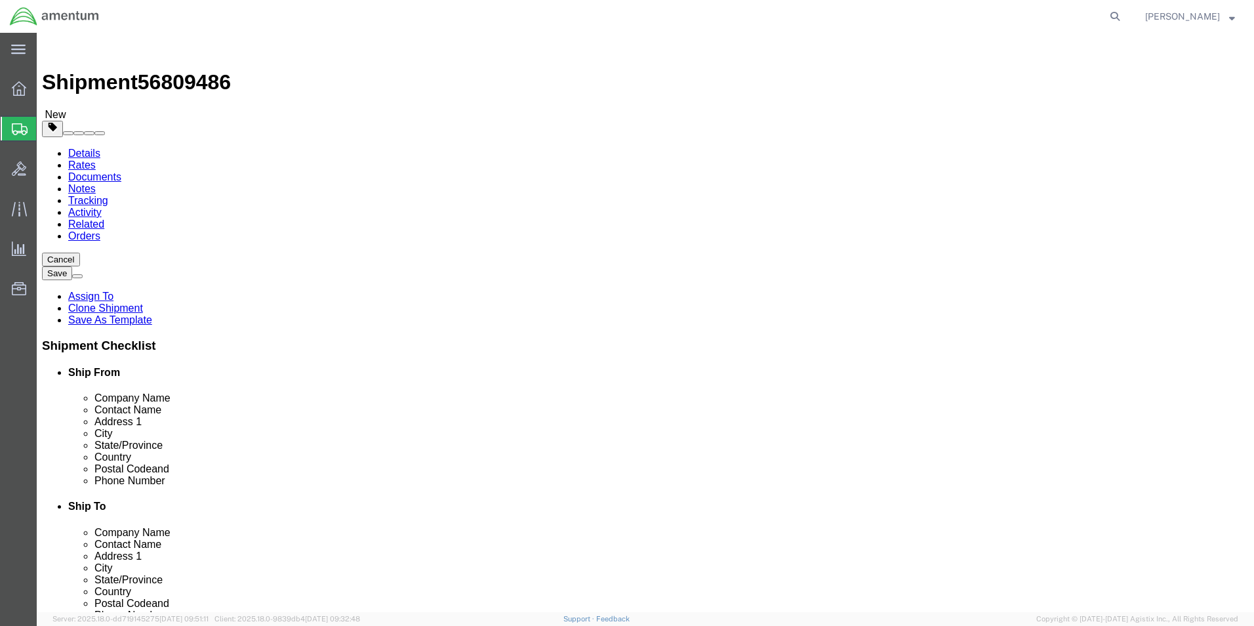
click button "Continue"
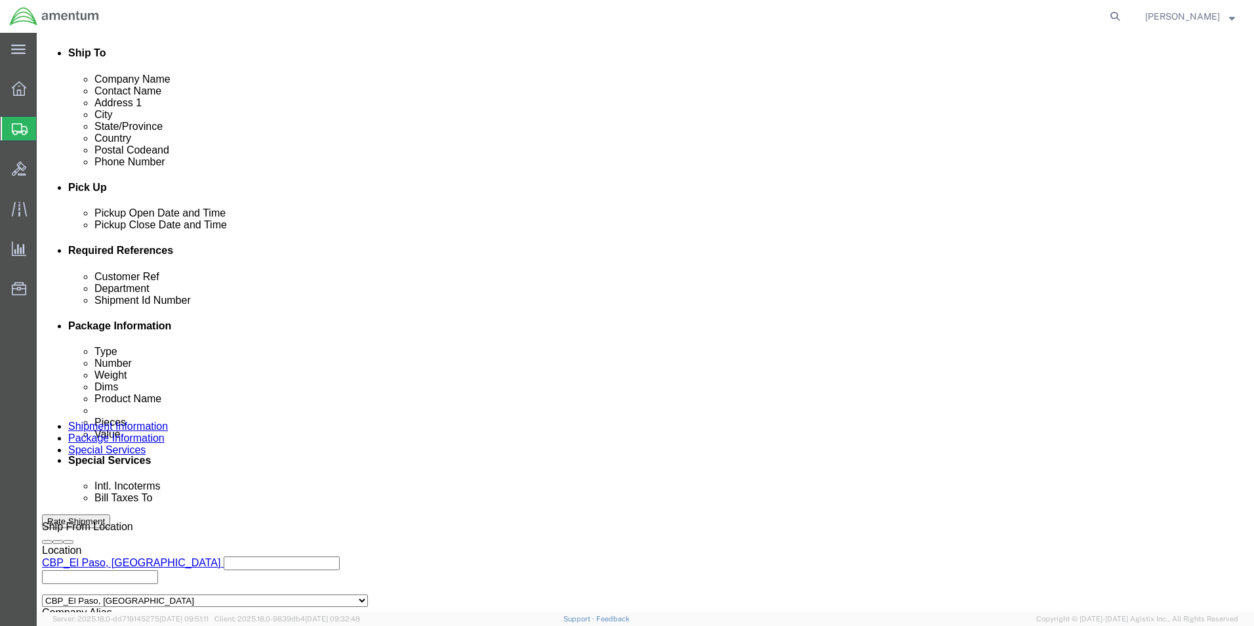
scroll to position [525, 0]
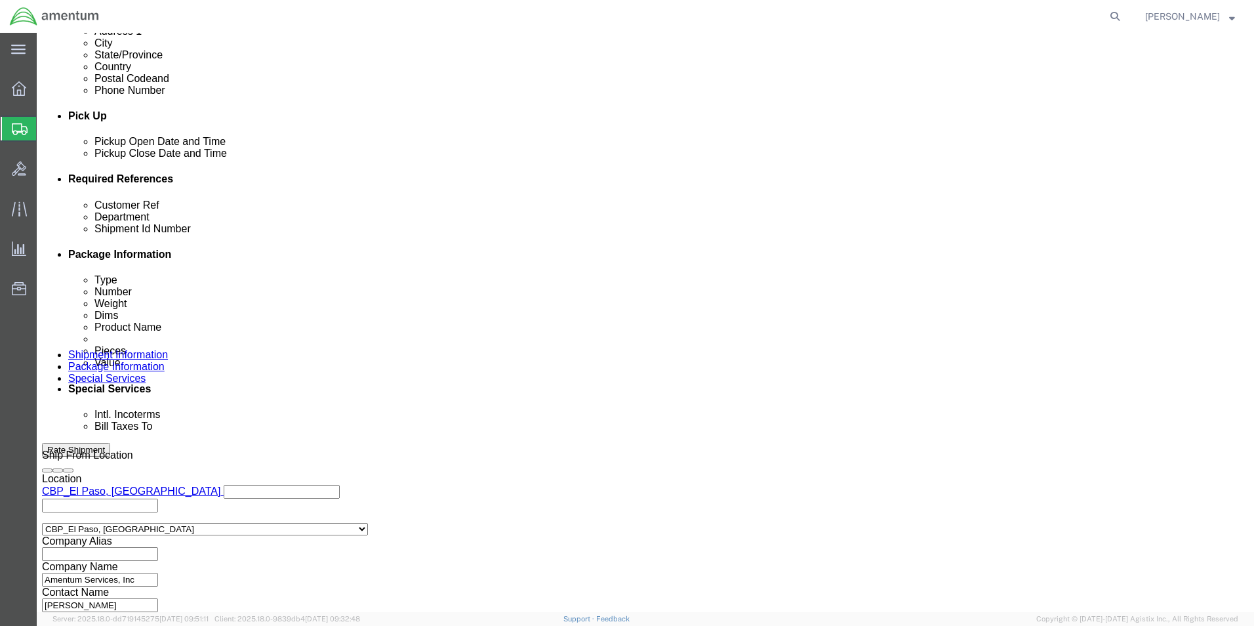
click select "Select Recipient Account Sender/Shipper Third Party Account"
select select "SHIP"
click select "Select Recipient Account Sender/Shipper Third Party Account"
click select "Select 6118.03.03.2219.000.BUN.0000 6118.03.03.2219.000.DLR.0000 6118.03.03.221…"
select select "96752"
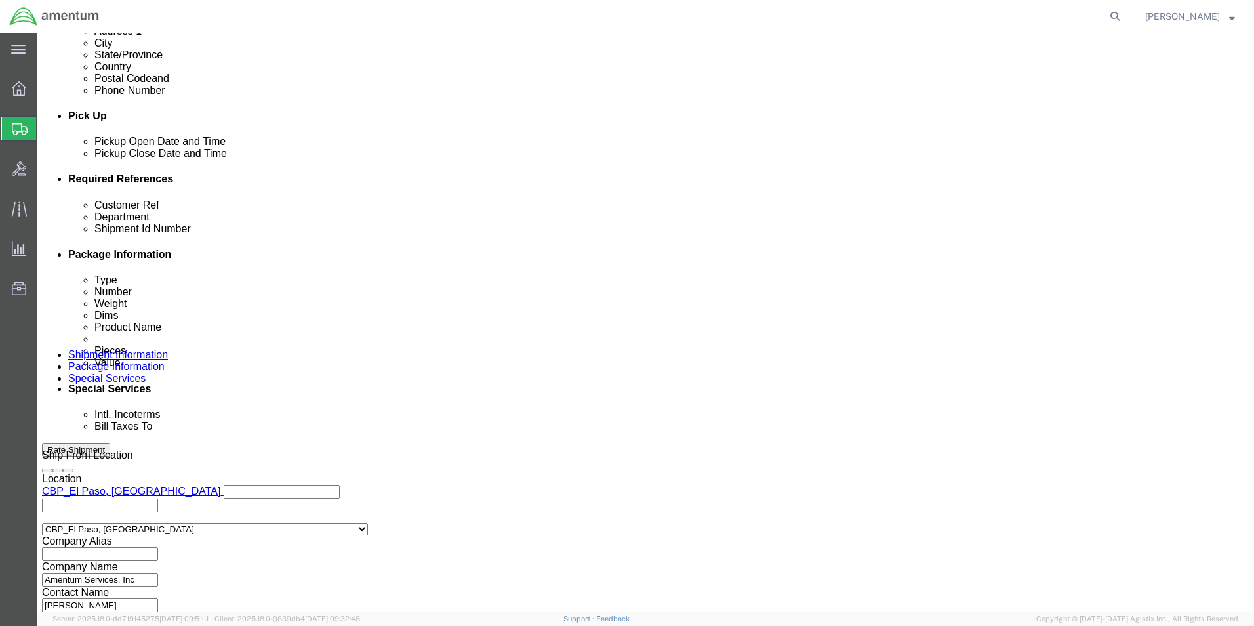
click select "Select 6118.03.03.2219.000.BUN.0000 6118.03.03.2219.000.DLR.0000 6118.03.03.221…"
click button "Rate Shipment"
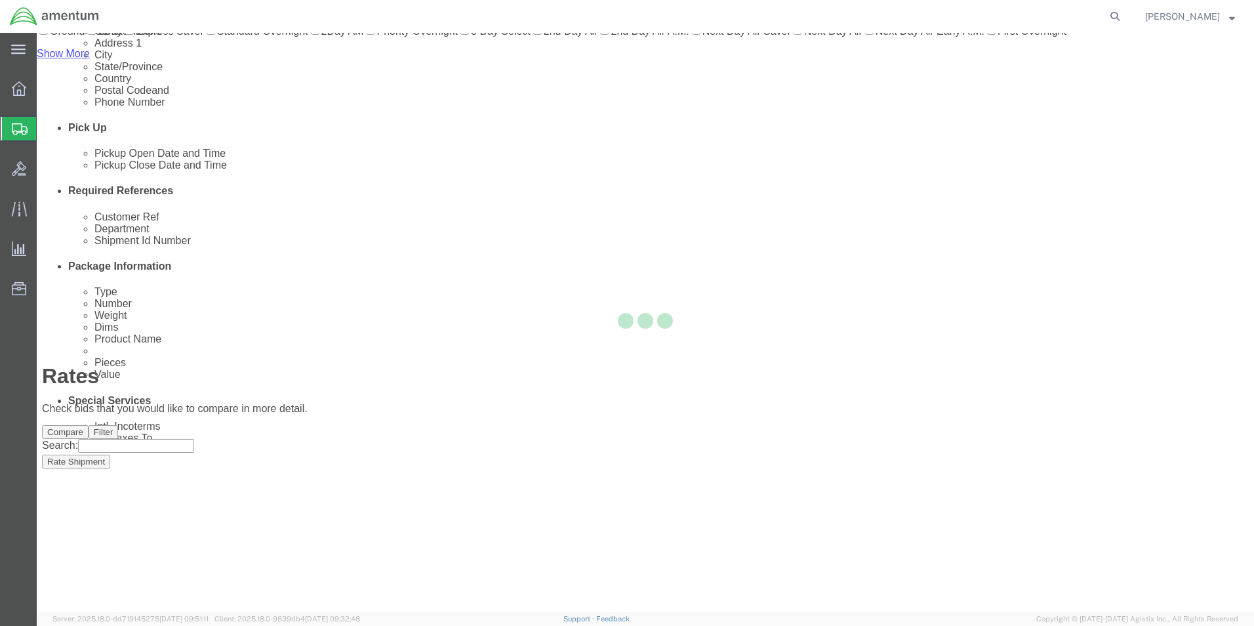
scroll to position [28, 0]
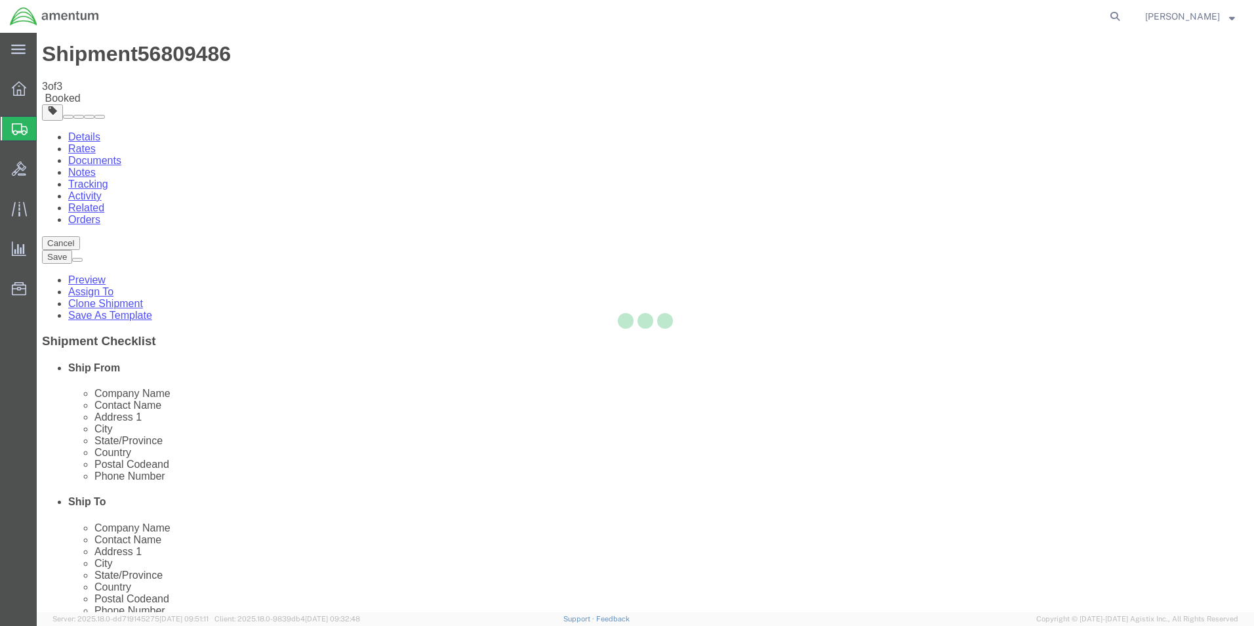
scroll to position [0, 0]
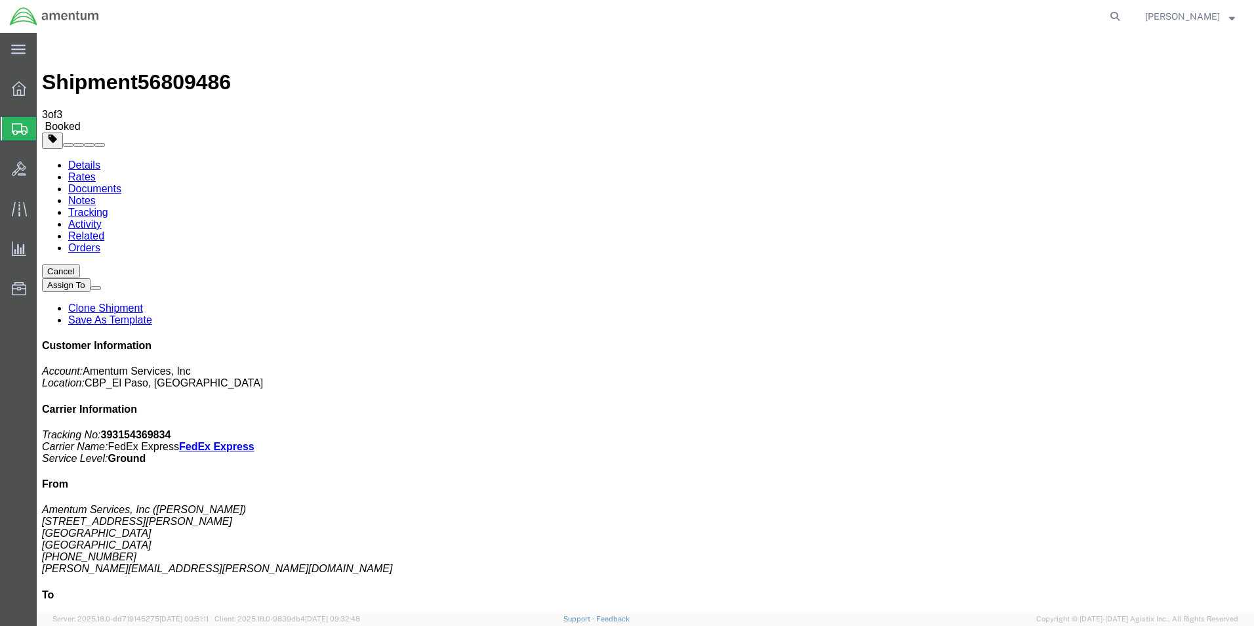
click at [143, 302] on link "Clone Shipment" at bounding box center [105, 307] width 75 height 11
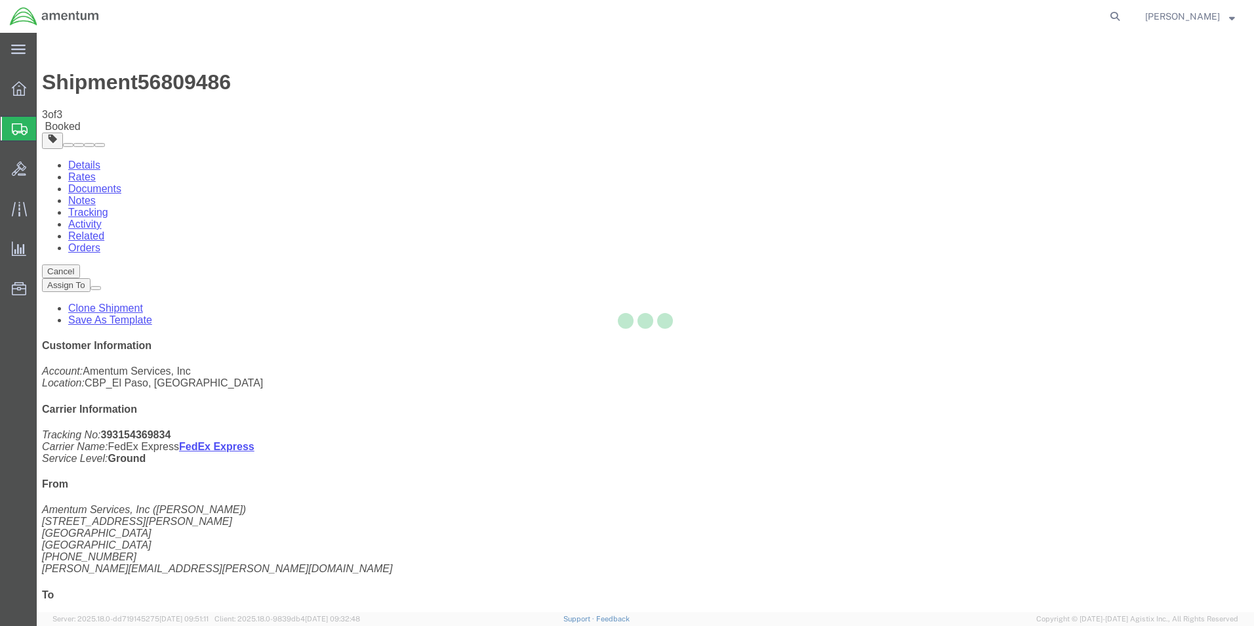
select select "49831"
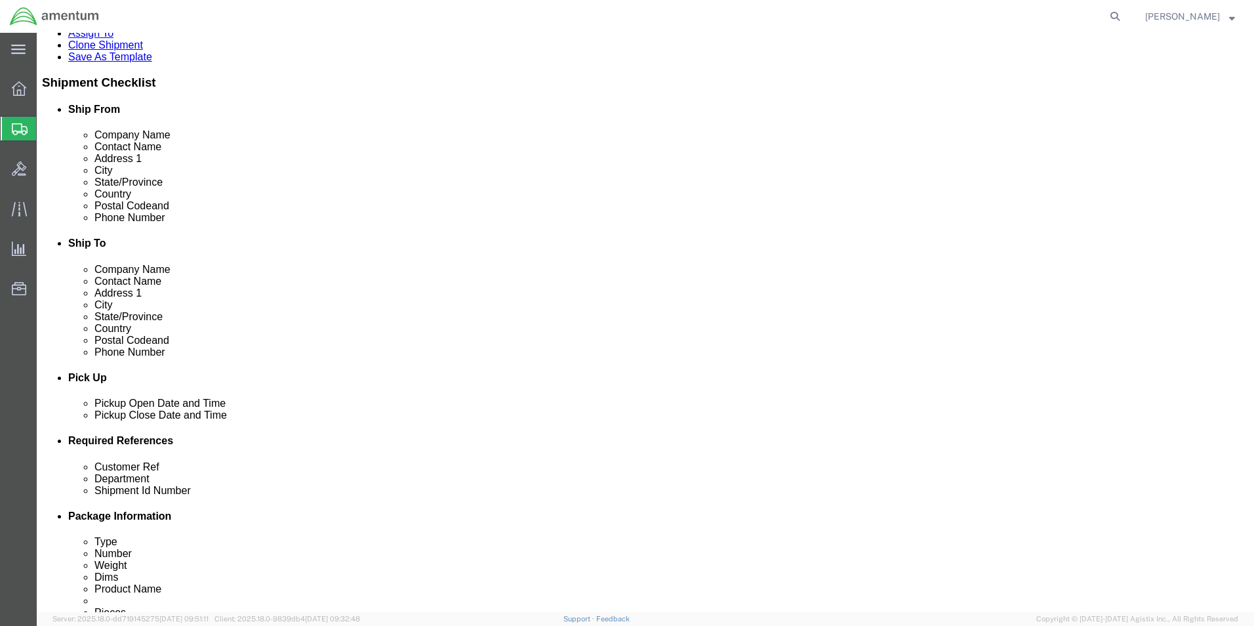
scroll to position [393, 0]
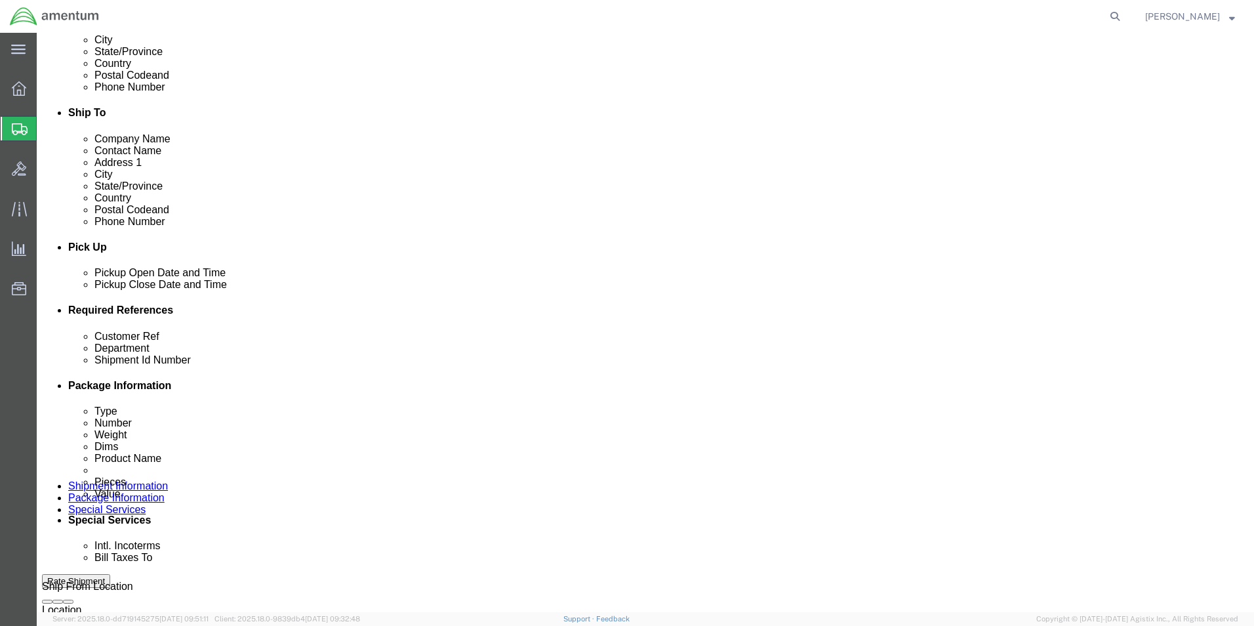
click input "CBP0044009"
drag, startPoint x: 237, startPoint y: 418, endPoint x: 159, endPoint y: 418, distance: 78.0
click div "Customer Ref CBP0044011"
type input "CBP0044011"
drag, startPoint x: 243, startPoint y: 437, endPoint x: 104, endPoint y: 440, distance: 139.1
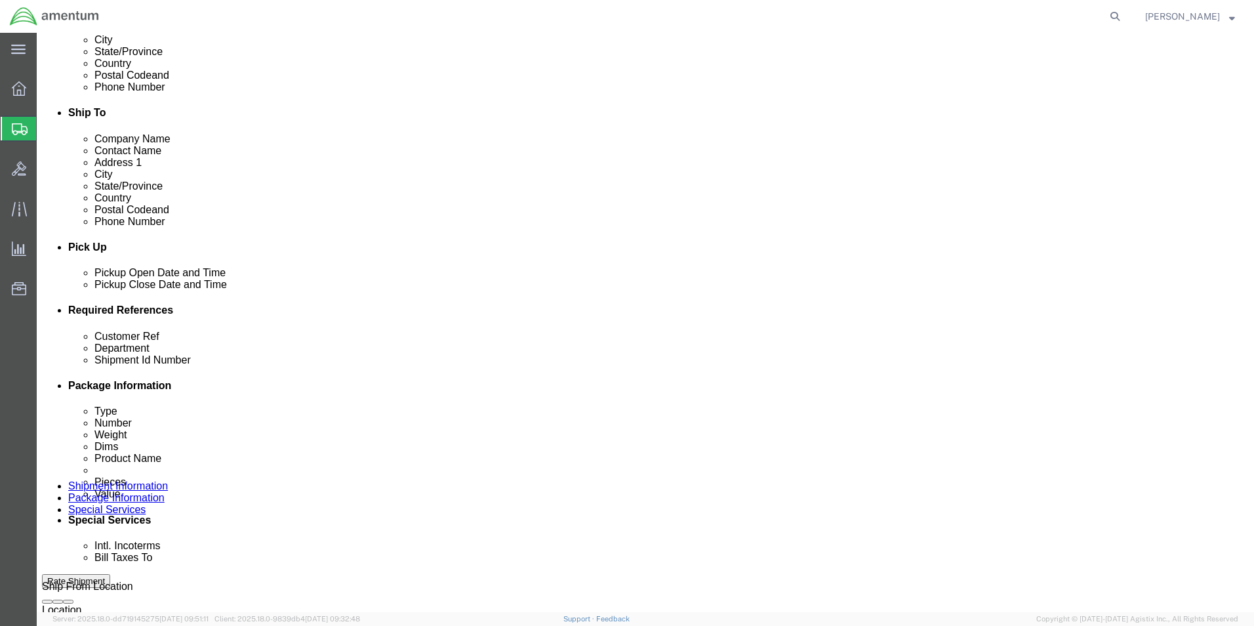
click div "Shipment Id Number CBP0044009"
paste input "11"
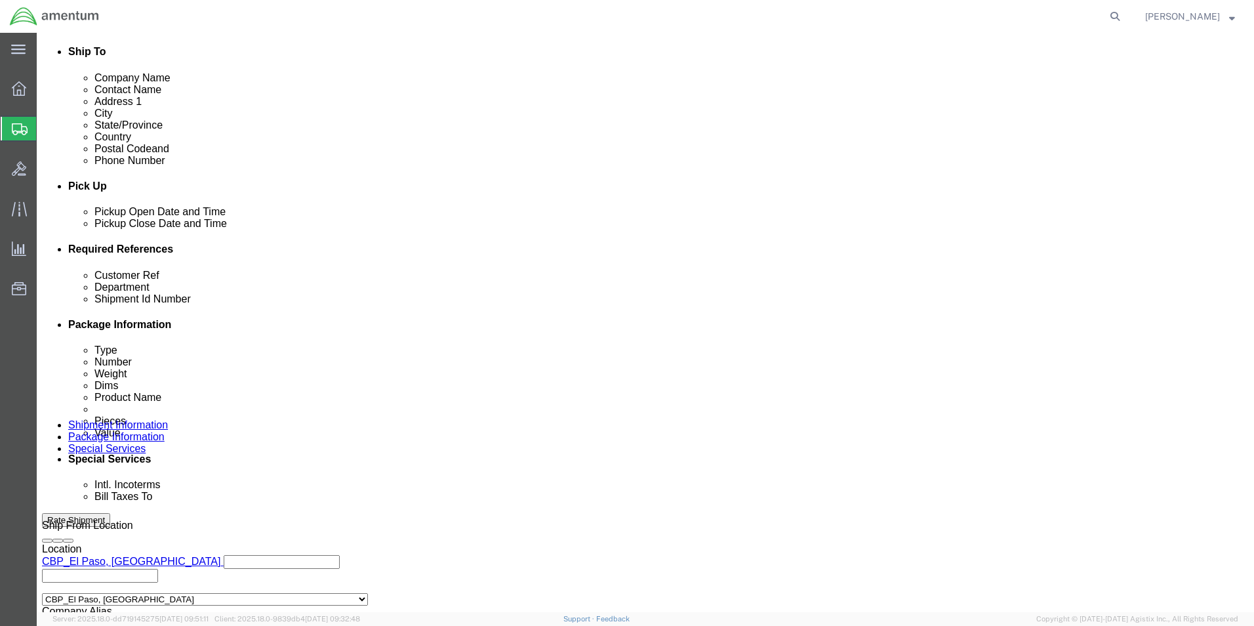
scroll to position [572, 0]
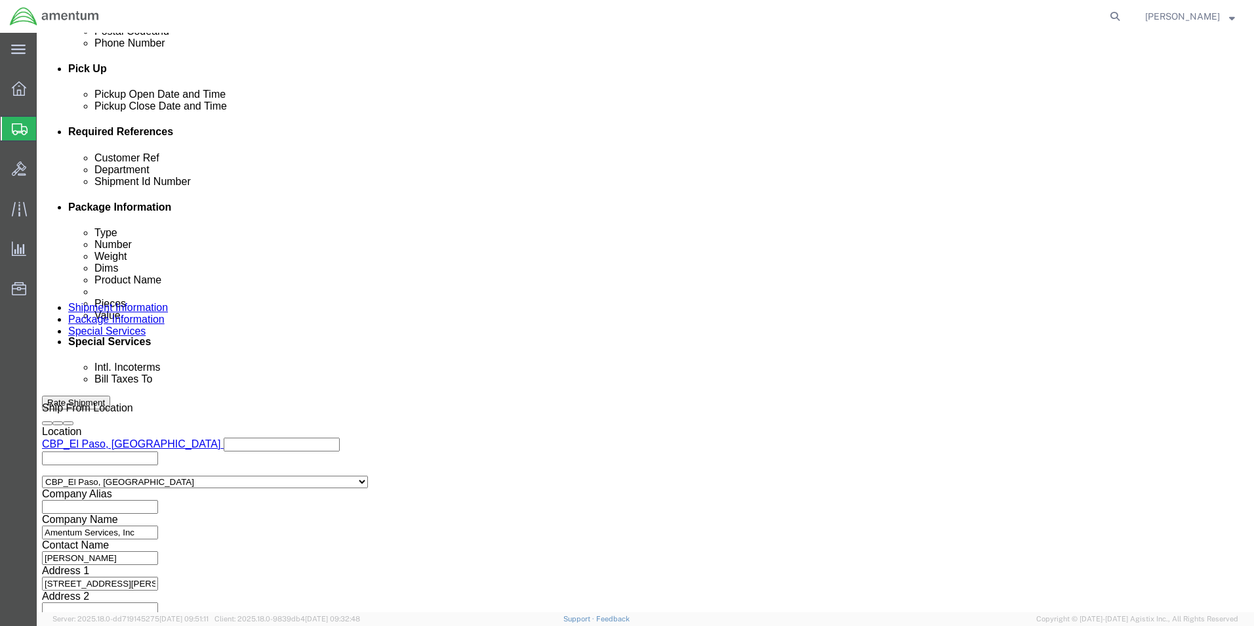
type input "CBP0044011"
click button "Continue"
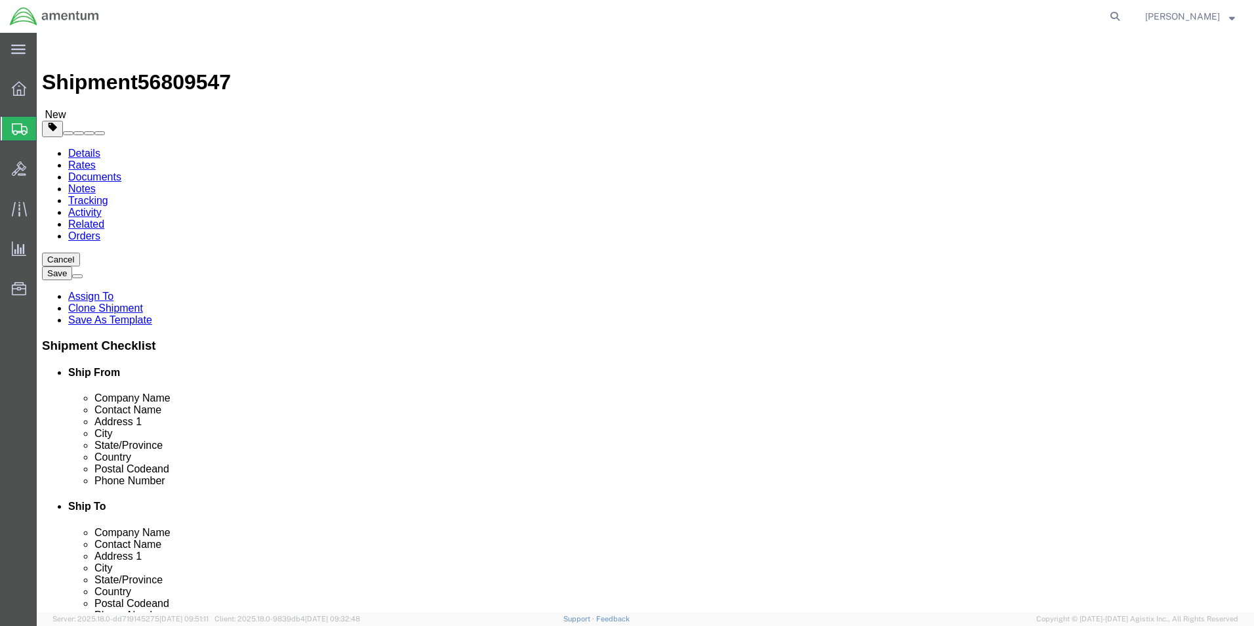
click dd "1.00 Each"
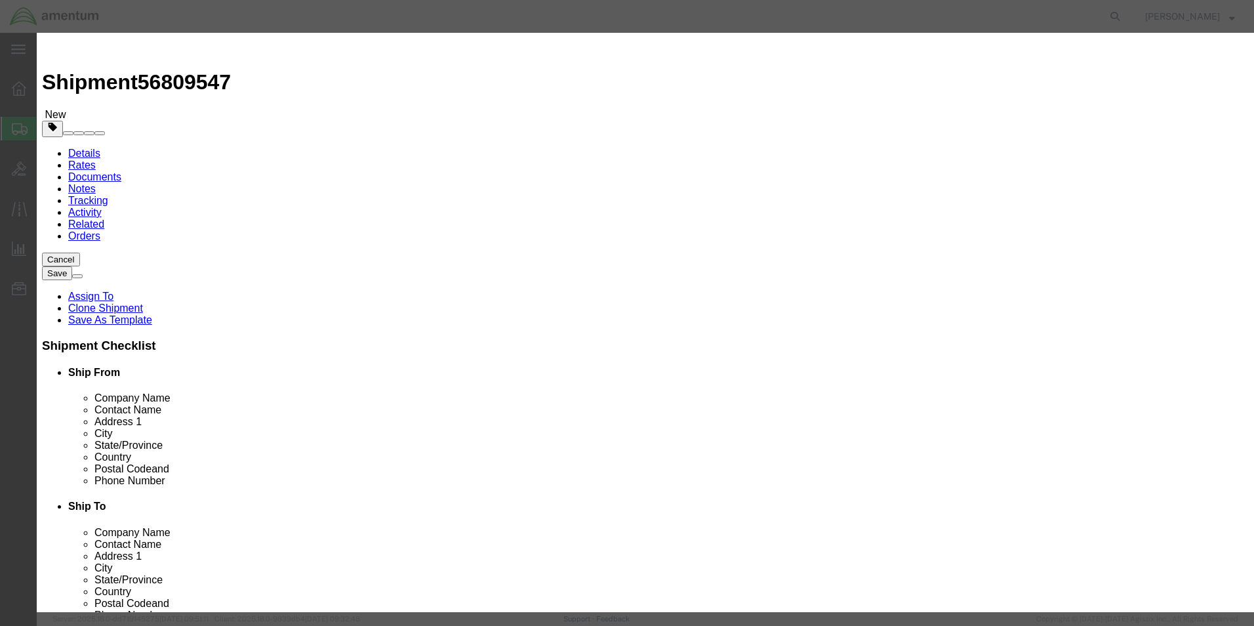
click textarea "STARTER PN: 149-24PM SN: H-X082091"
type textarea "STARTER PN: 149-24PM SN: F4P-441508"
click button "Save & Close"
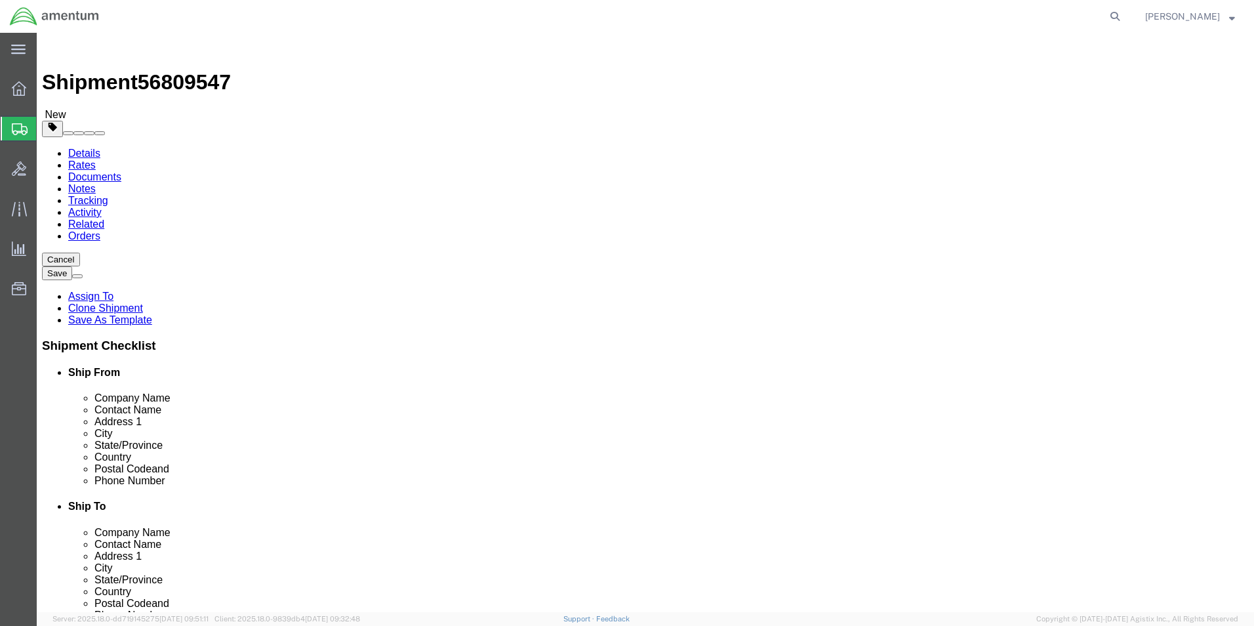
click button "Continue"
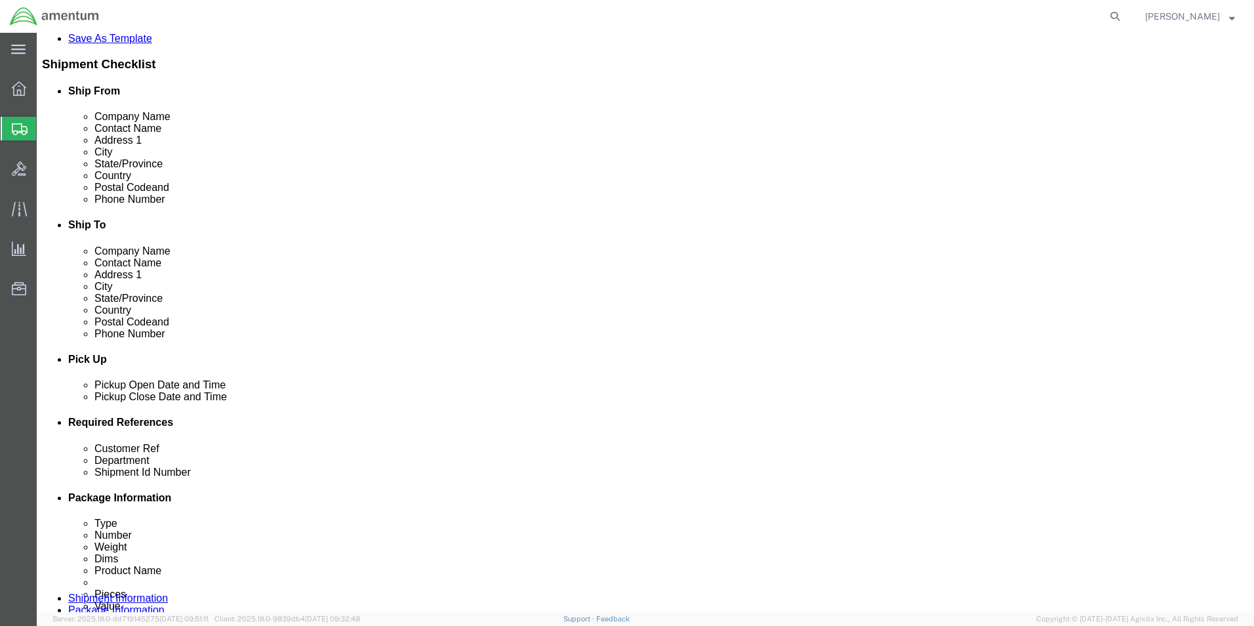
scroll to position [393, 0]
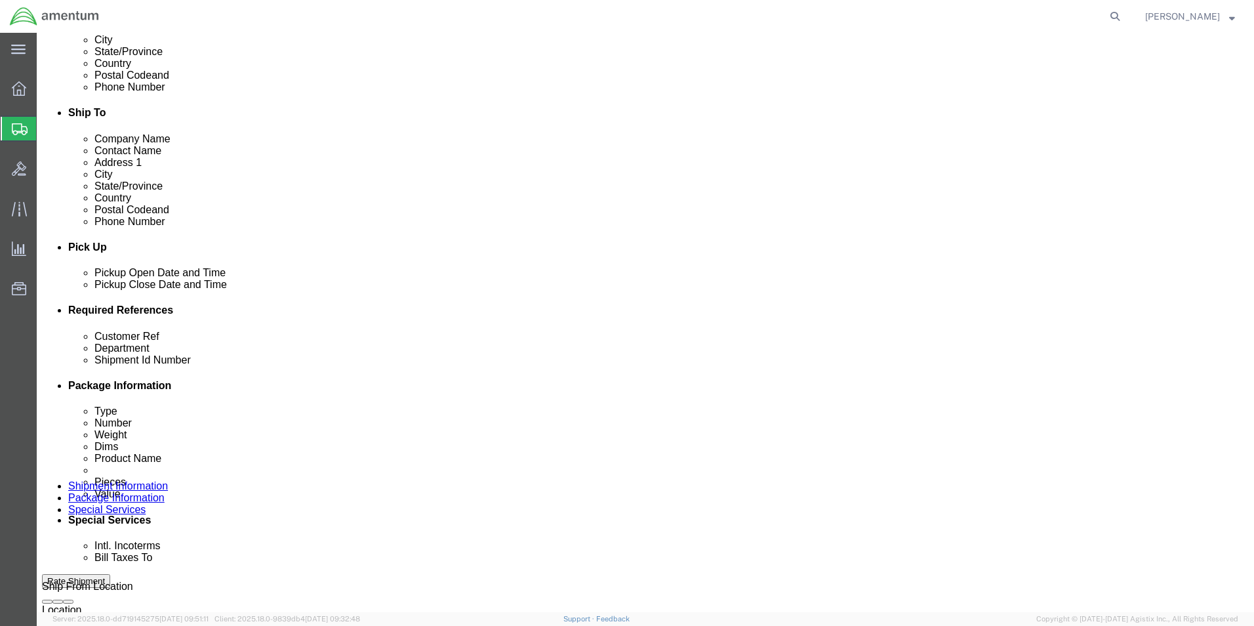
click select "Select Recipient Account Sender/Shipper Third Party Account"
select select "SHIP"
click select "Select Recipient Account Sender/Shipper Third Party Account"
click select "Select 6118.03.03.2219.000.BUN.0000 6118.03.03.2219.000.DLR.0000 6118.03.03.221…"
select select "96752"
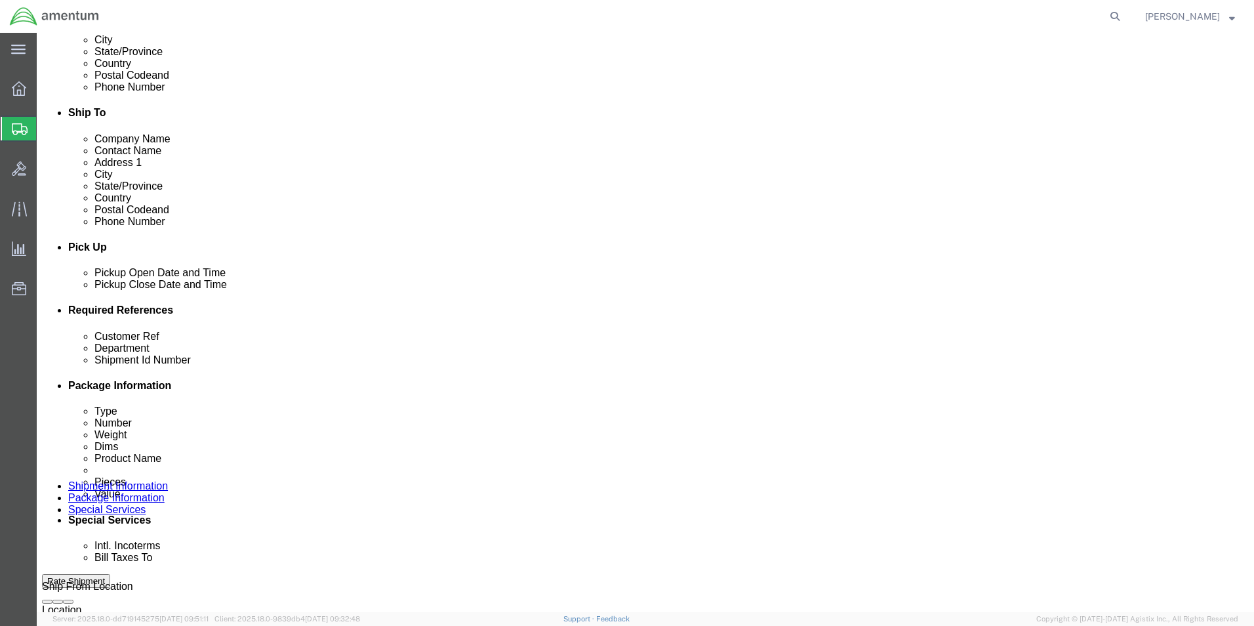
click select "Select 6118.03.03.2219.000.BUN.0000 6118.03.03.2219.000.DLR.0000 6118.03.03.221…"
click button "Rate Shipment"
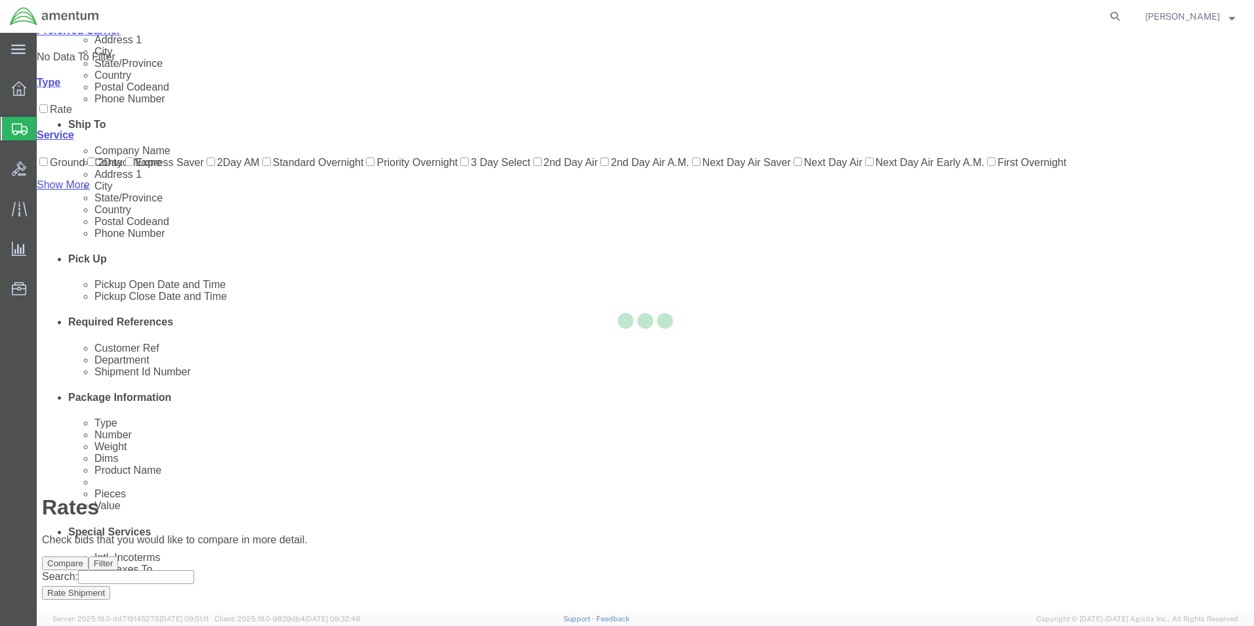
scroll to position [28, 0]
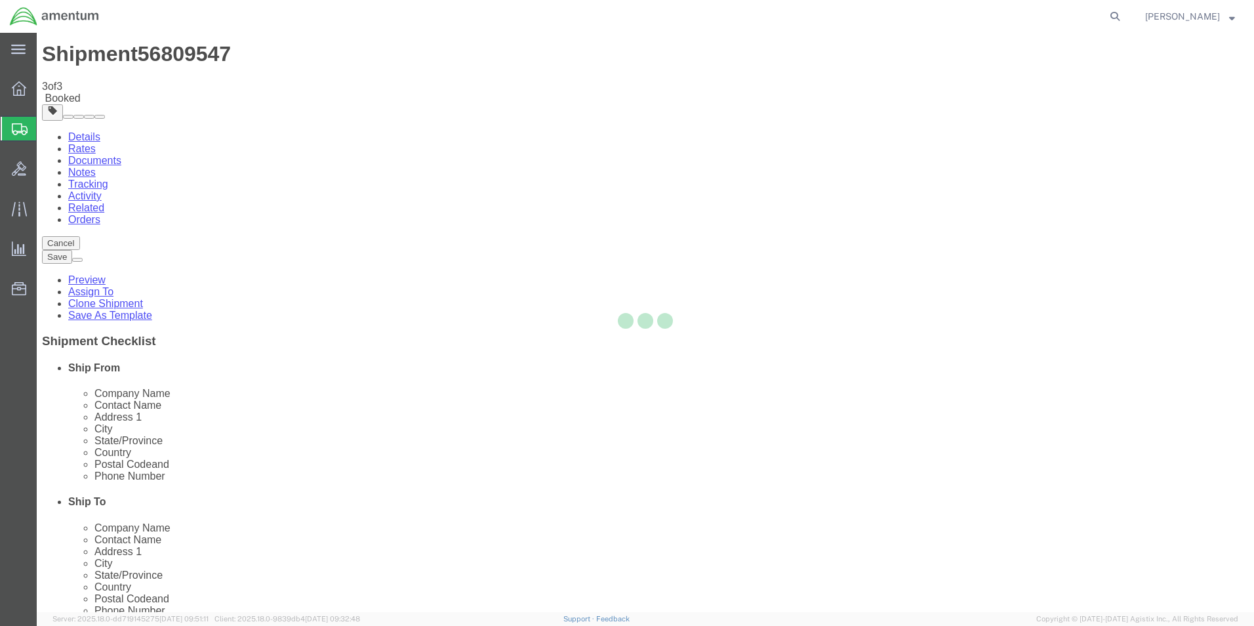
scroll to position [0, 0]
